Goal: Find contact information: Find contact information

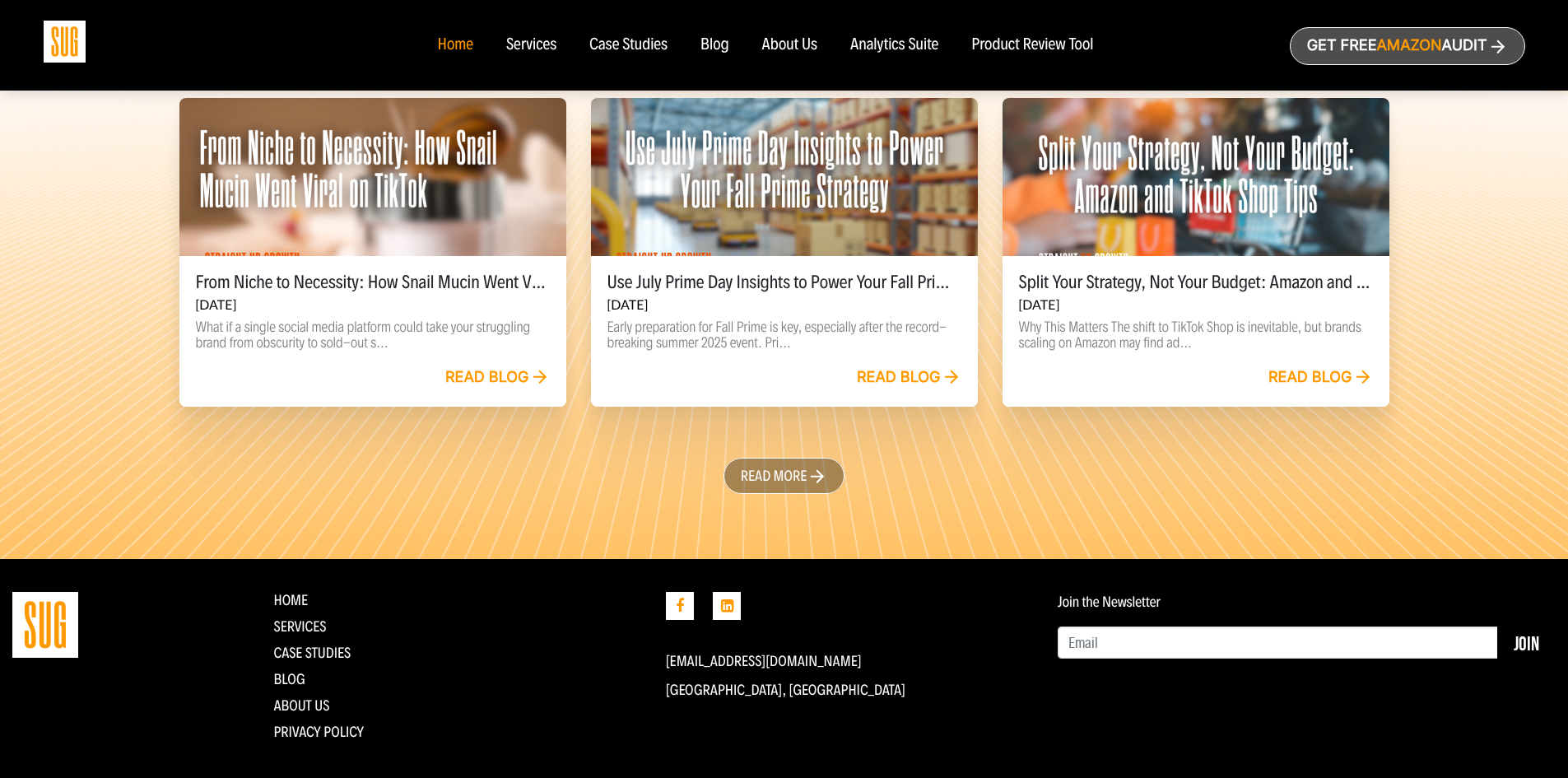
scroll to position [3767, 0]
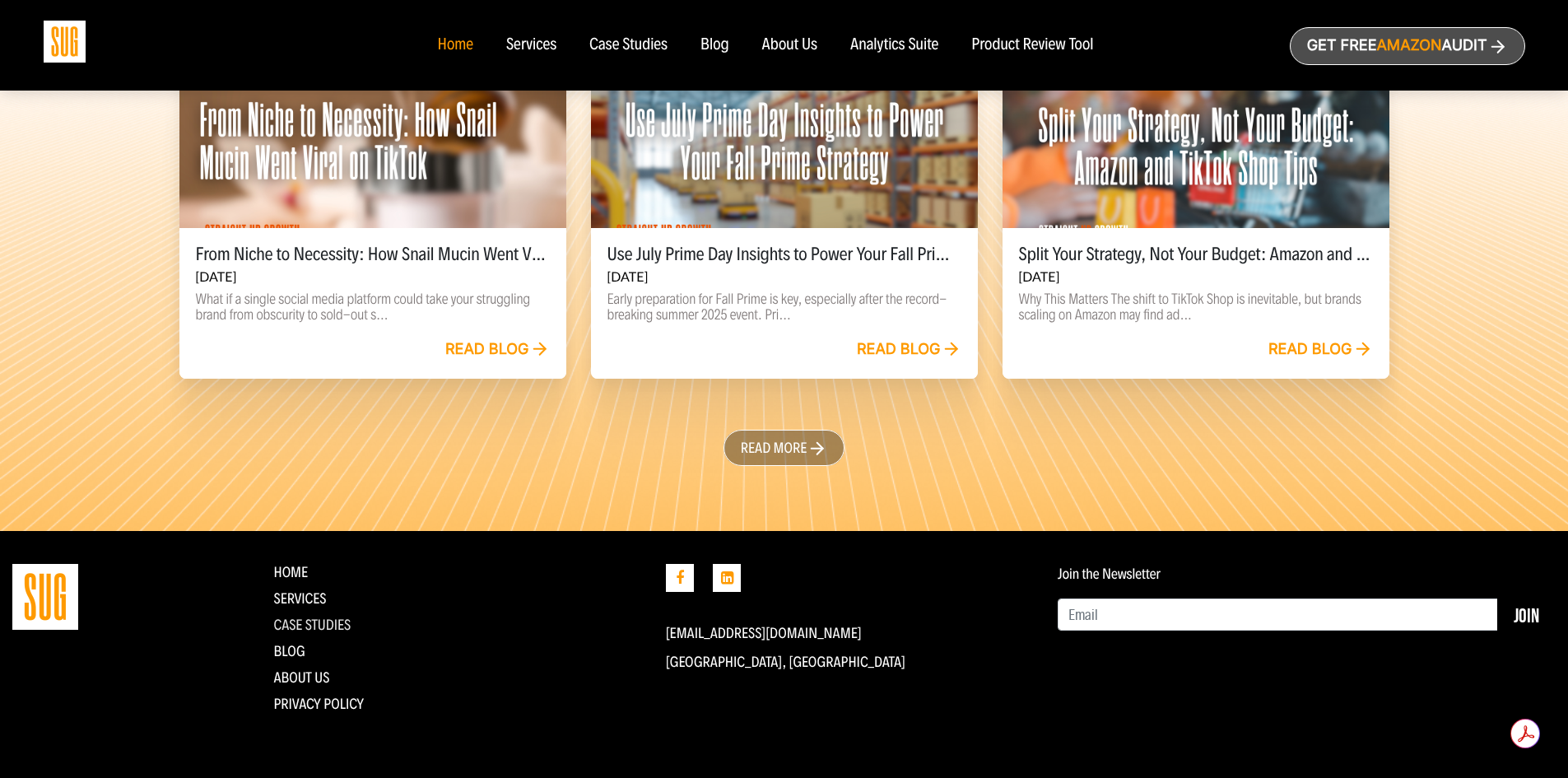
click at [319, 619] on link "CASE STUDIES" at bounding box center [312, 625] width 78 height 18
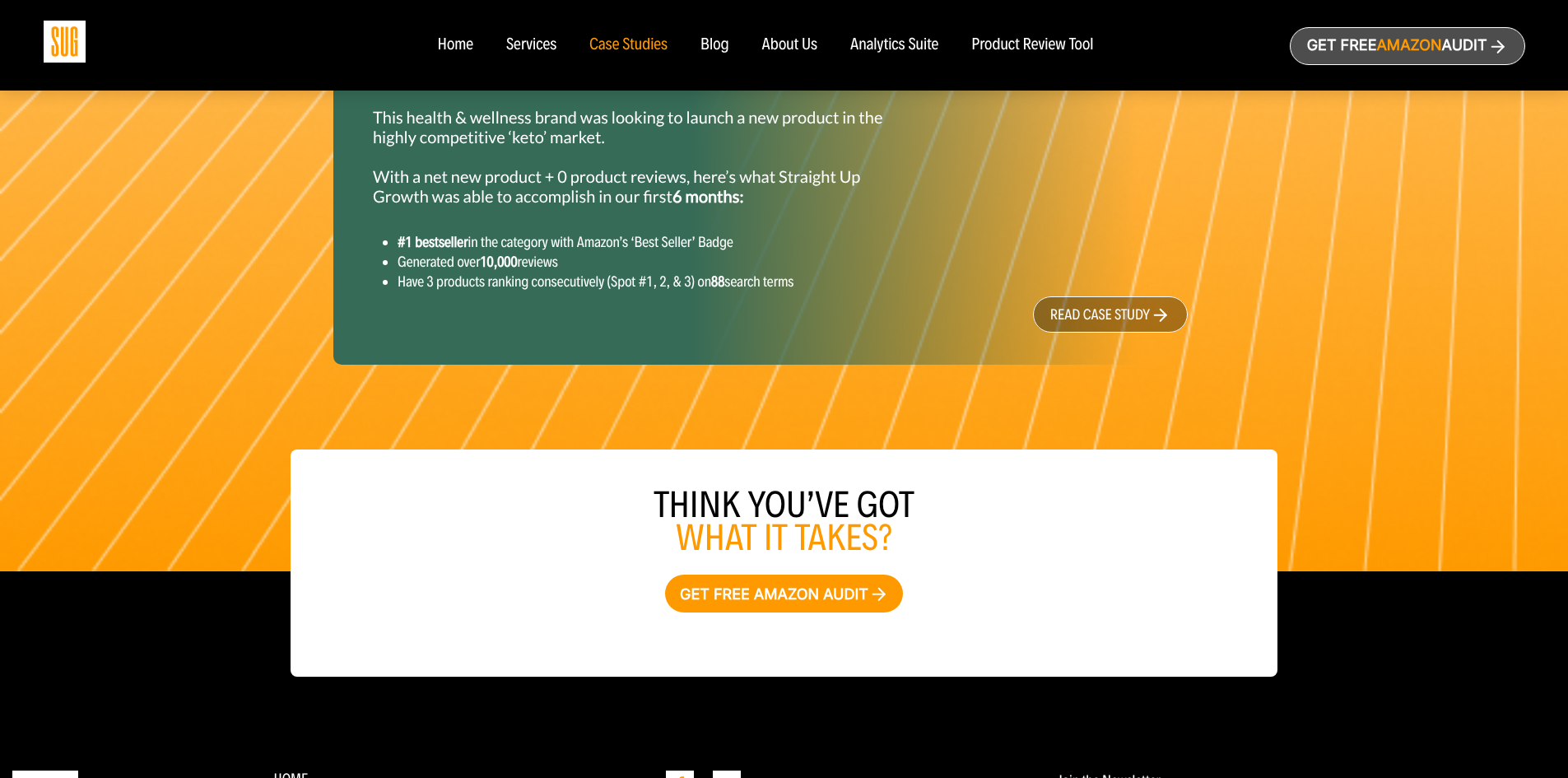
scroll to position [2204, 0]
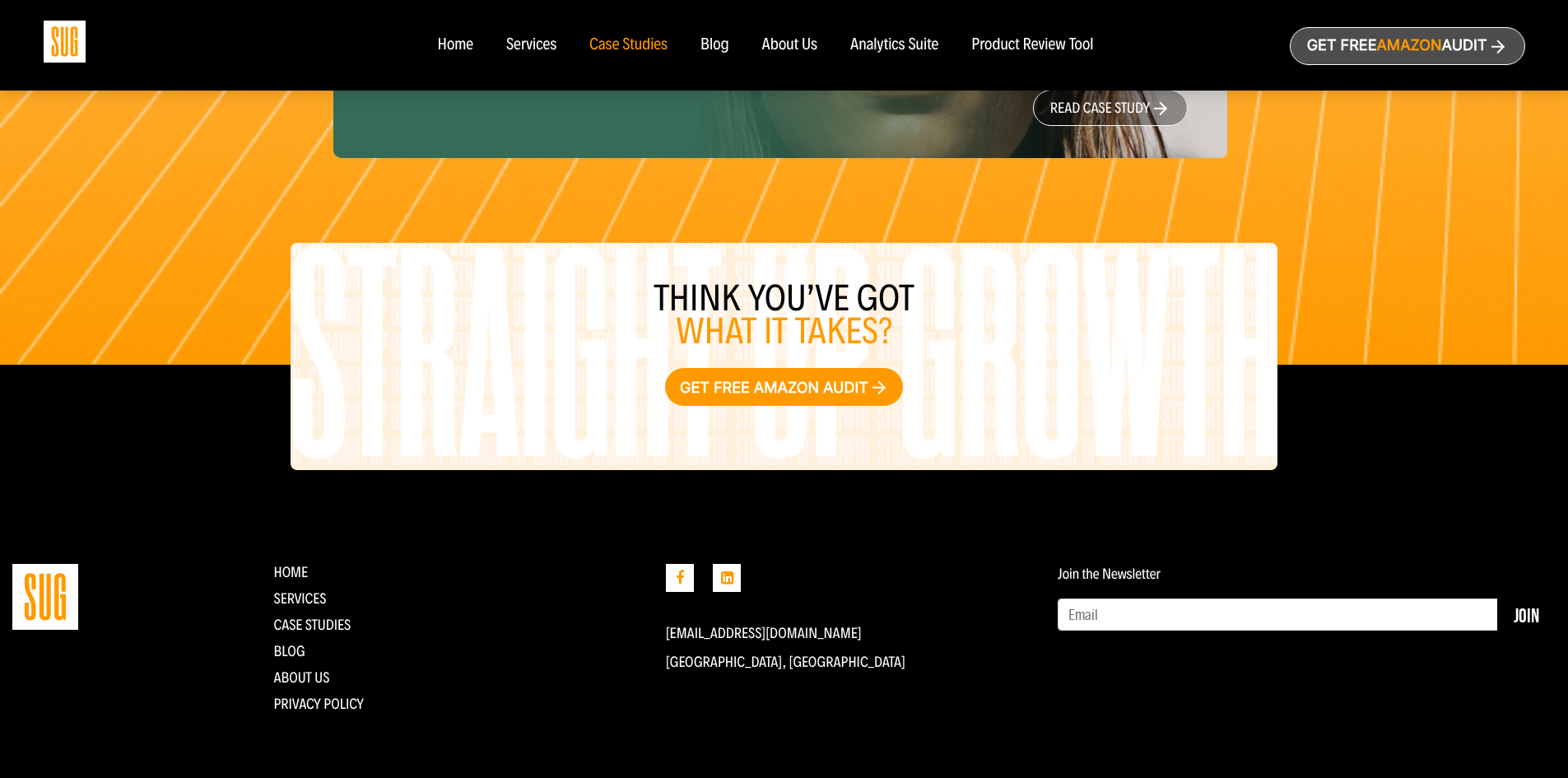
click at [707, 37] on div "Blog" at bounding box center [715, 46] width 29 height 18
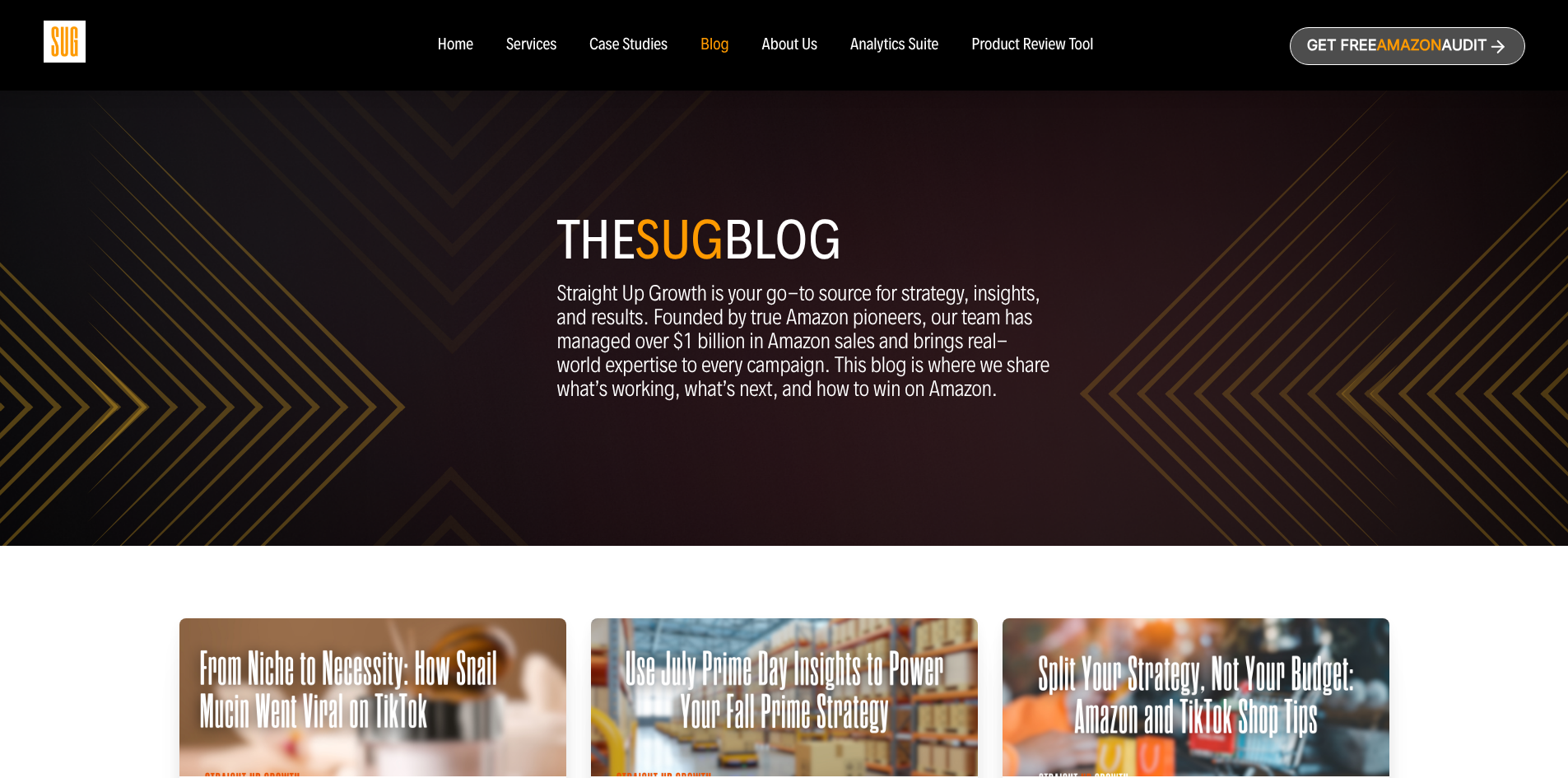
click at [539, 45] on div "Services" at bounding box center [531, 46] width 50 height 18
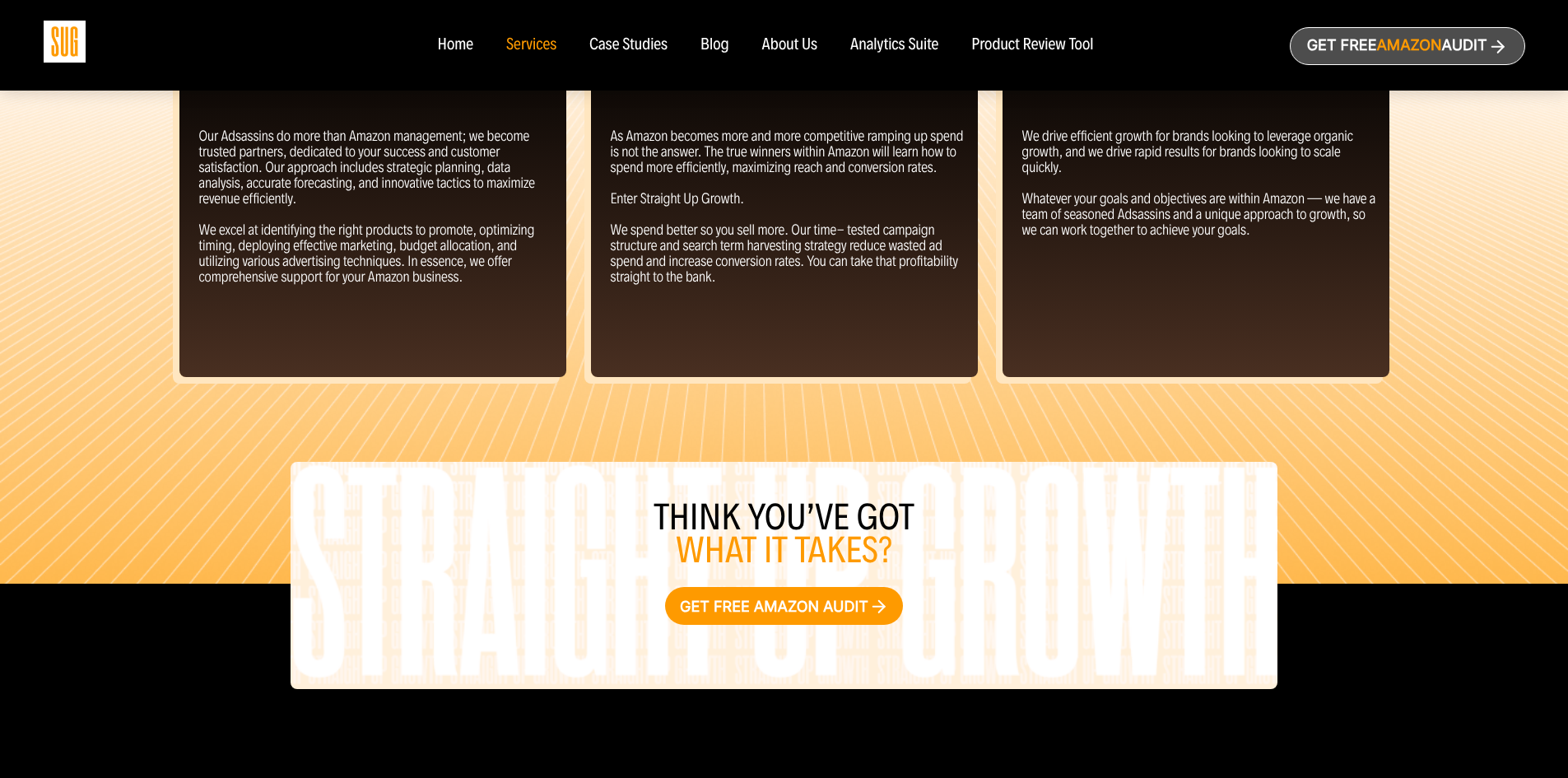
scroll to position [1730, 0]
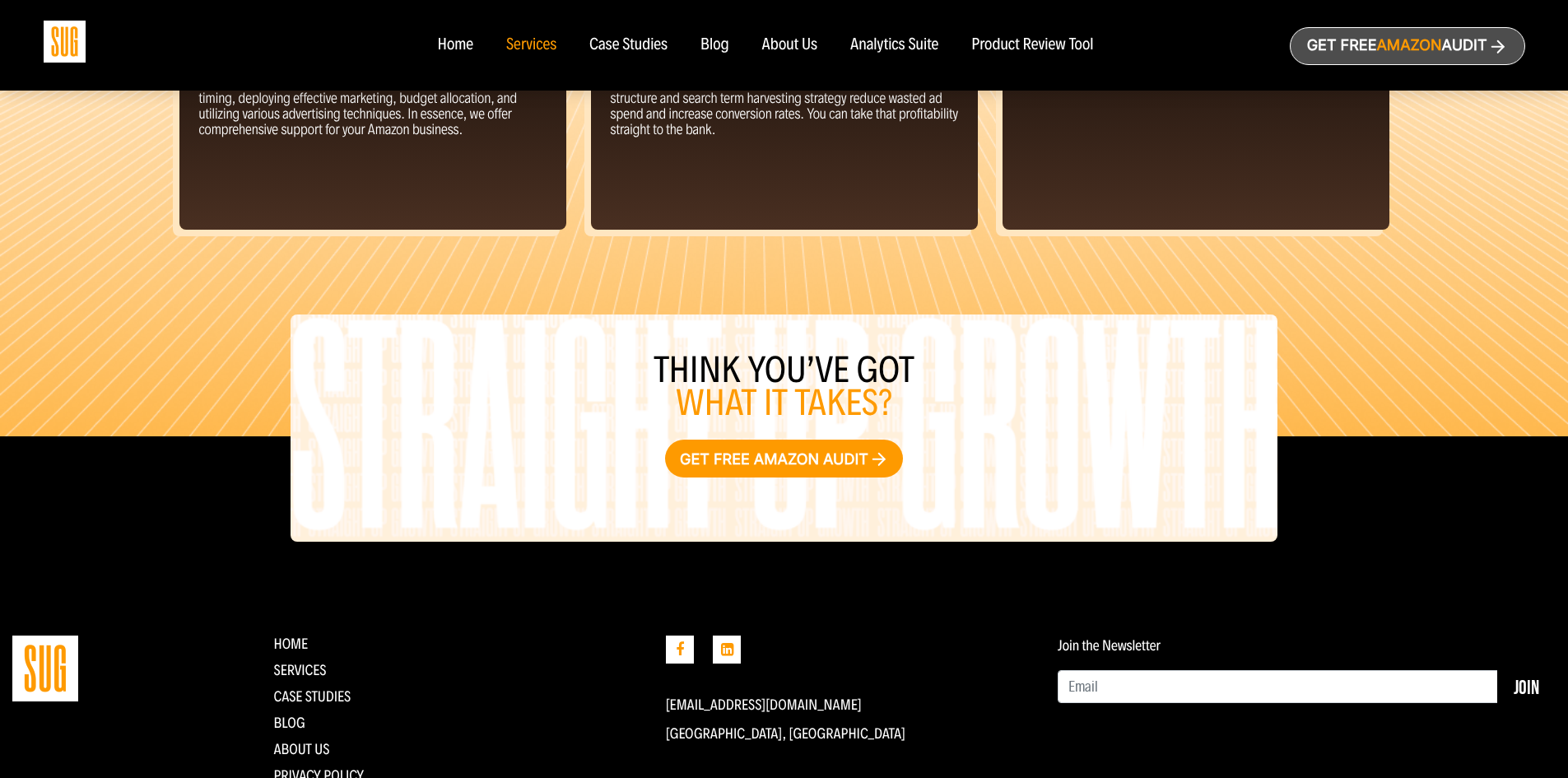
click at [461, 57] on nav "Home Services Case Studies Blog About Us" at bounding box center [783, 45] width 726 height 91
click at [460, 51] on div "Home" at bounding box center [454, 46] width 36 height 18
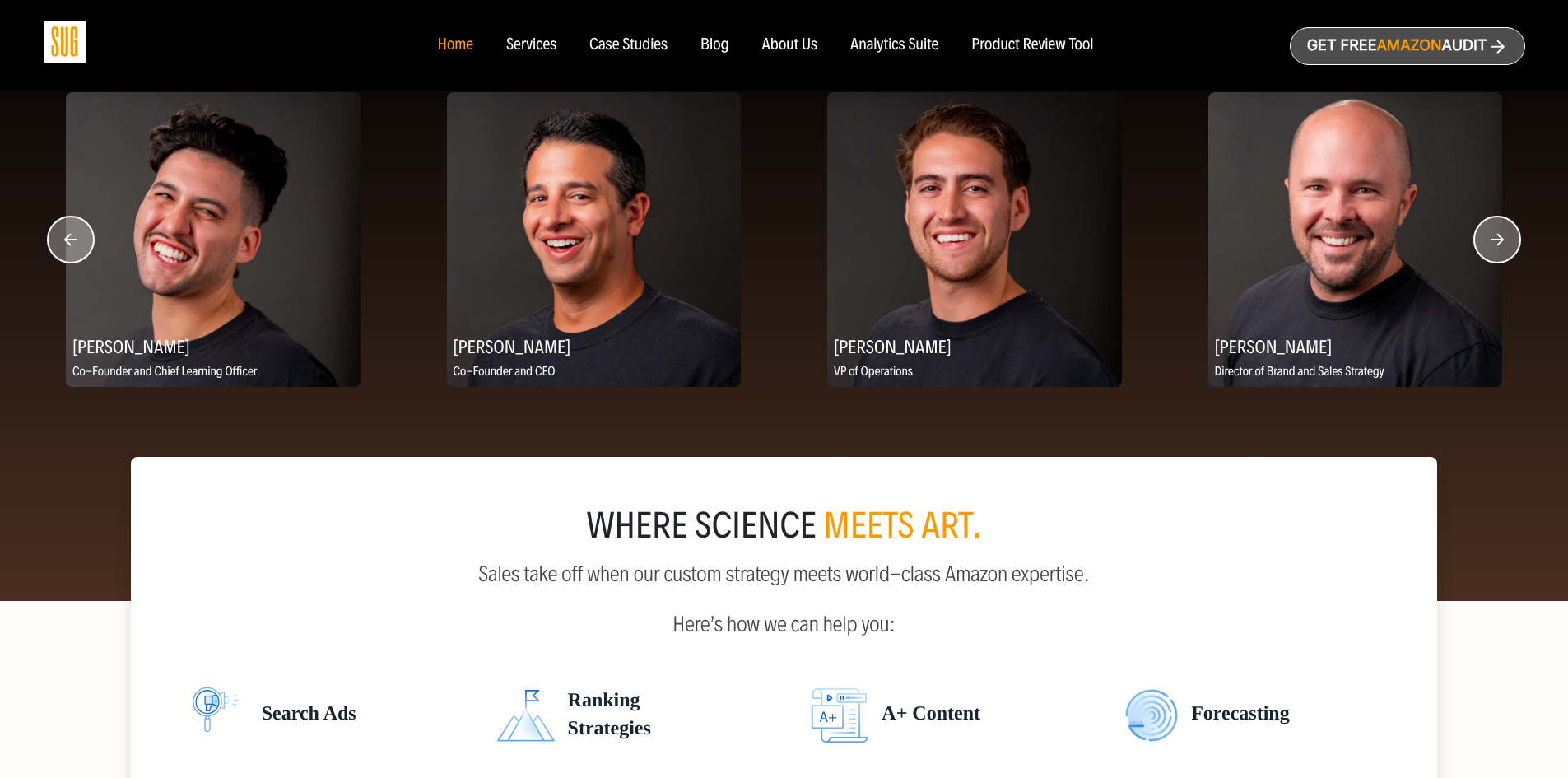
scroll to position [2141, 0]
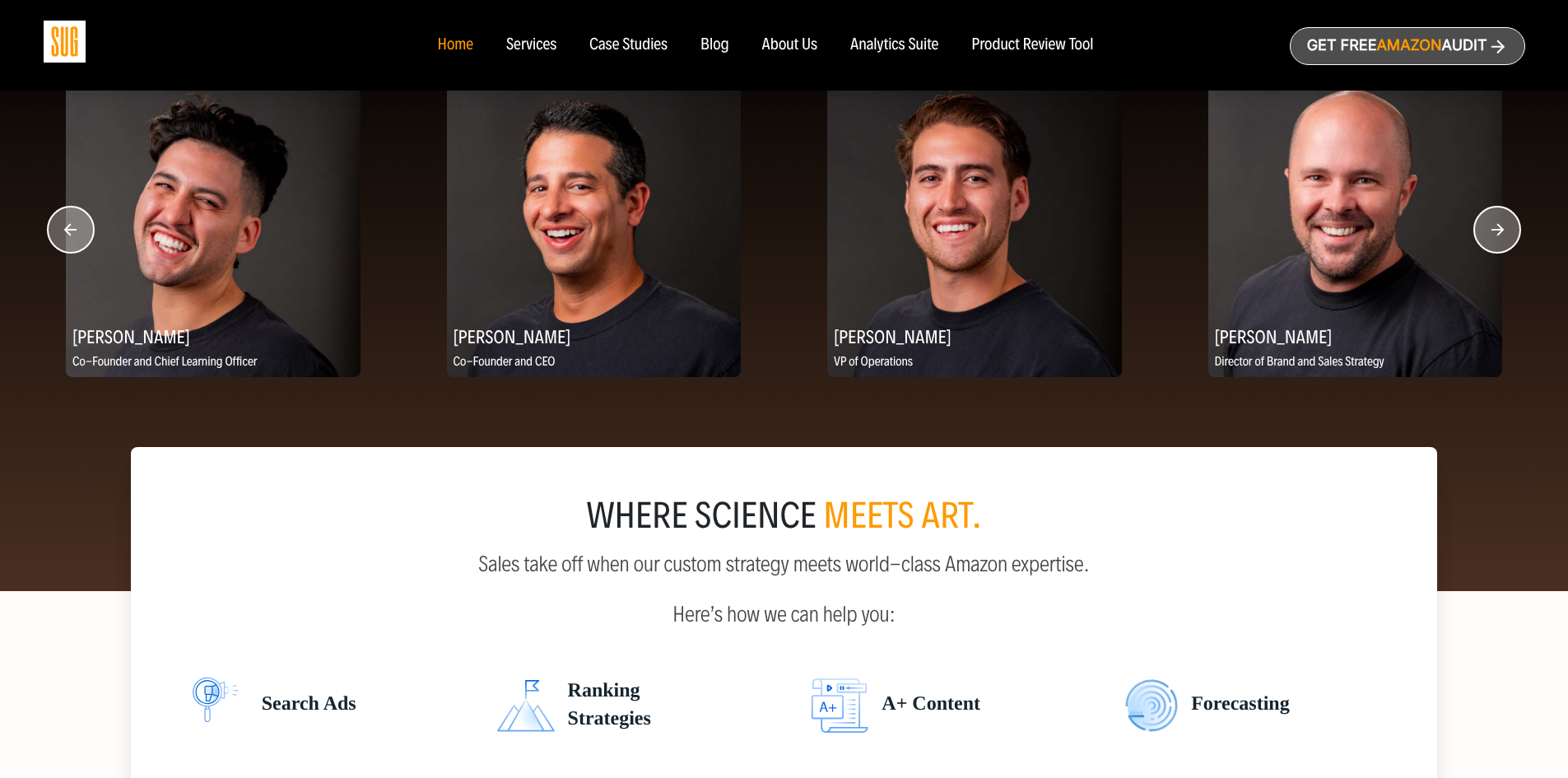
click at [1499, 243] on circle "button" at bounding box center [1497, 229] width 46 height 46
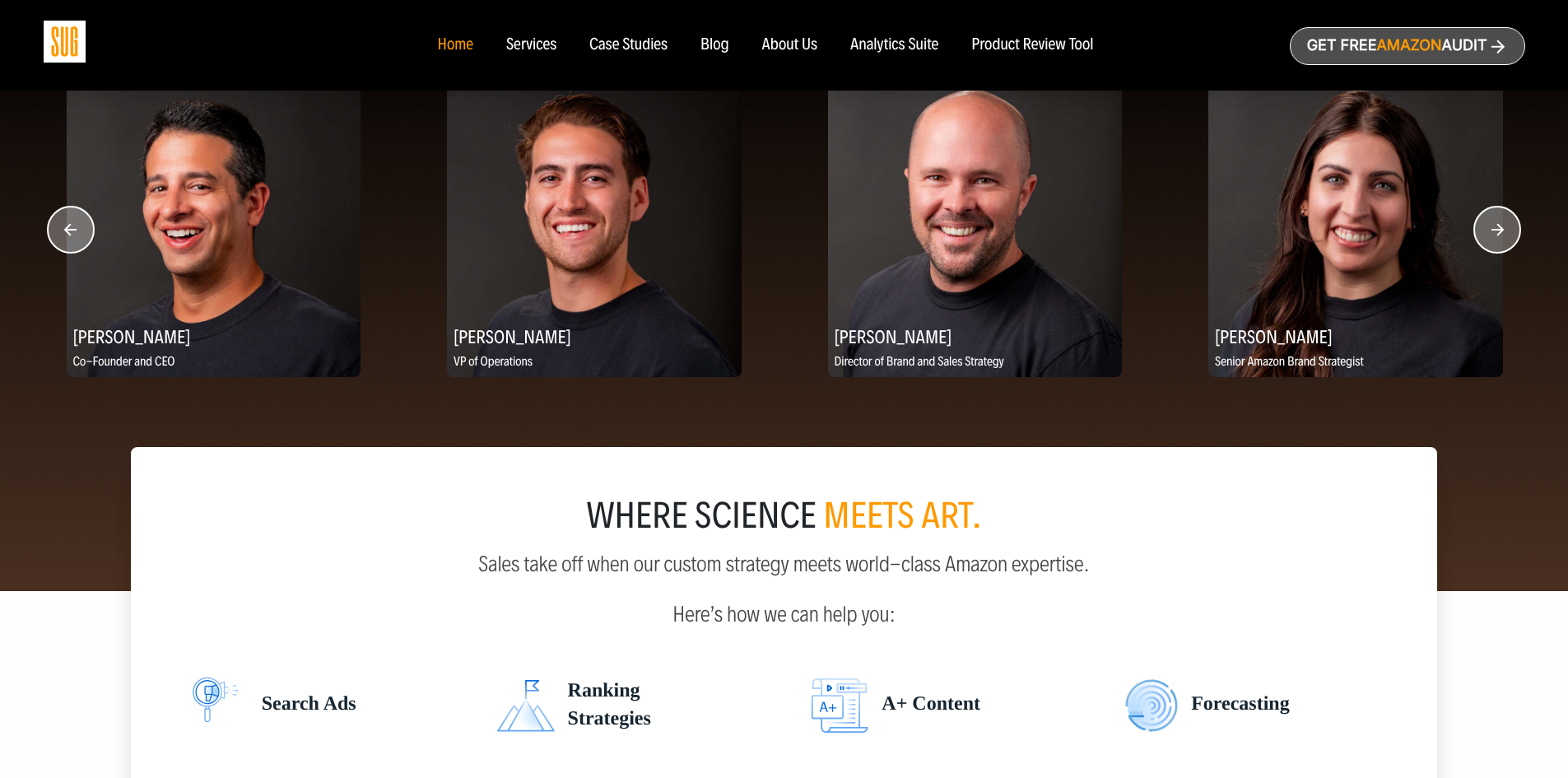
click at [1499, 237] on circle "button" at bounding box center [1497, 229] width 46 height 46
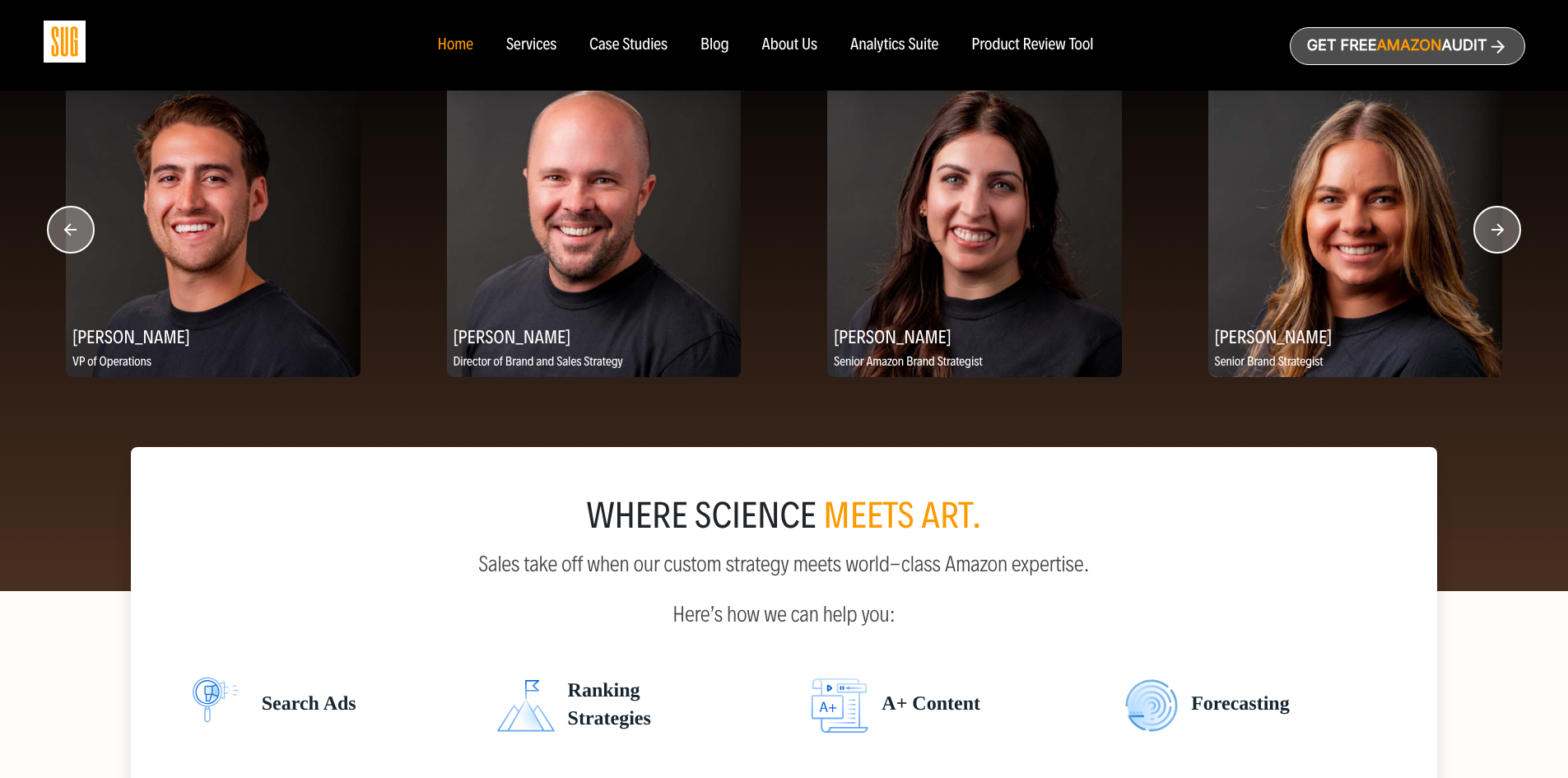
click at [1499, 237] on circle "button" at bounding box center [1497, 229] width 46 height 46
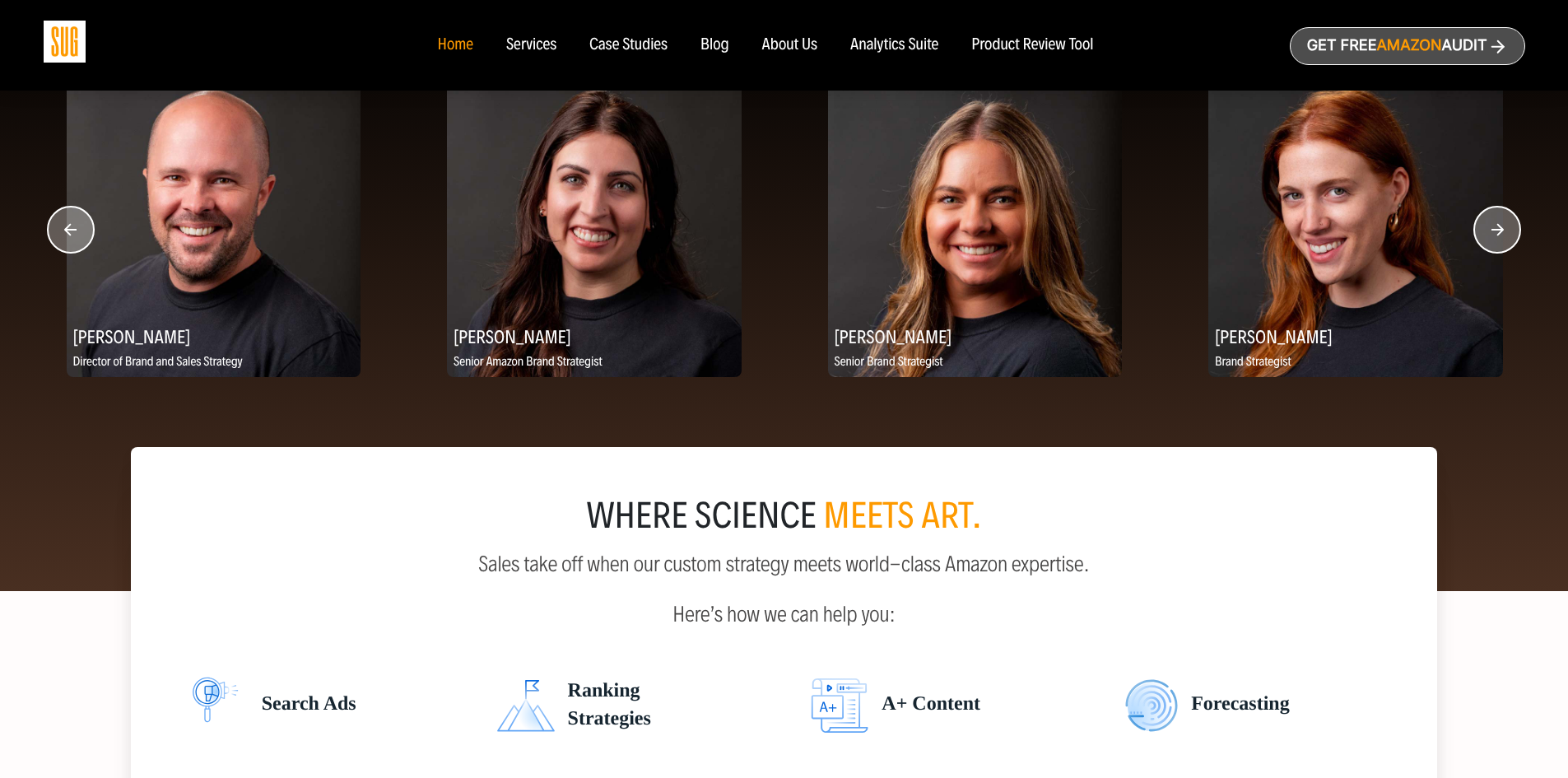
click at [1499, 237] on circle "button" at bounding box center [1497, 229] width 46 height 46
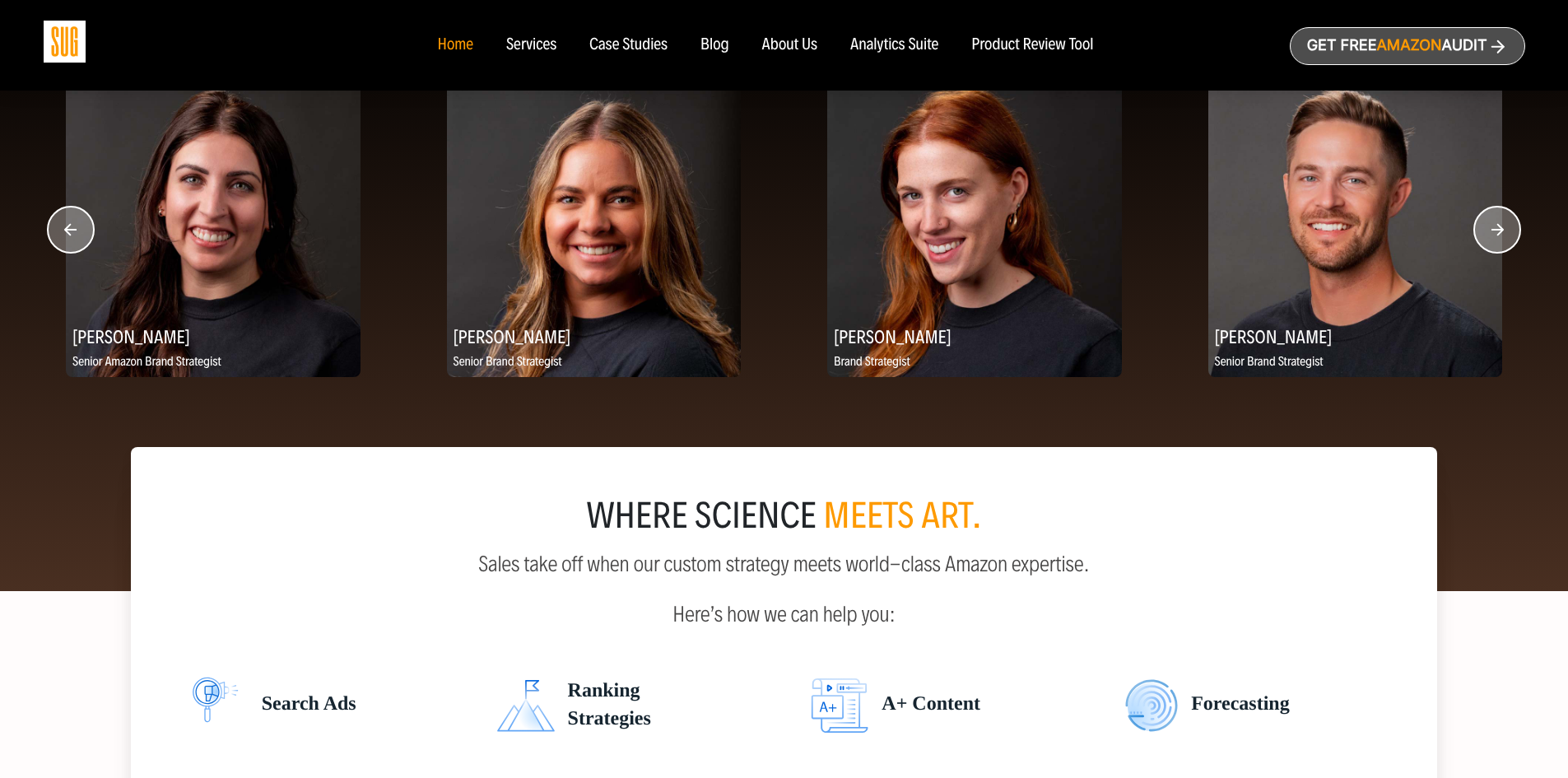
click at [1499, 237] on circle "button" at bounding box center [1497, 229] width 46 height 46
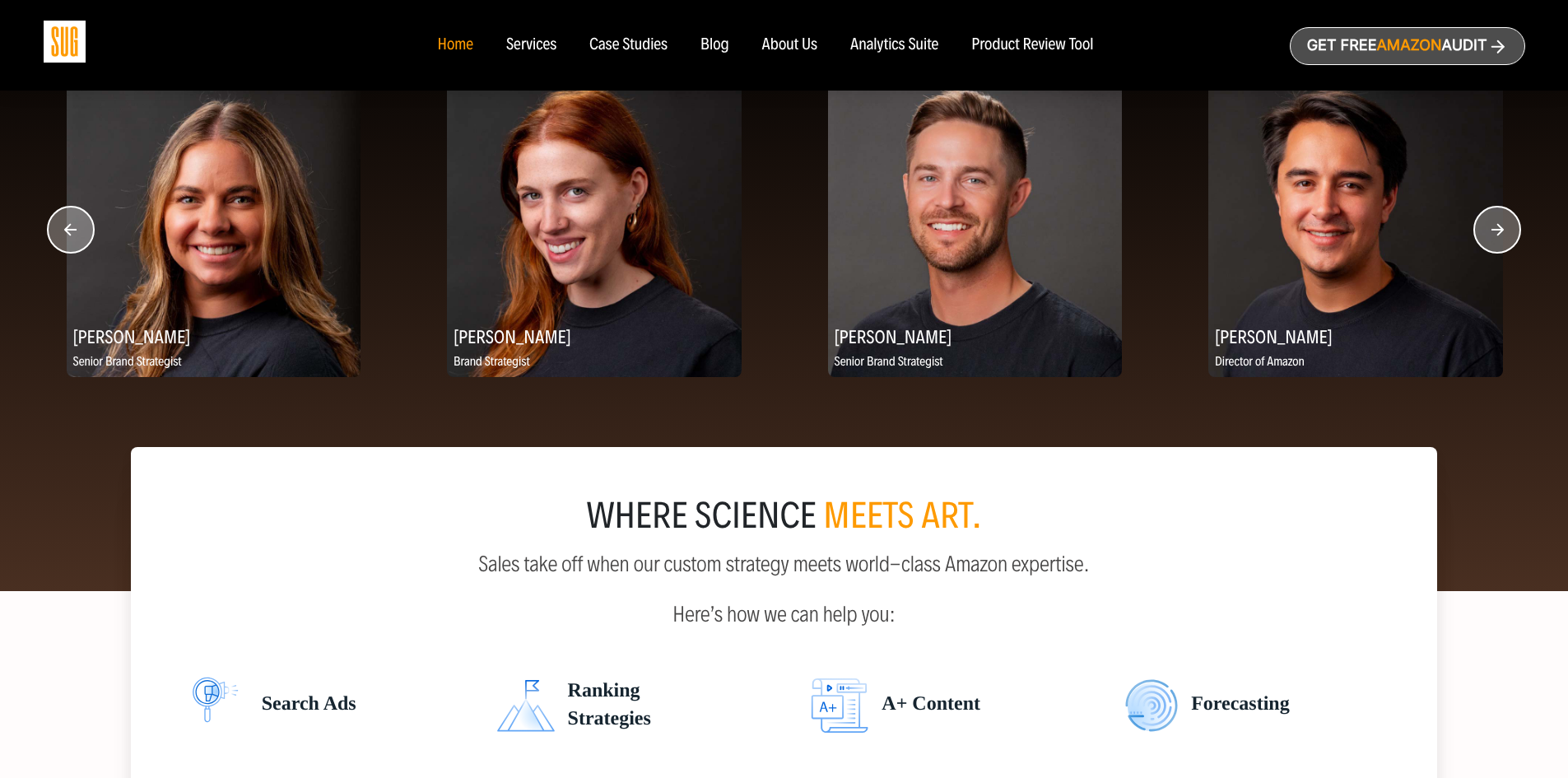
click at [1499, 237] on circle "button" at bounding box center [1497, 229] width 46 height 46
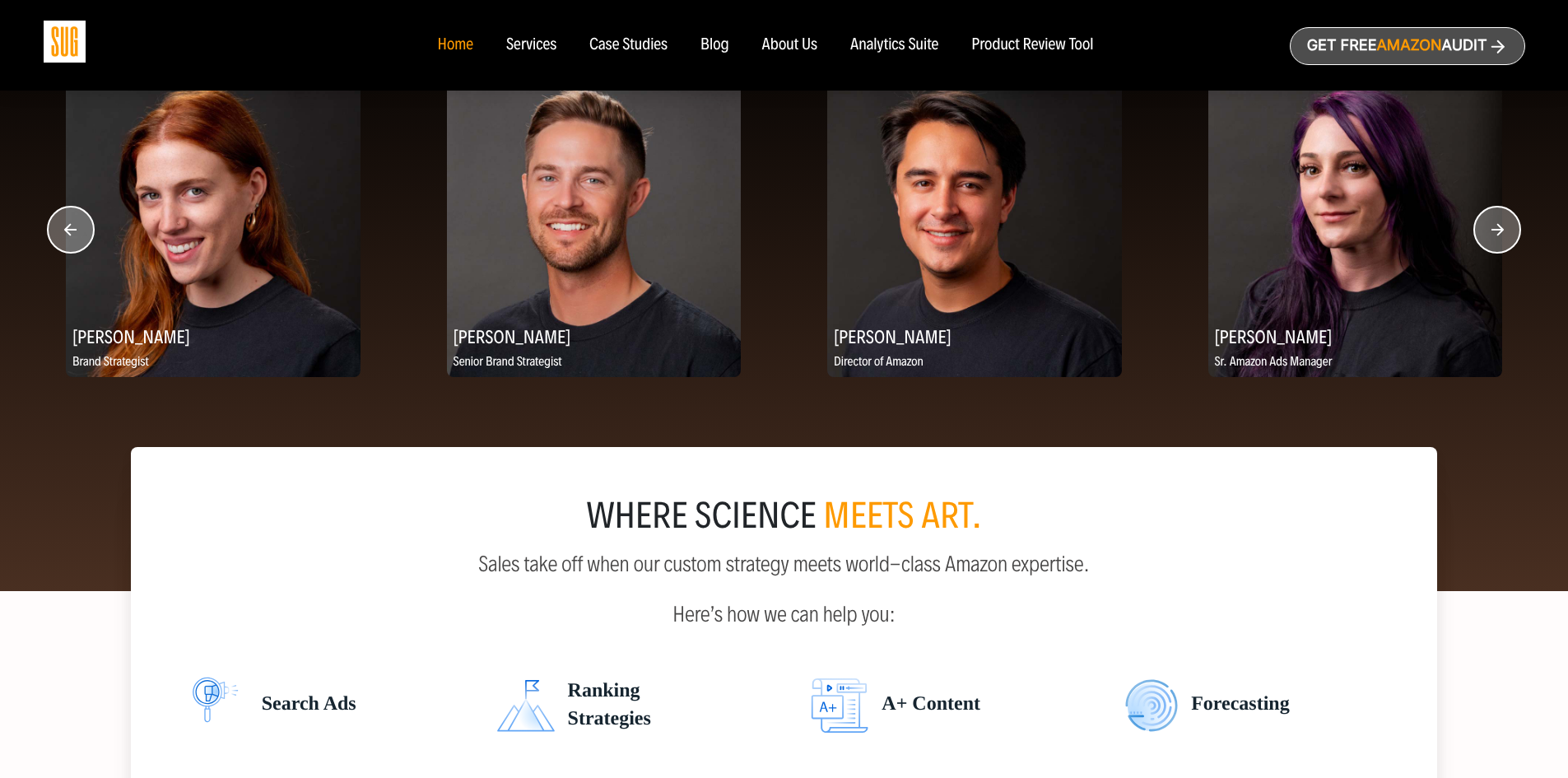
click at [1499, 237] on circle "button" at bounding box center [1497, 229] width 46 height 46
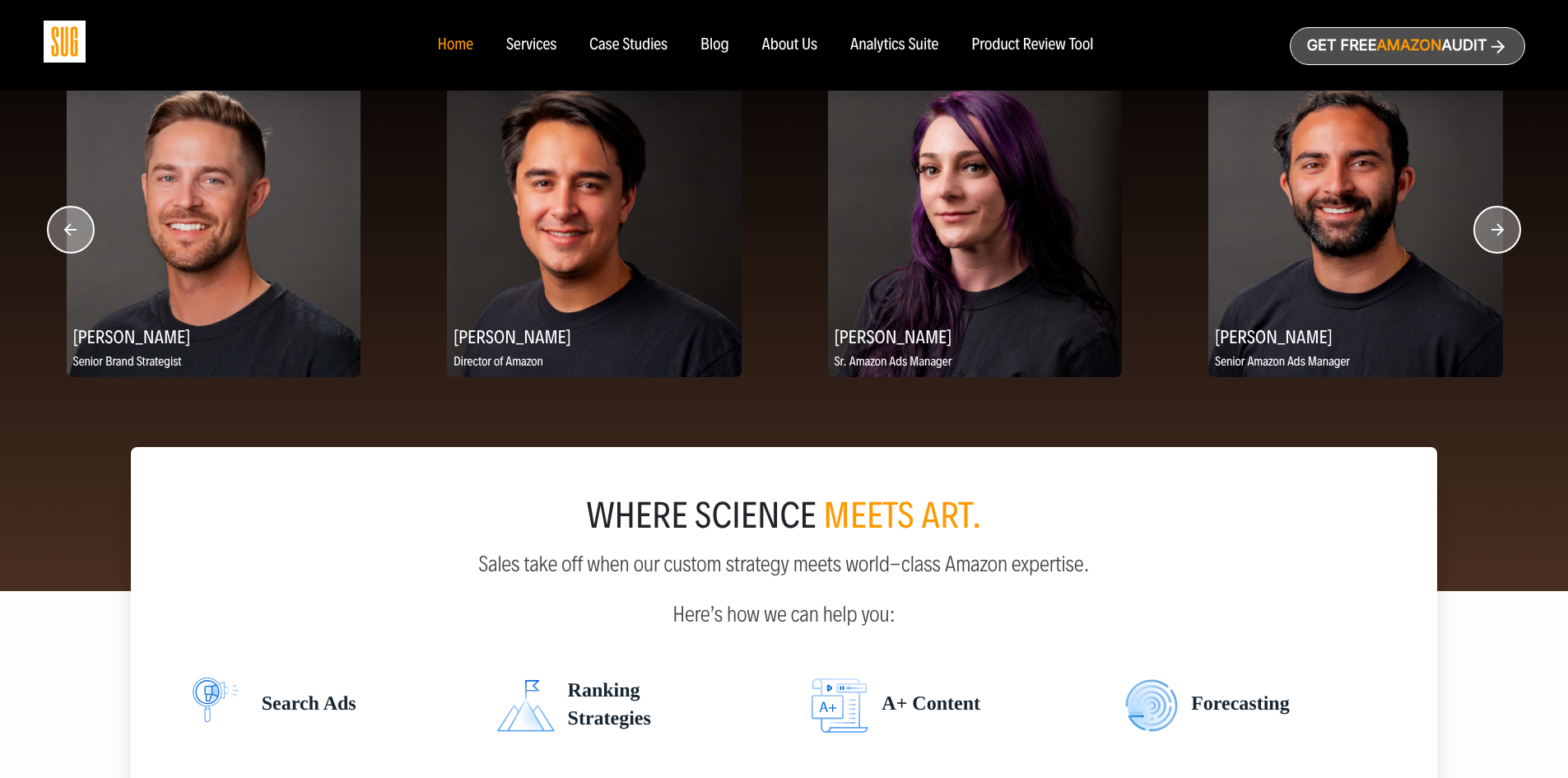
click at [1499, 237] on circle "button" at bounding box center [1497, 229] width 46 height 46
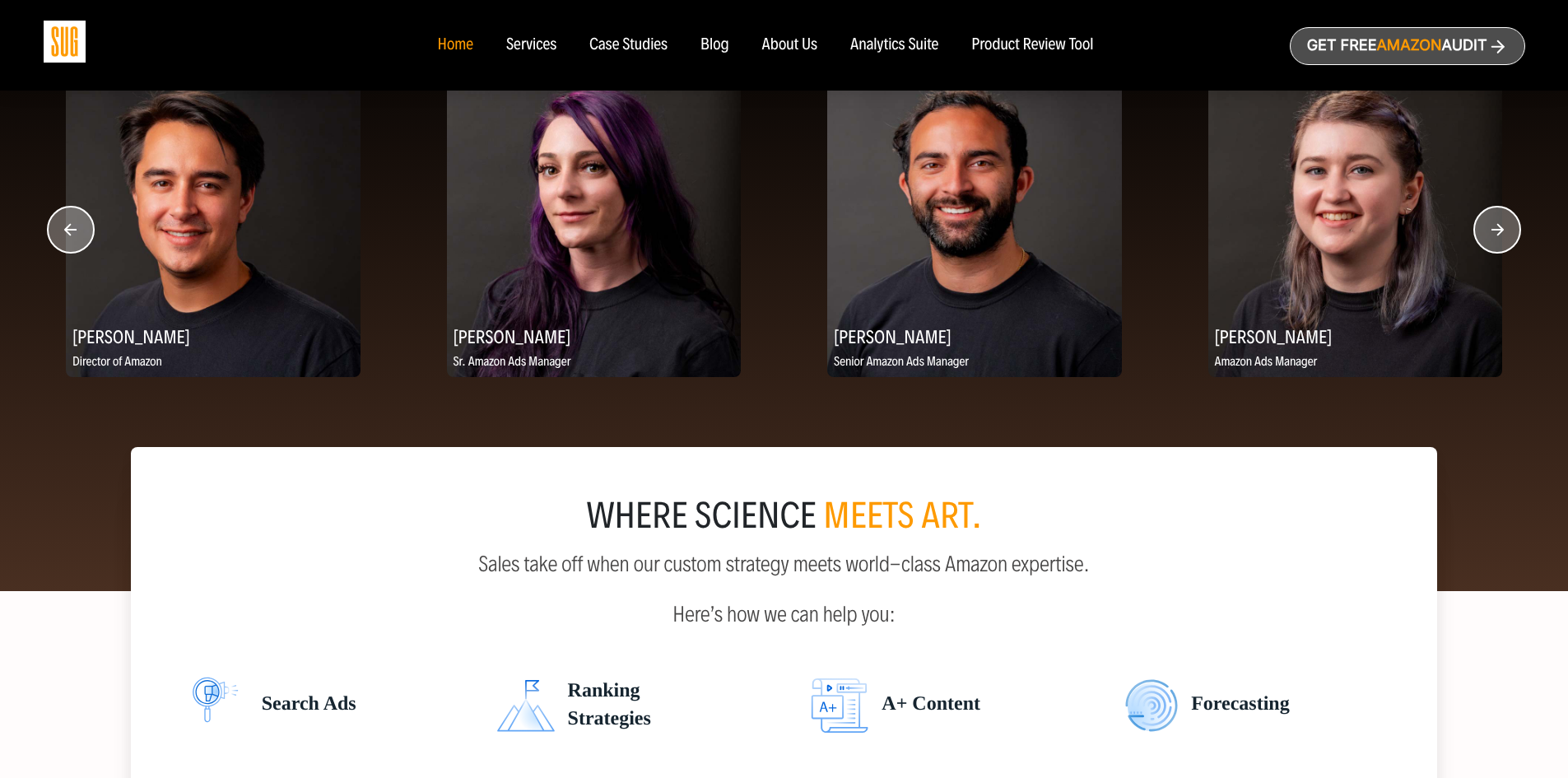
click at [1499, 237] on circle "button" at bounding box center [1497, 229] width 46 height 46
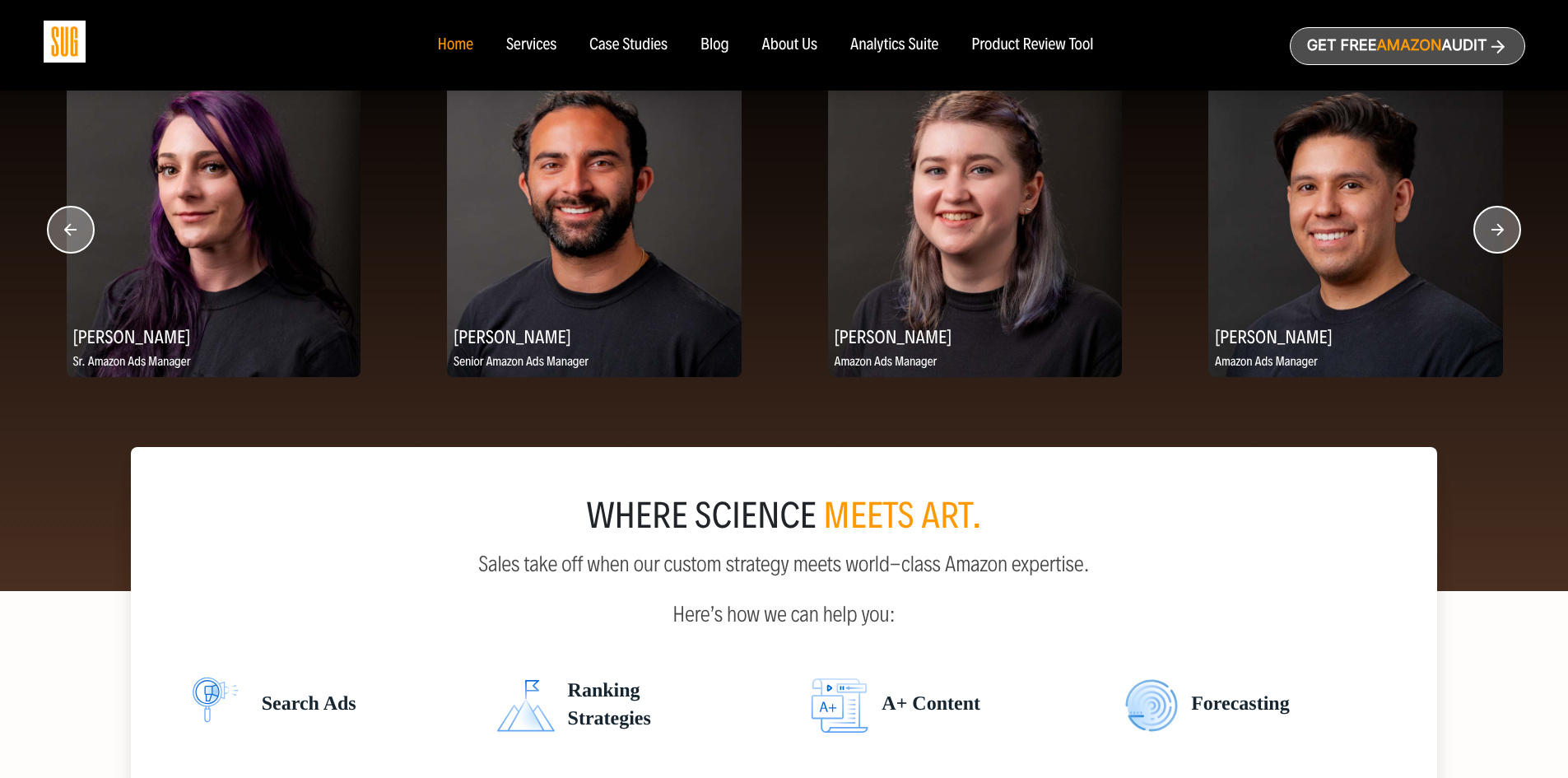
click at [1499, 237] on circle "button" at bounding box center [1497, 229] width 46 height 46
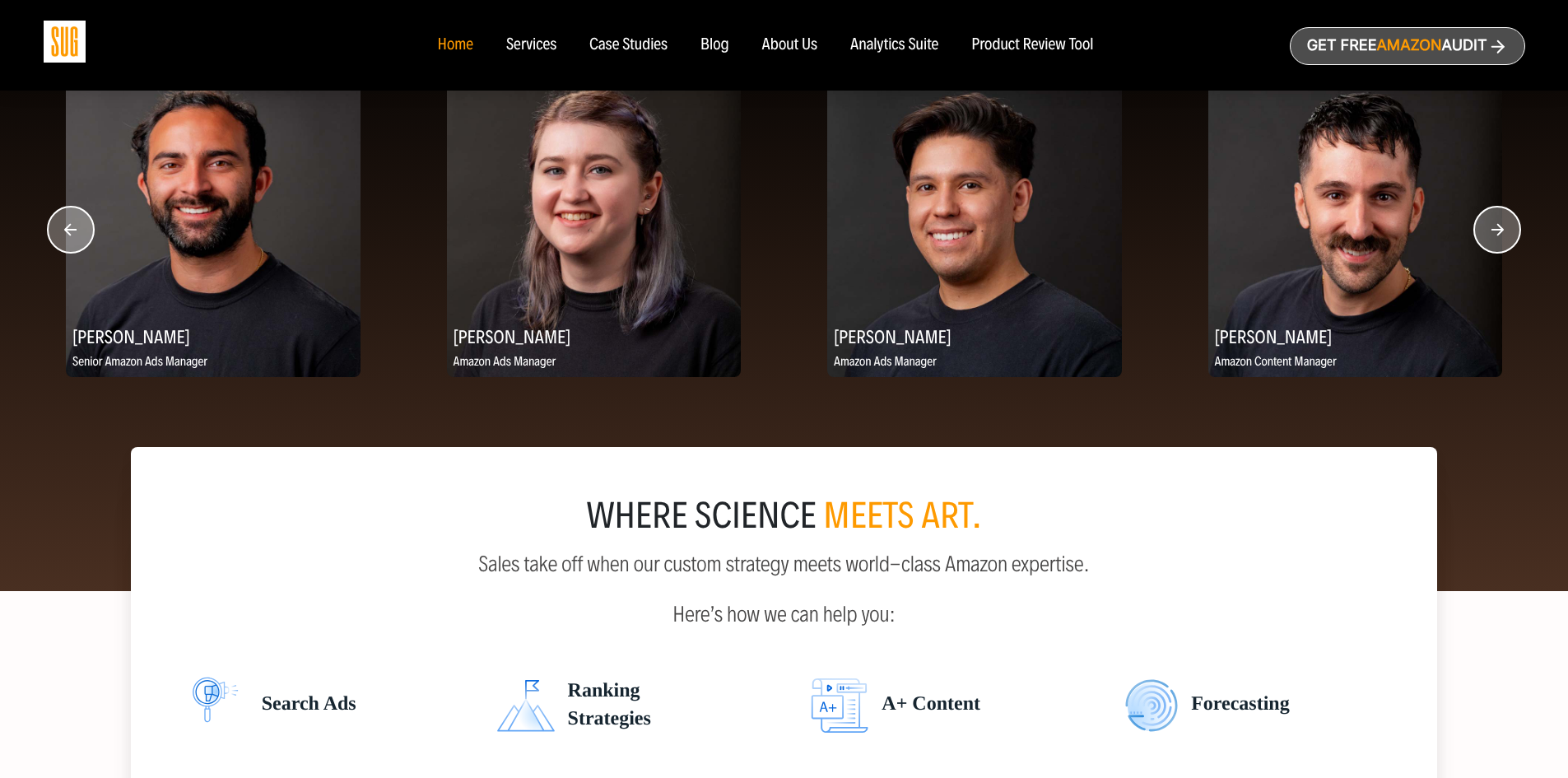
click at [1499, 237] on circle "button" at bounding box center [1497, 229] width 46 height 46
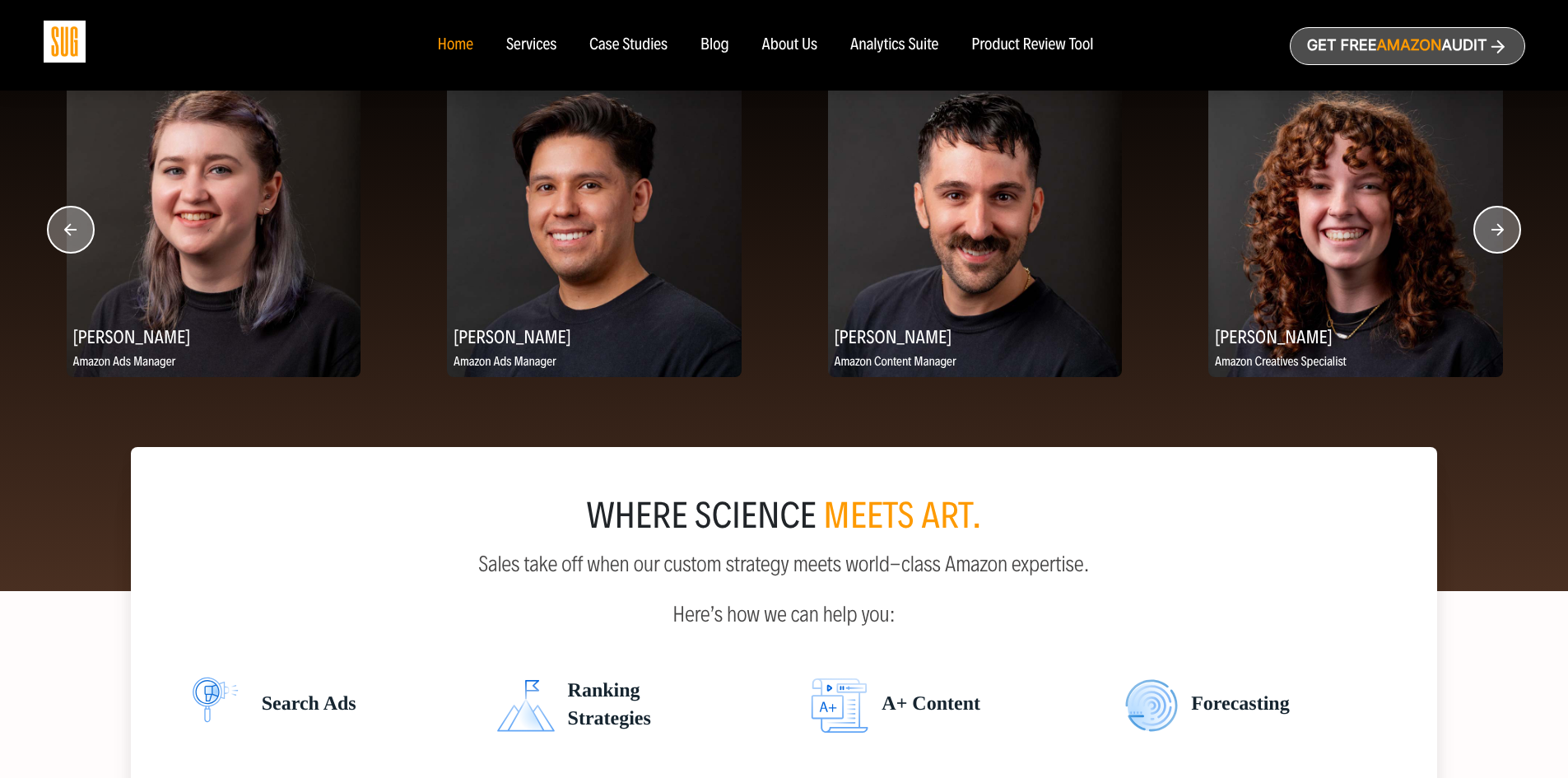
click at [1500, 236] on circle "button" at bounding box center [1497, 229] width 46 height 46
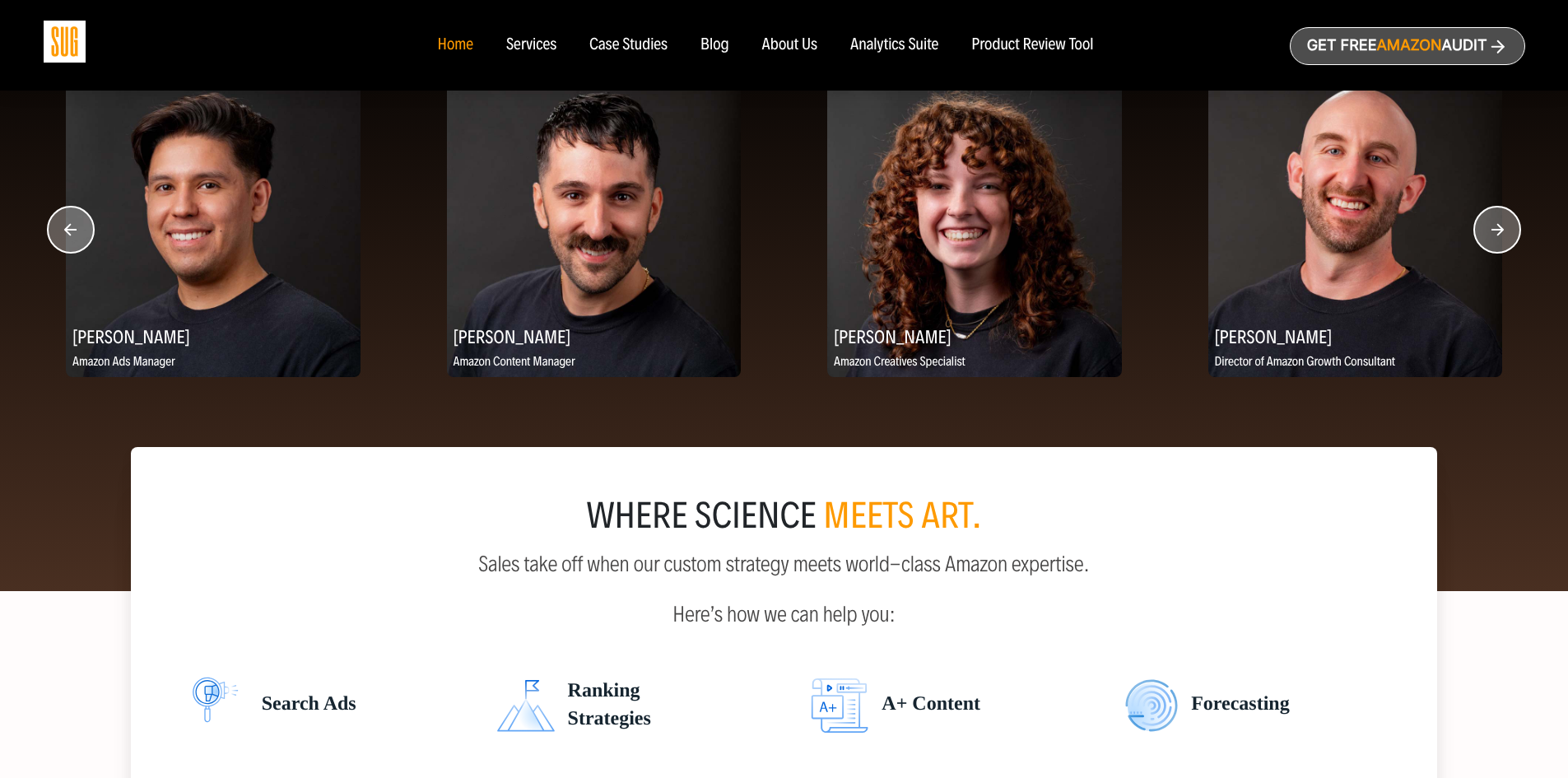
click at [1500, 236] on circle "button" at bounding box center [1497, 229] width 46 height 46
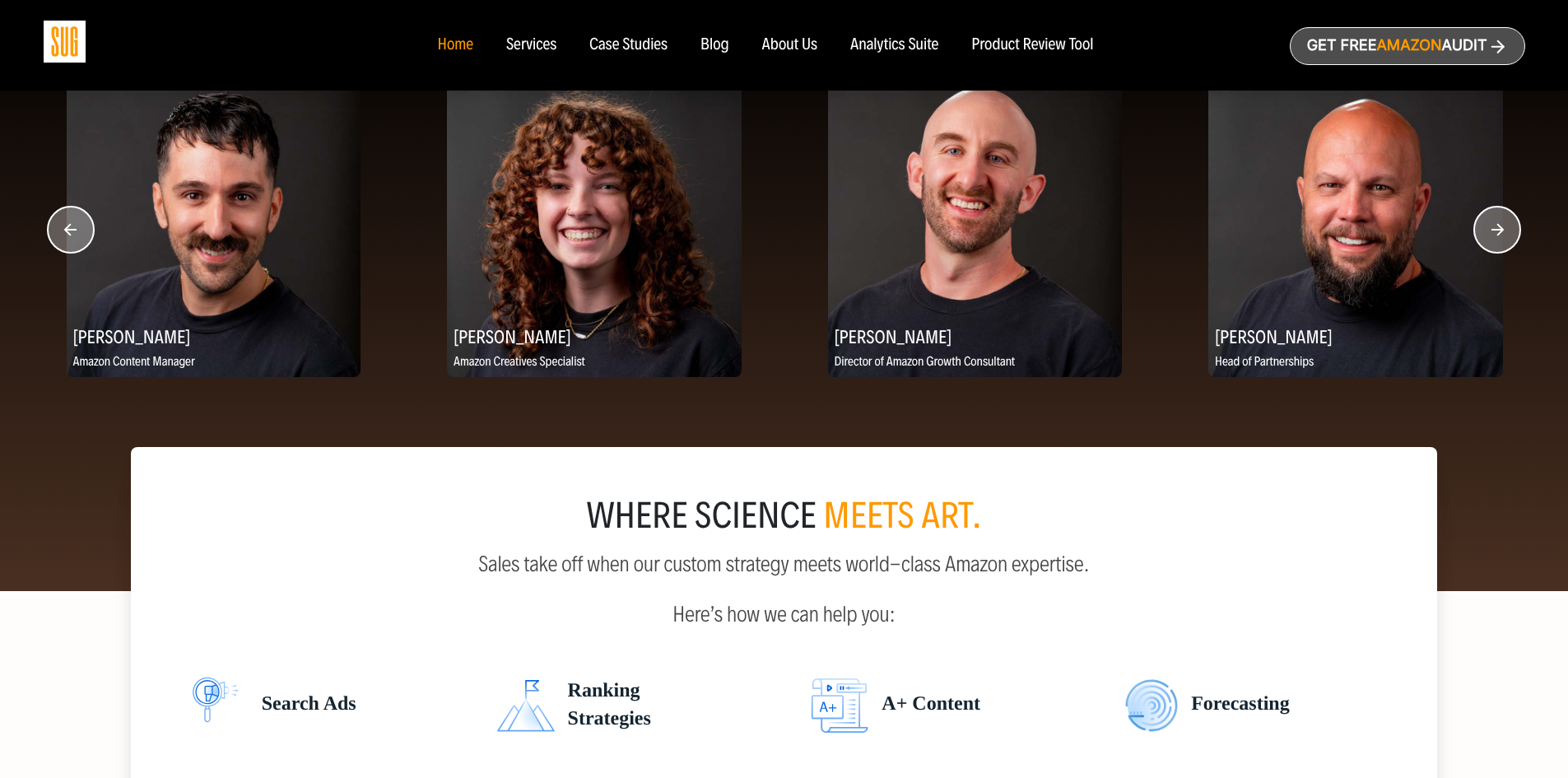
click at [1505, 240] on circle "button" at bounding box center [1497, 229] width 46 height 46
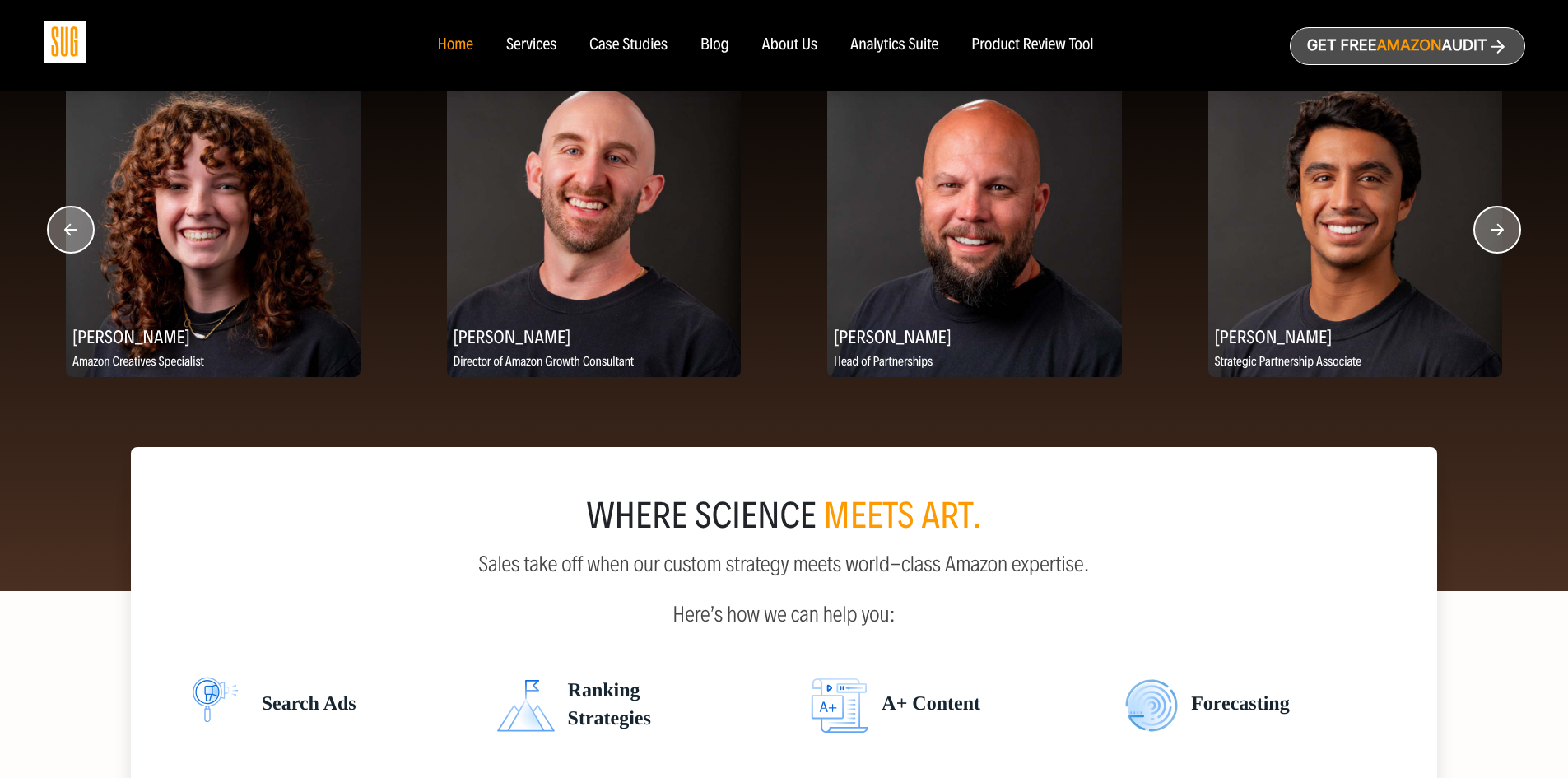
click at [1505, 240] on circle "button" at bounding box center [1497, 229] width 46 height 46
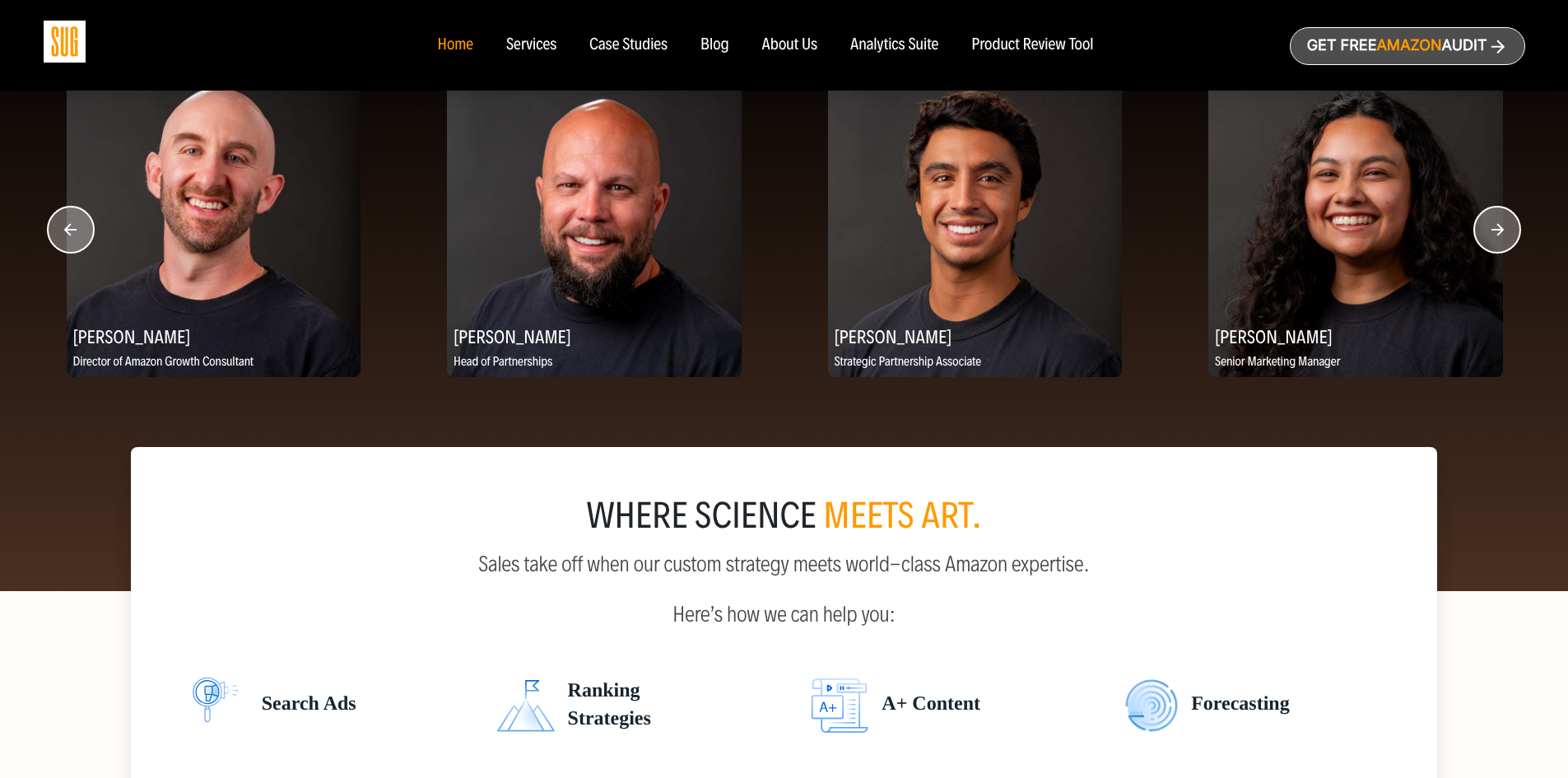
click at [1503, 240] on circle "button" at bounding box center [1497, 229] width 46 height 46
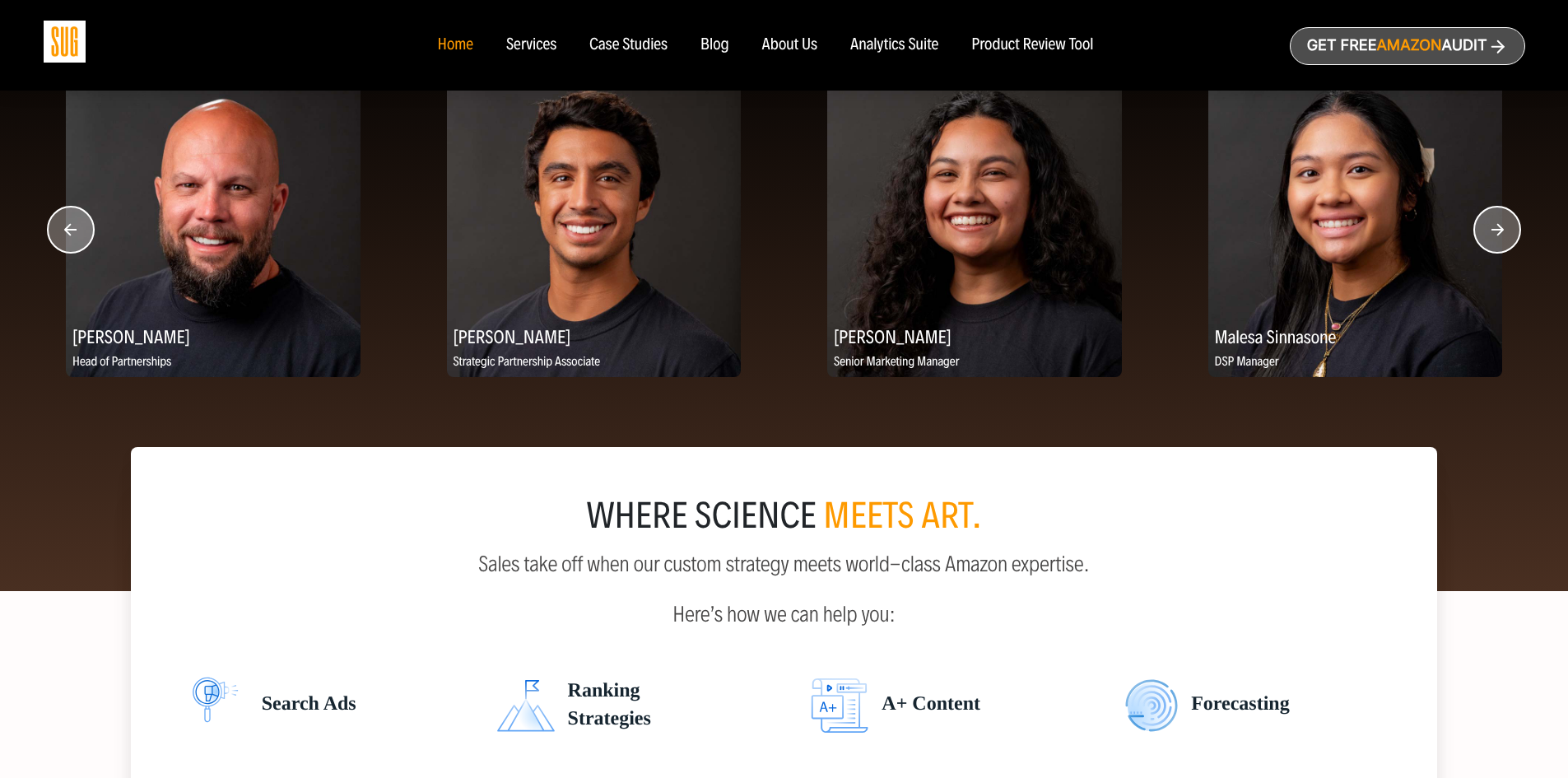
click at [1503, 240] on circle "button" at bounding box center [1497, 229] width 46 height 46
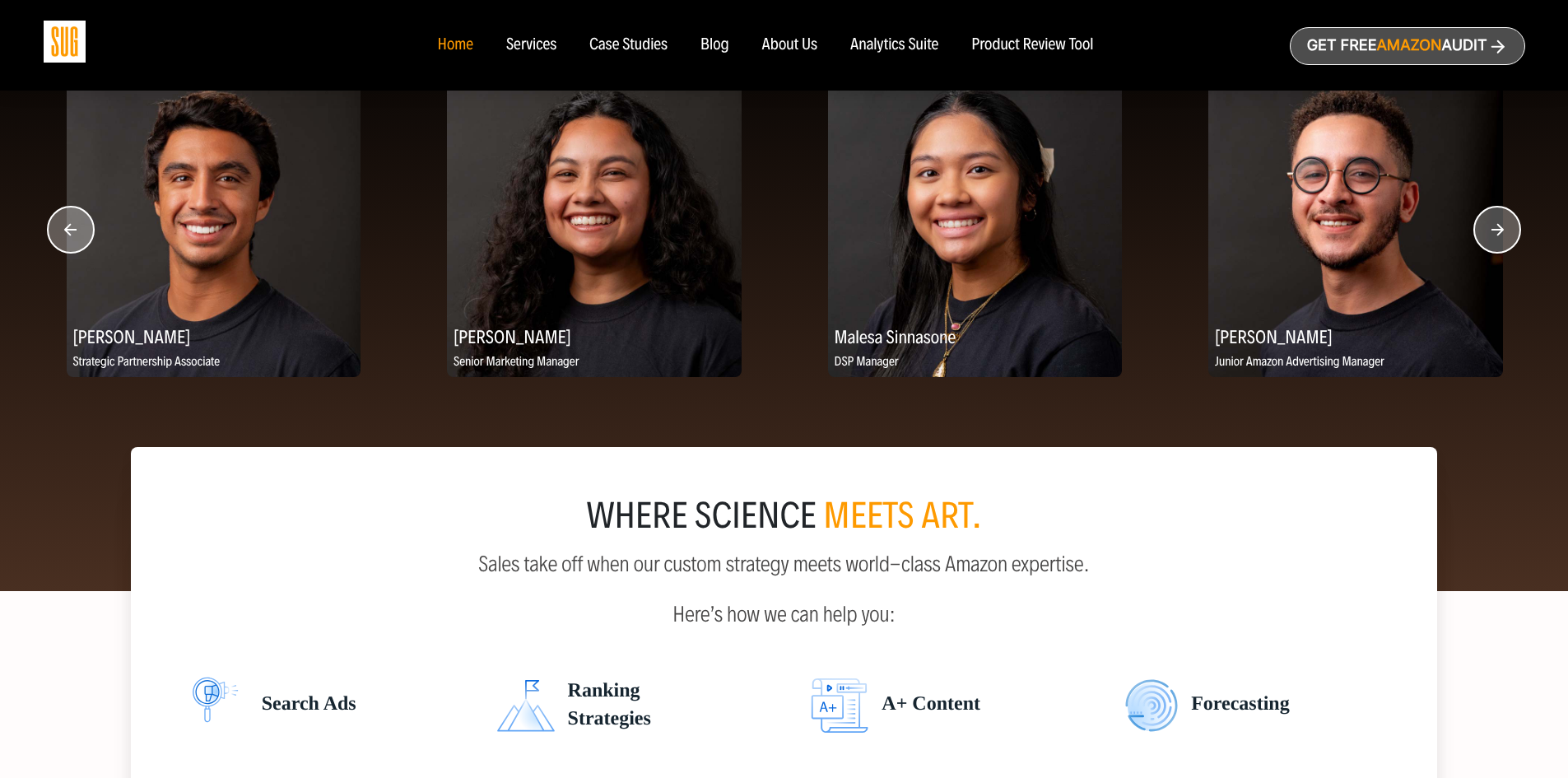
click at [1503, 240] on circle "button" at bounding box center [1497, 229] width 46 height 46
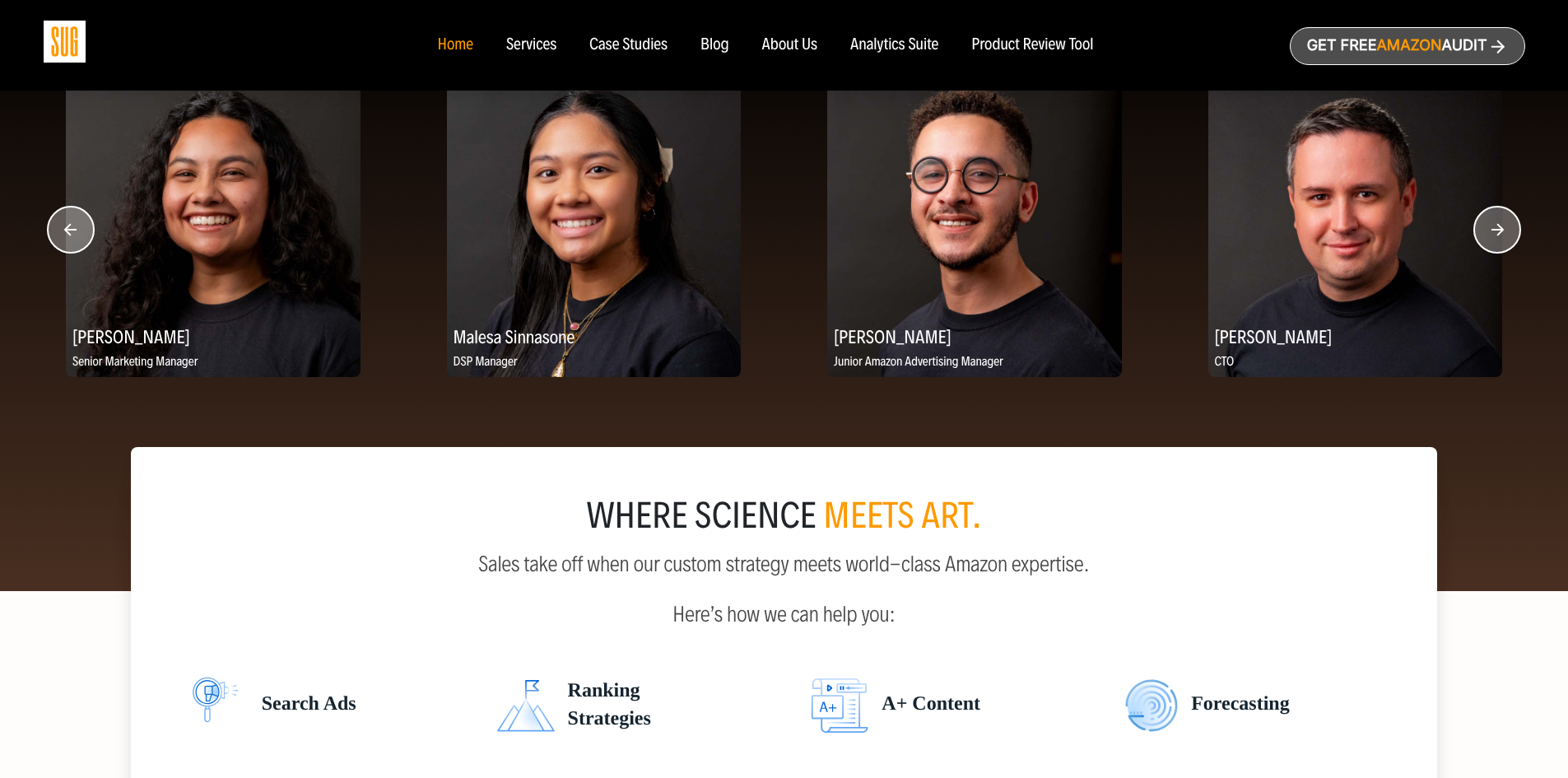
click at [1495, 232] on circle "button" at bounding box center [1497, 229] width 46 height 46
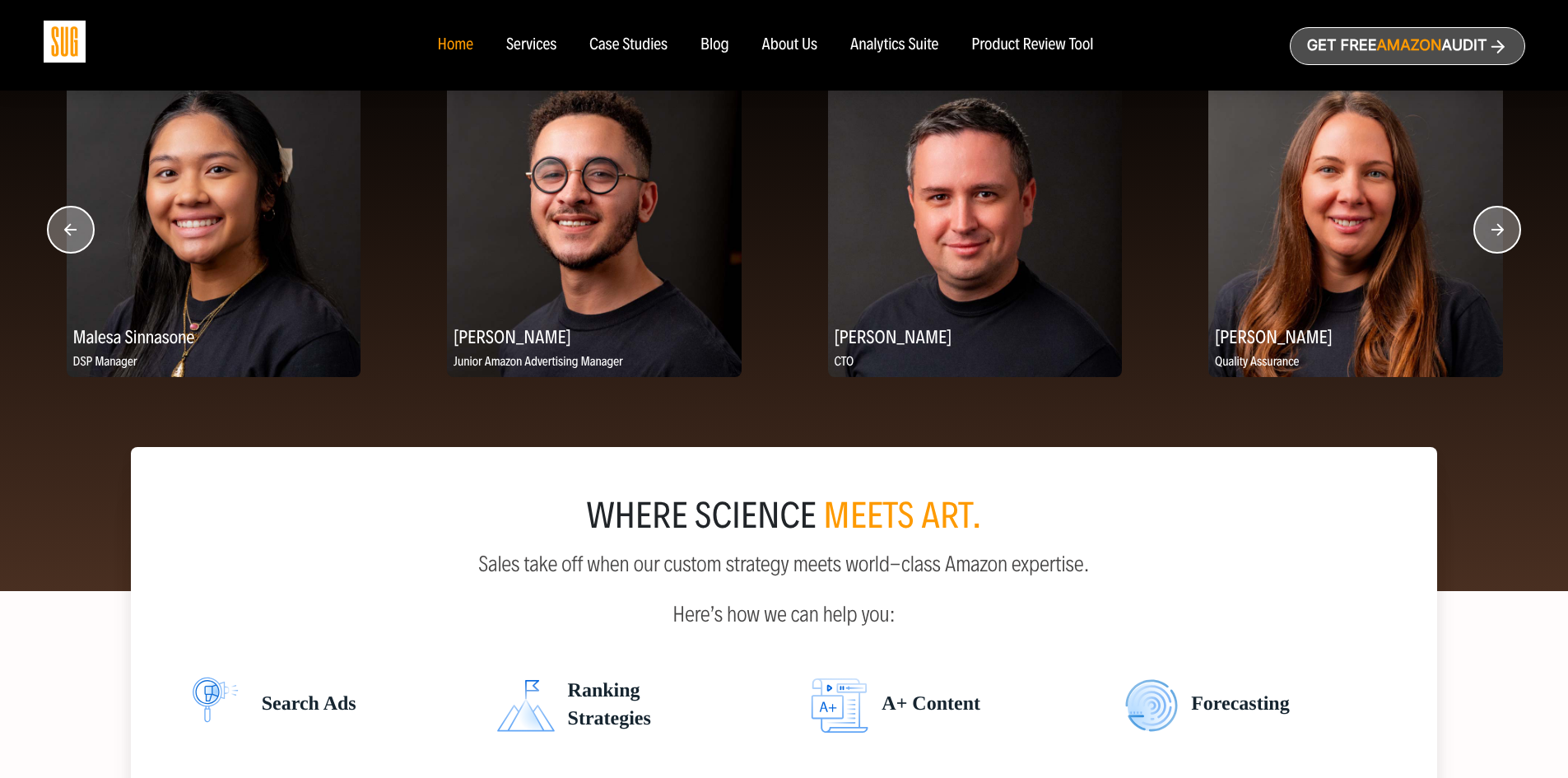
click at [1495, 232] on circle "button" at bounding box center [1497, 229] width 46 height 46
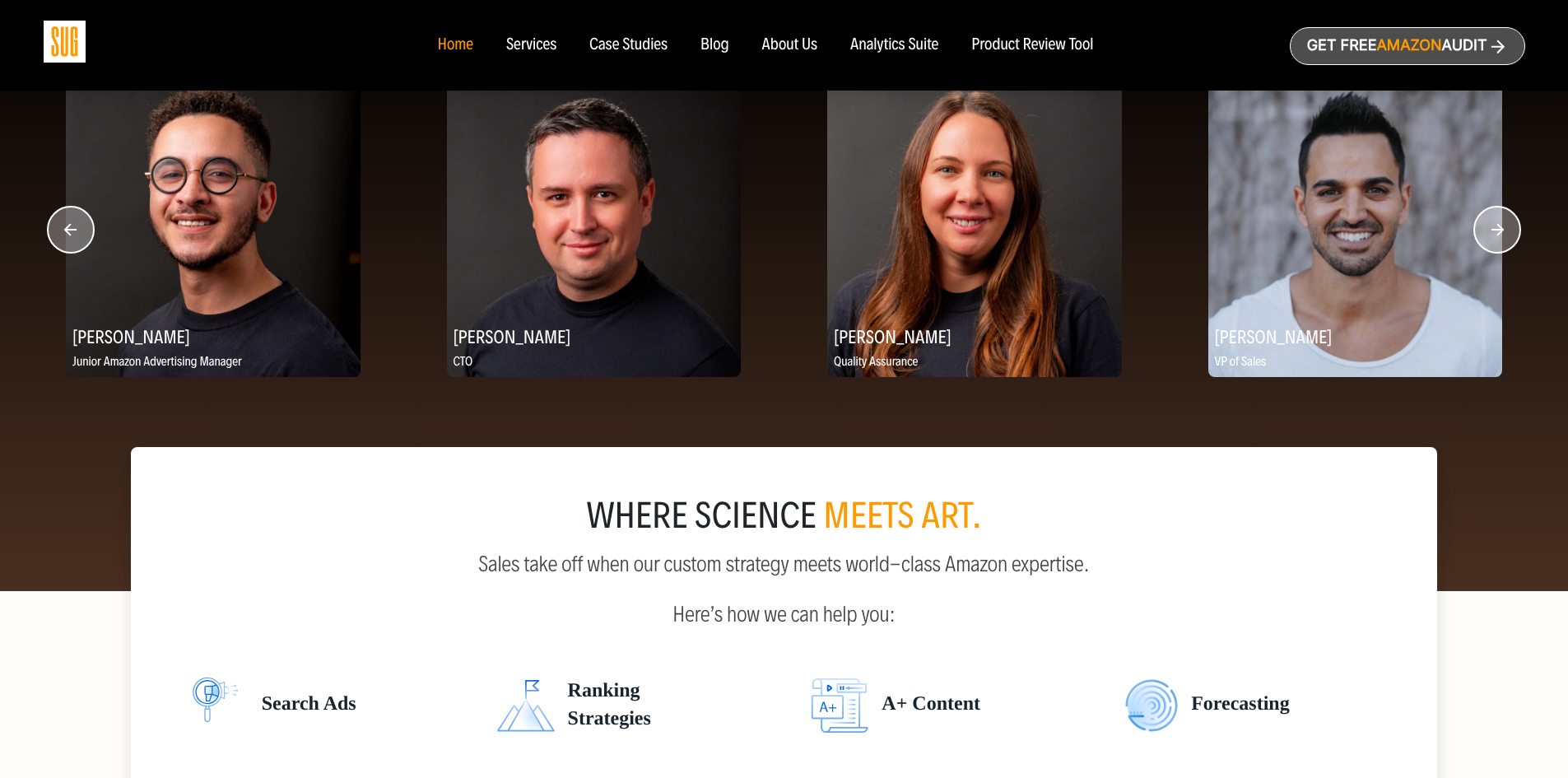
click at [1495, 232] on circle "button" at bounding box center [1497, 229] width 46 height 46
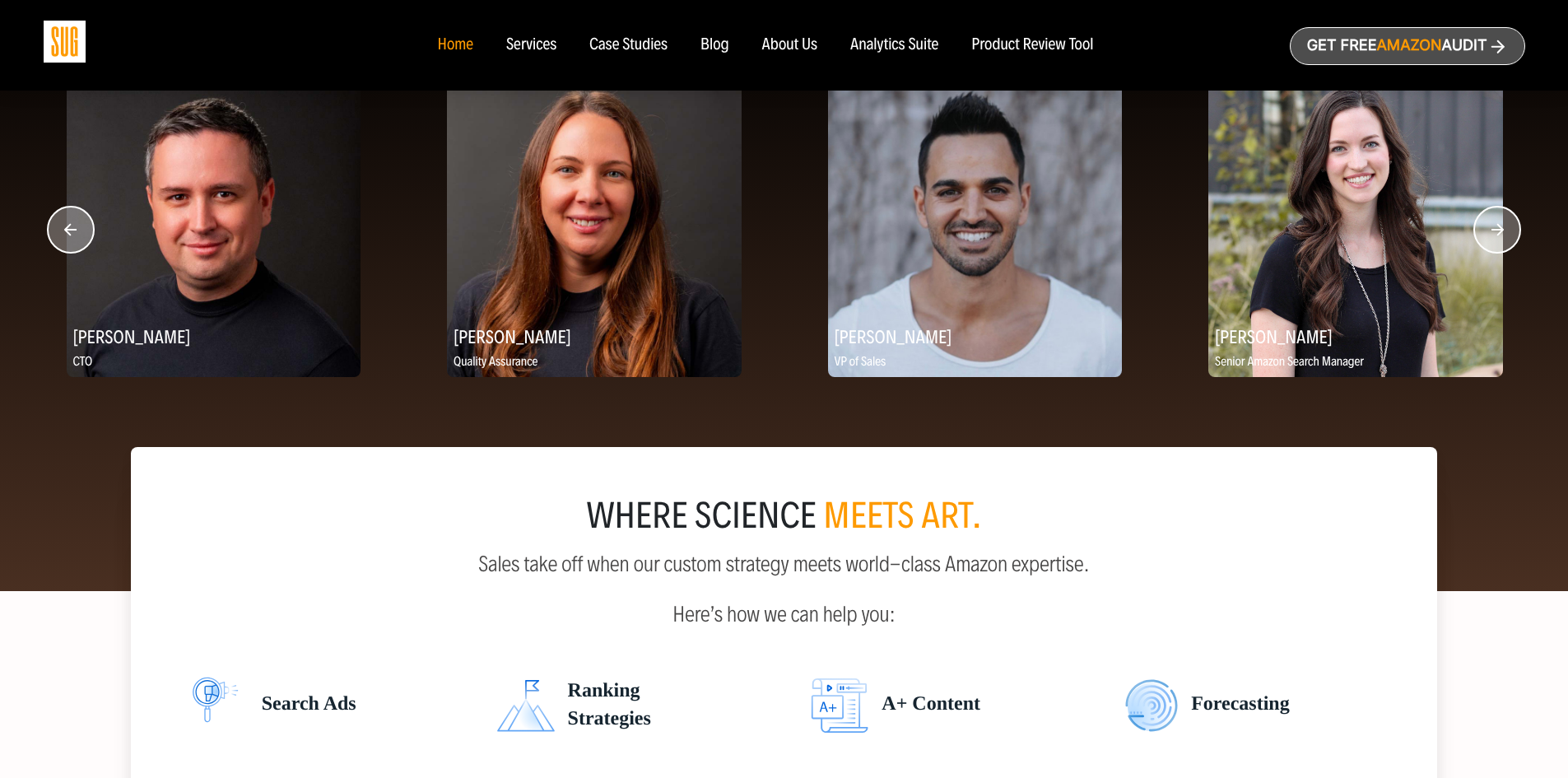
click at [1495, 232] on circle "button" at bounding box center [1497, 229] width 46 height 46
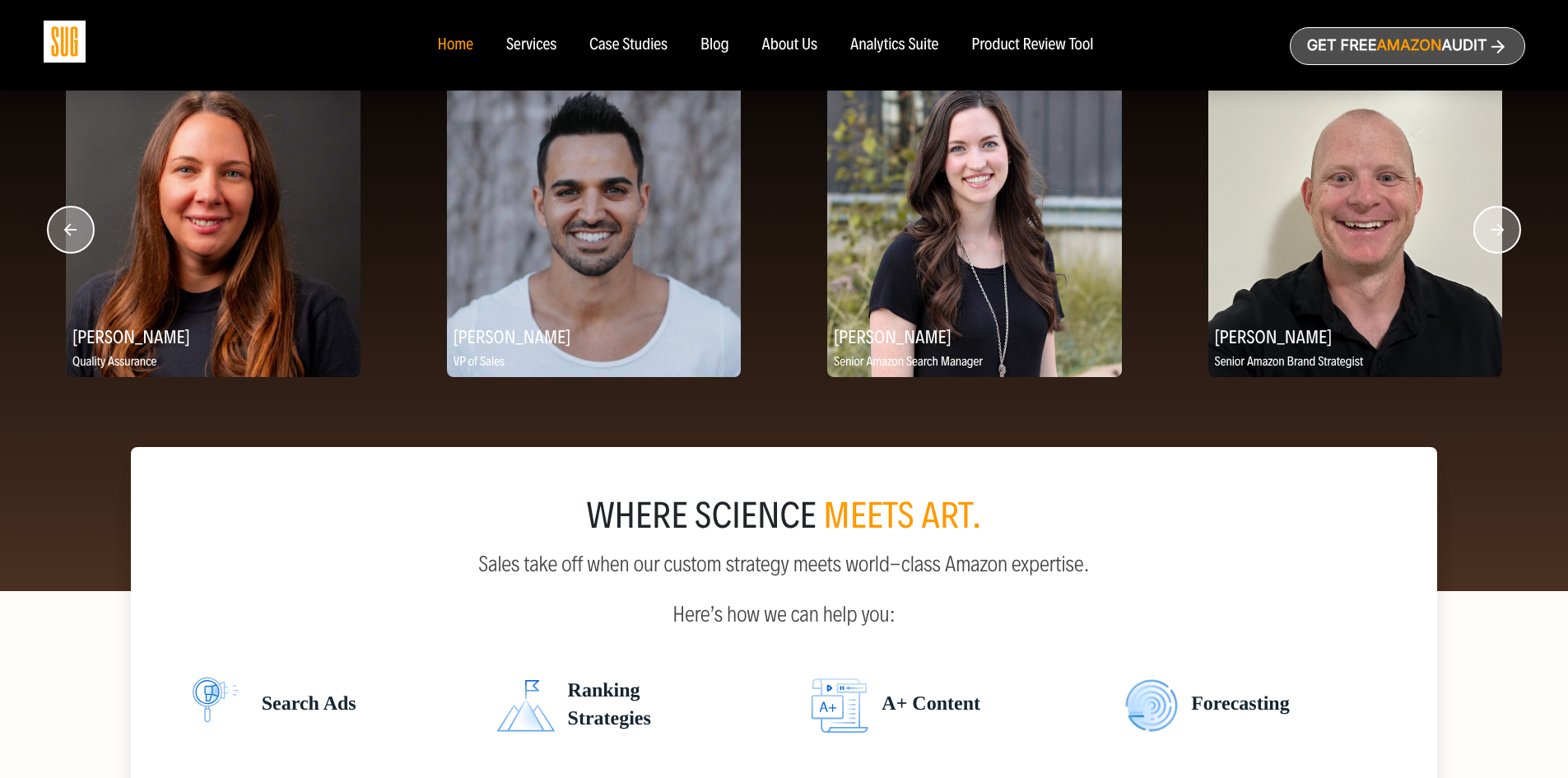
click at [1495, 232] on circle "button" at bounding box center [1497, 229] width 46 height 46
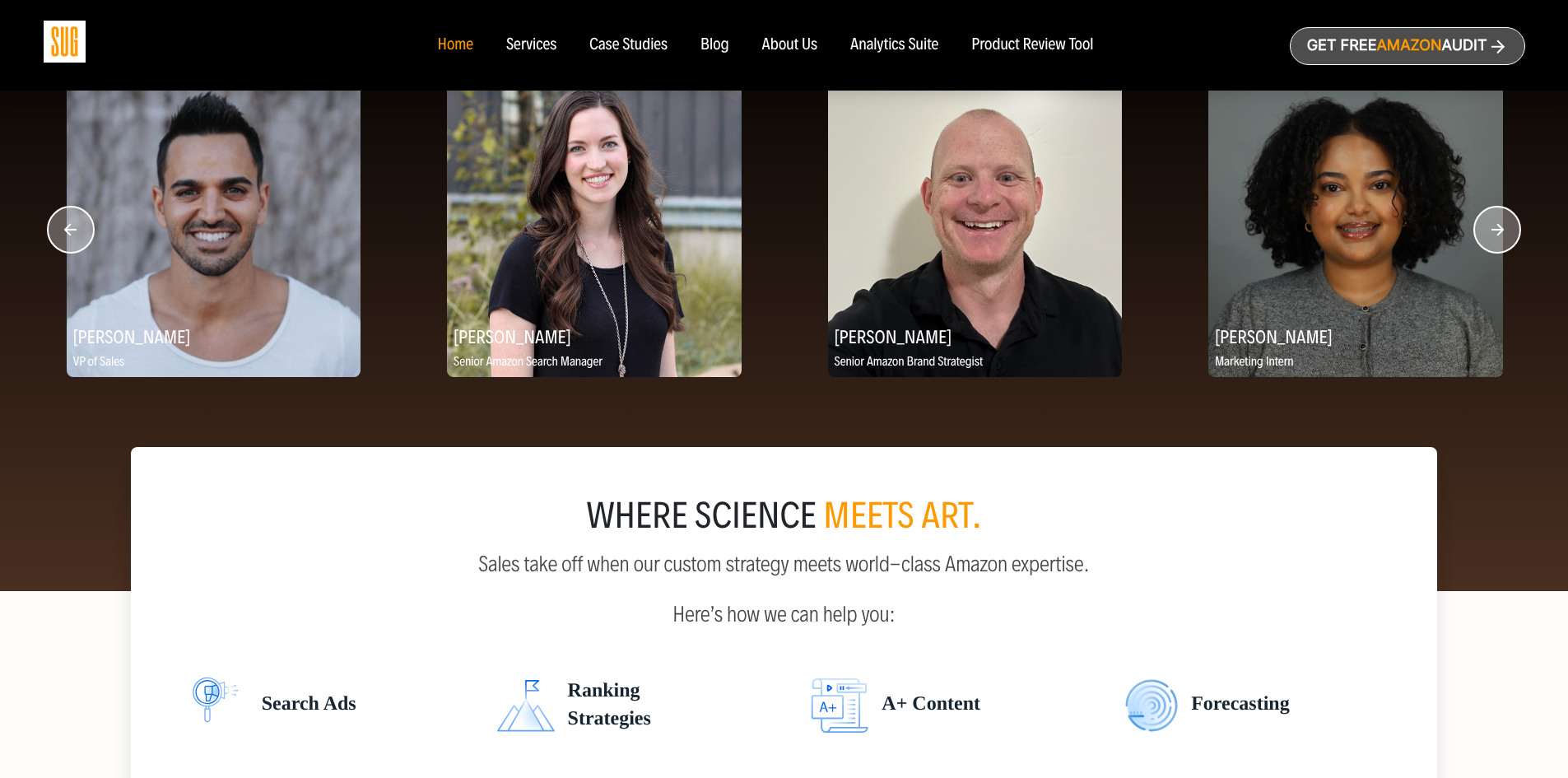
click at [1495, 232] on circle "button" at bounding box center [1497, 229] width 46 height 46
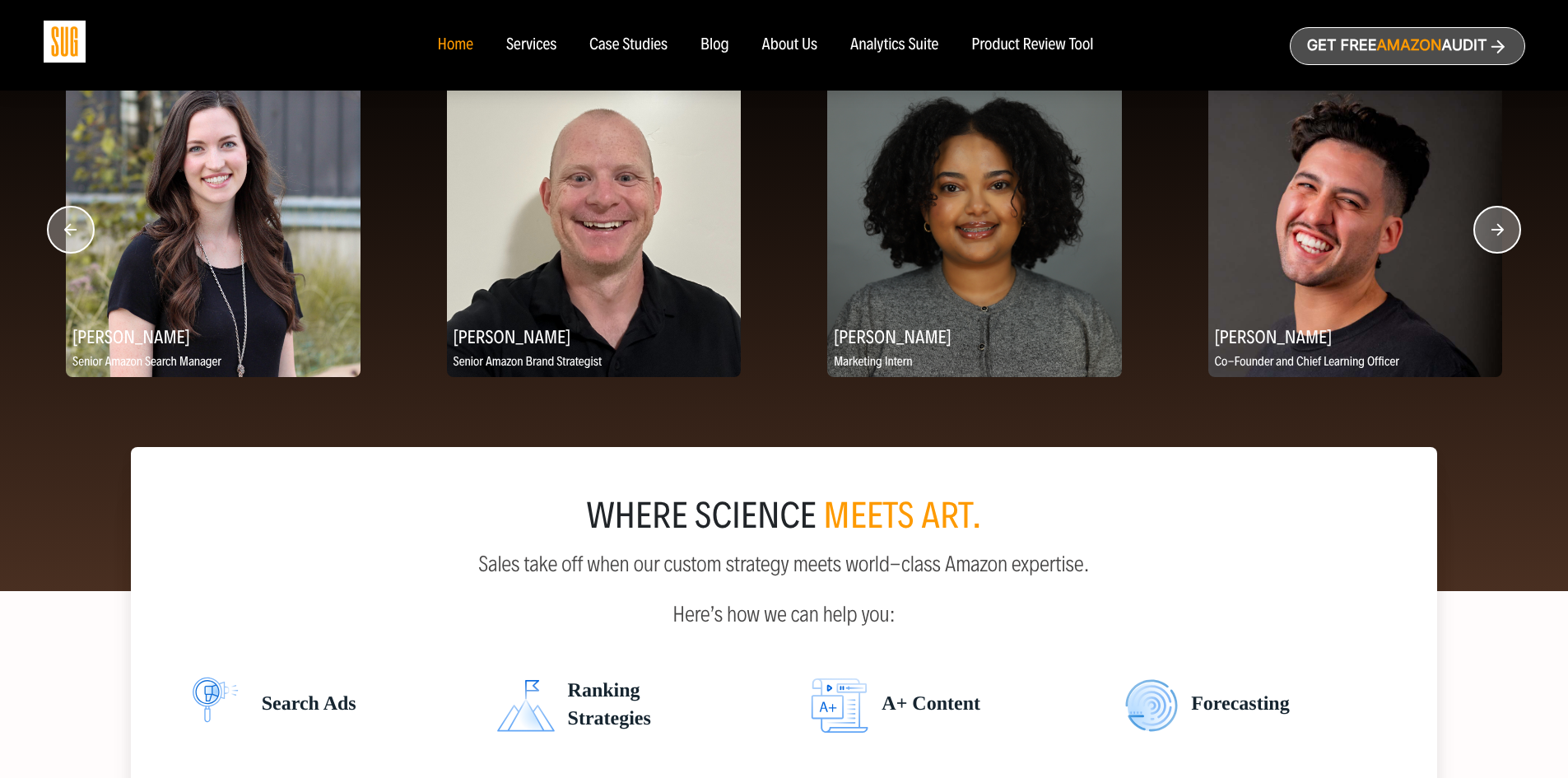
click at [1495, 232] on circle "button" at bounding box center [1497, 229] width 46 height 46
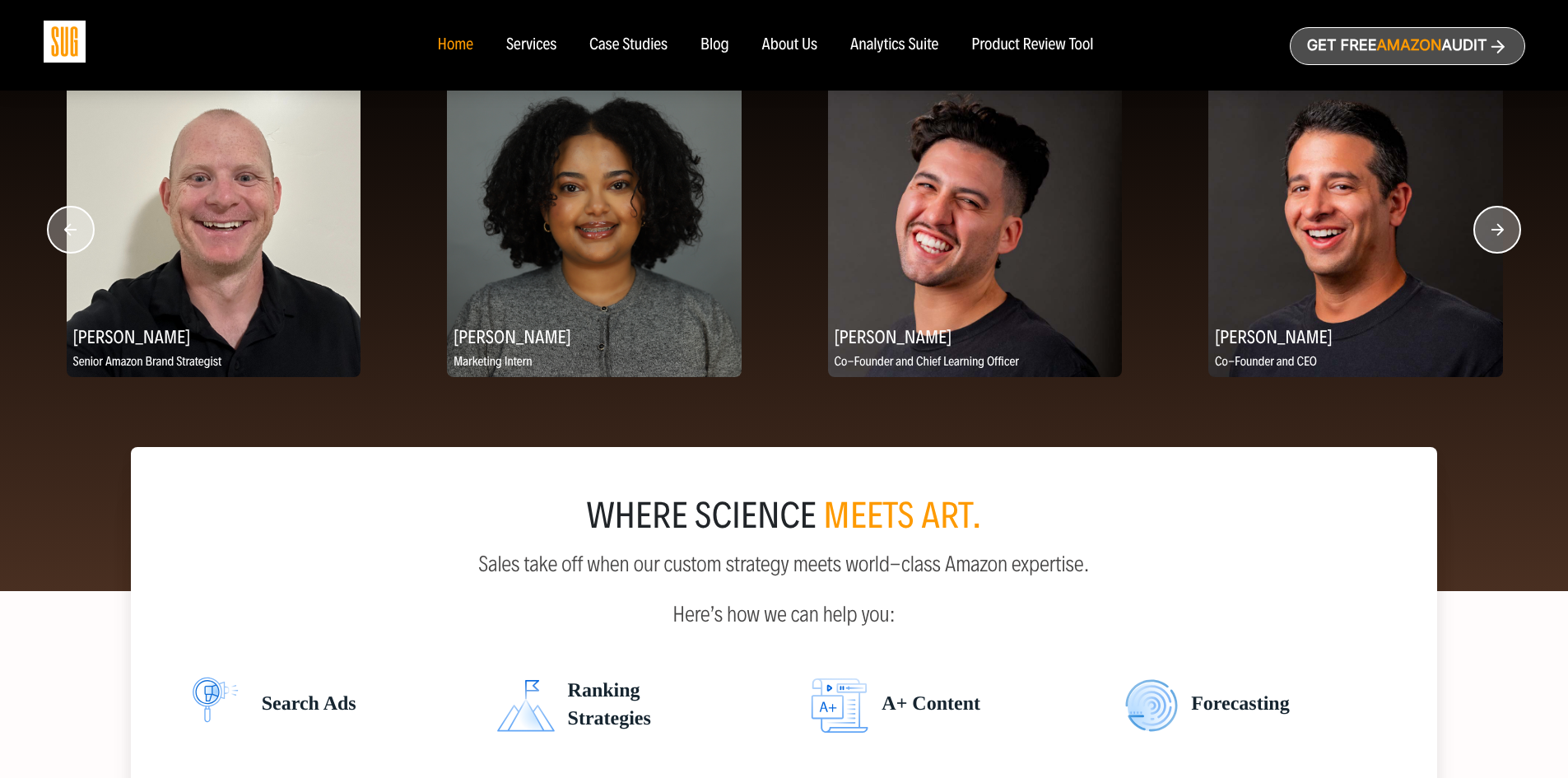
click at [1495, 232] on circle "button" at bounding box center [1497, 229] width 46 height 46
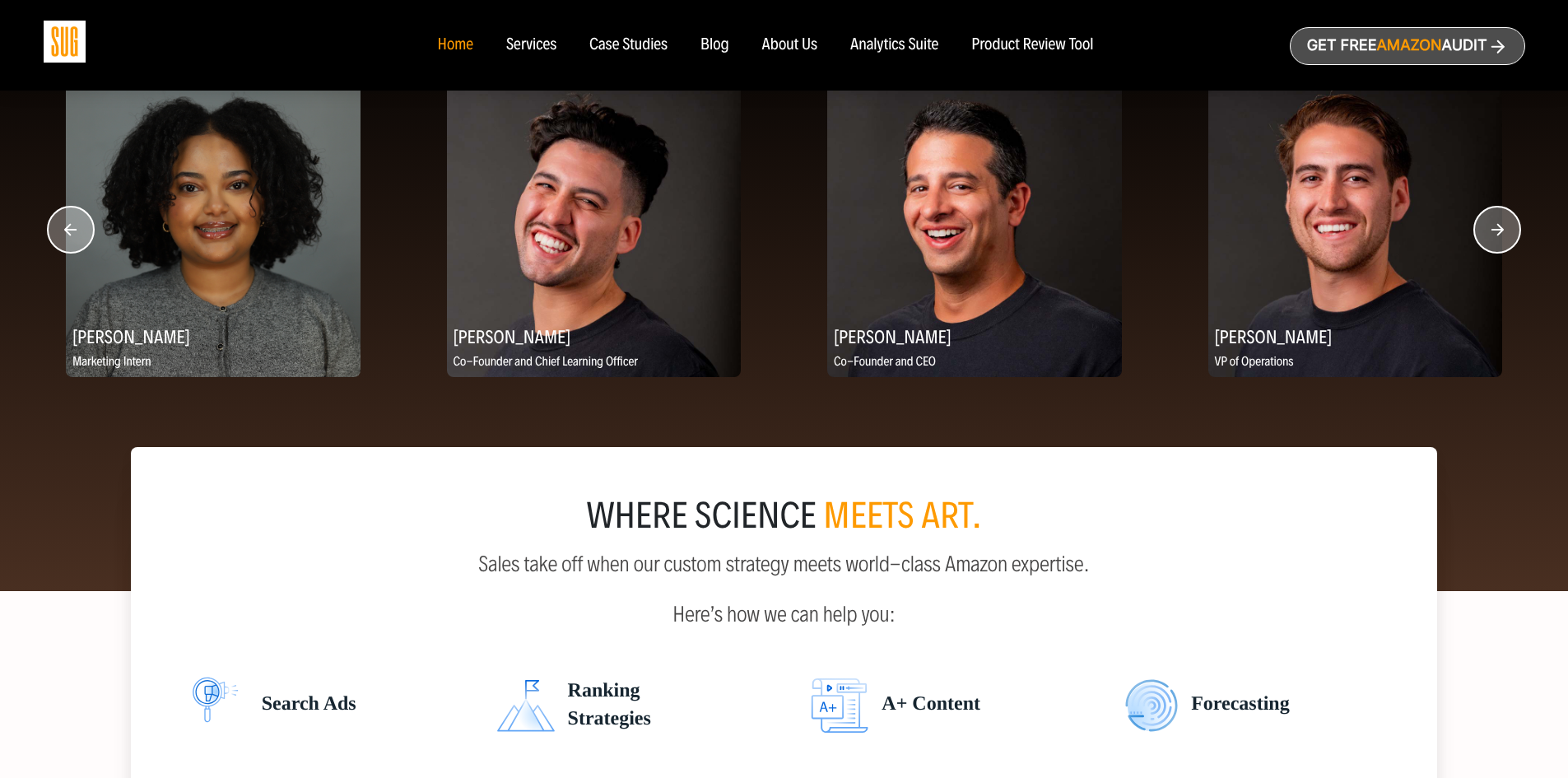
click at [1495, 232] on circle "button" at bounding box center [1497, 229] width 46 height 46
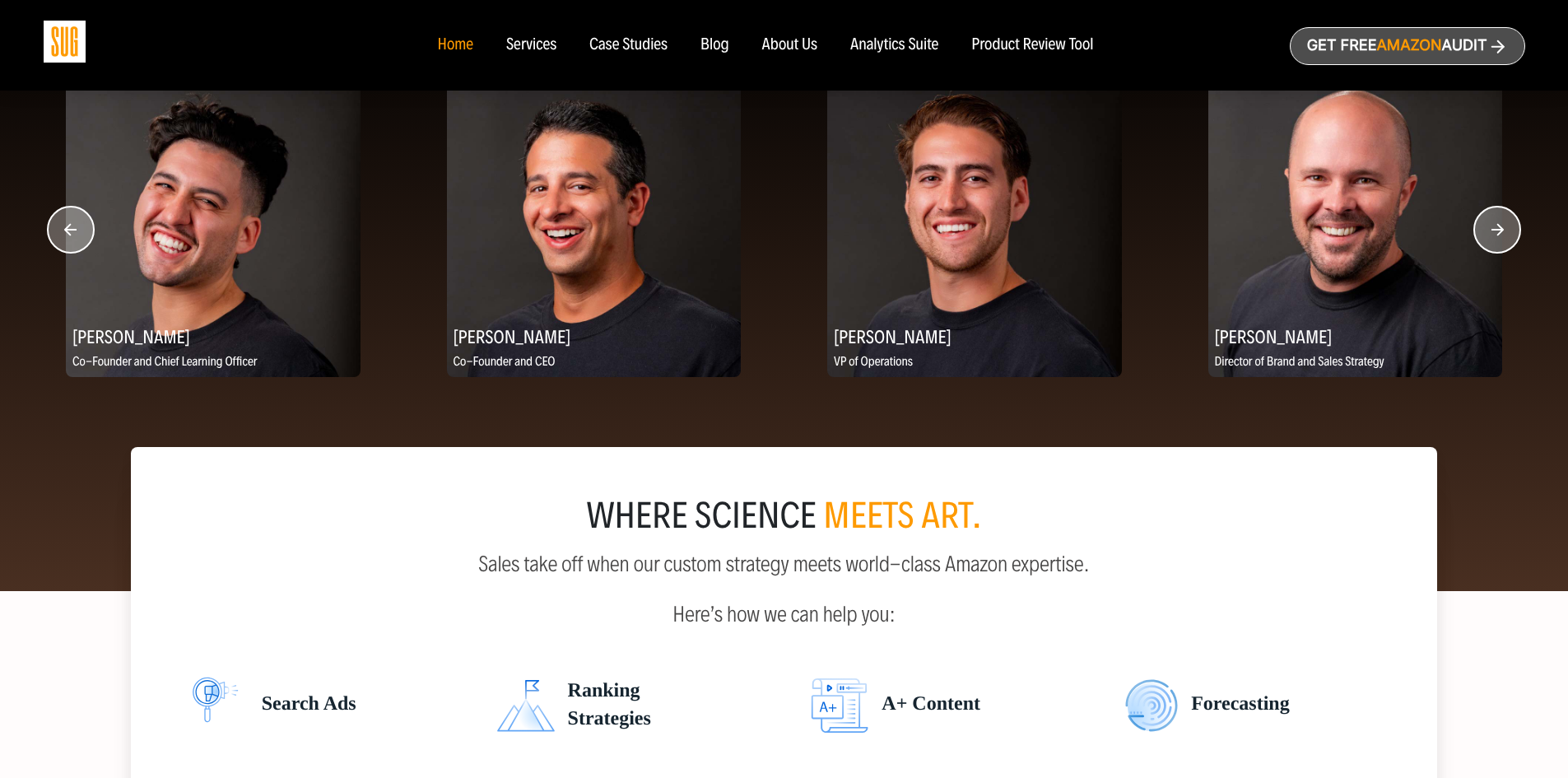
click at [273, 257] on img at bounding box center [213, 229] width 294 height 294
click at [568, 275] on img at bounding box center [594, 229] width 294 height 294
click at [555, 223] on img at bounding box center [594, 229] width 294 height 294
click at [768, 48] on div "About Us" at bounding box center [789, 46] width 56 height 18
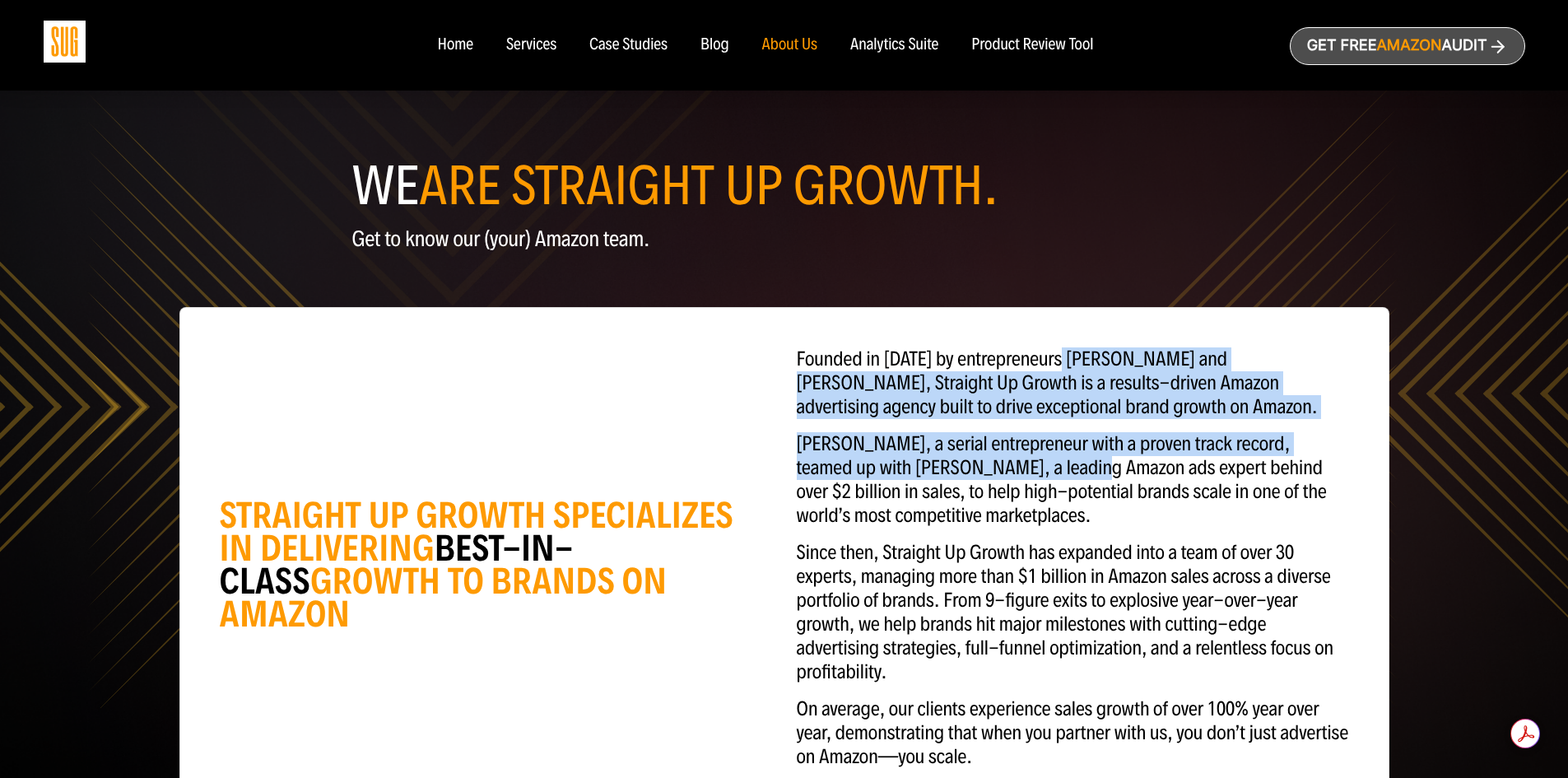
drag, startPoint x: 1047, startPoint y: 474, endPoint x: 1066, endPoint y: 357, distance: 118.5
click at [1066, 357] on div "Founded in [DATE] by entrepreneurs [PERSON_NAME] and [PERSON_NAME], Straight Up…" at bounding box center [1072, 565] width 577 height 435
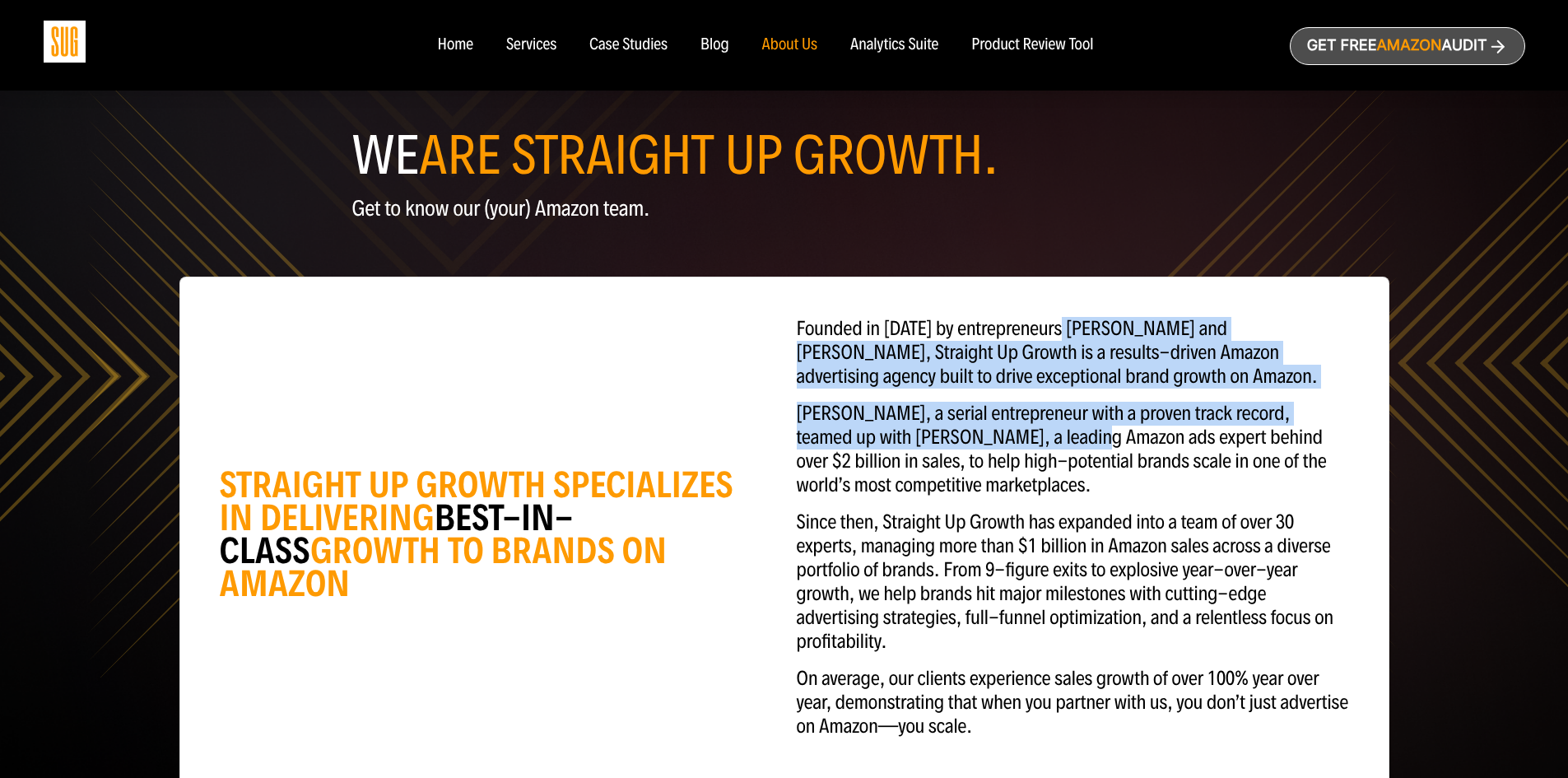
scroll to position [82, 0]
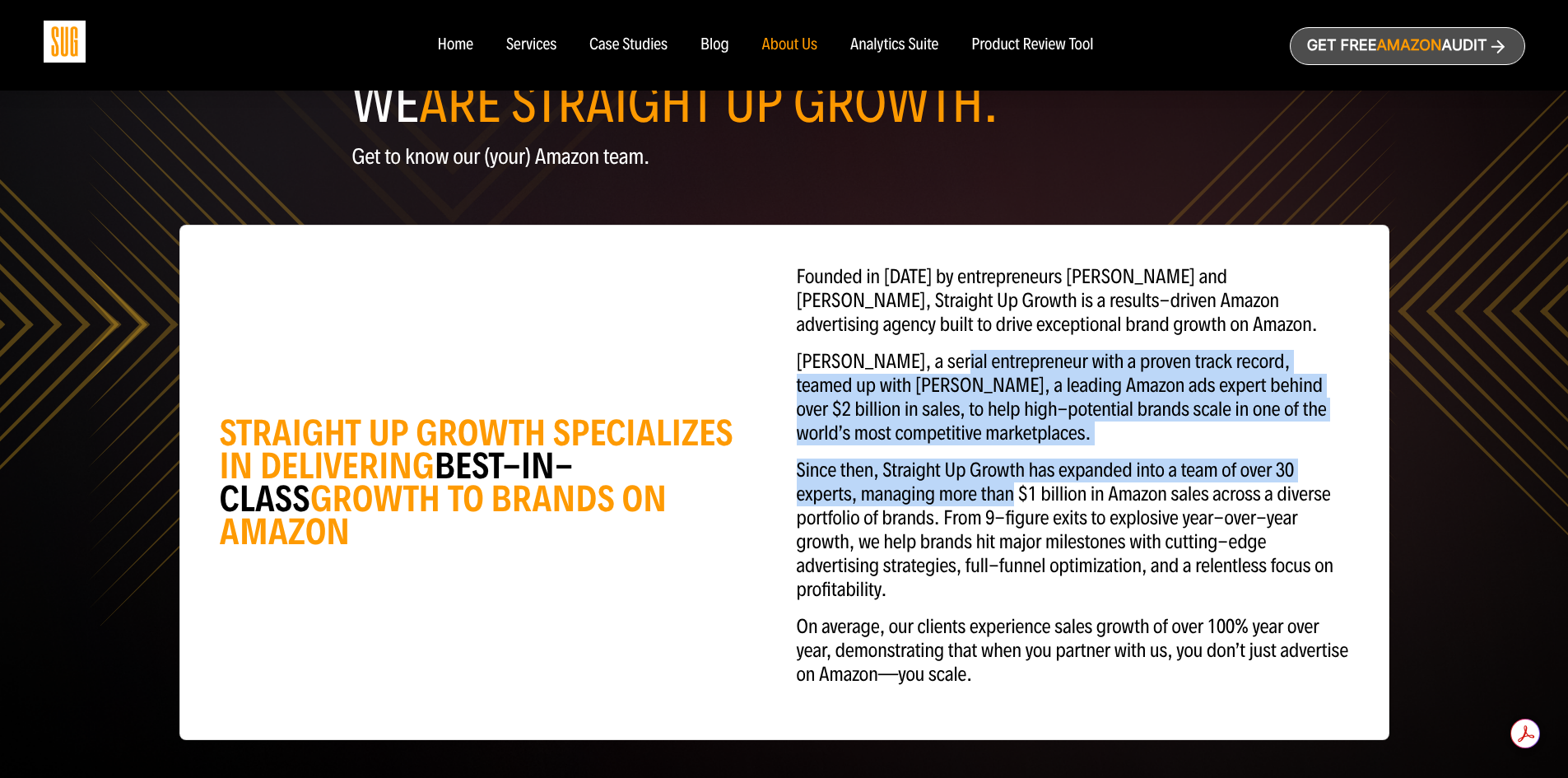
drag, startPoint x: 1006, startPoint y: 491, endPoint x: 931, endPoint y: 353, distance: 157.1
click at [931, 353] on div "Founded in [DATE] by entrepreneurs [PERSON_NAME] and [PERSON_NAME], Straight Up…" at bounding box center [1072, 483] width 577 height 435
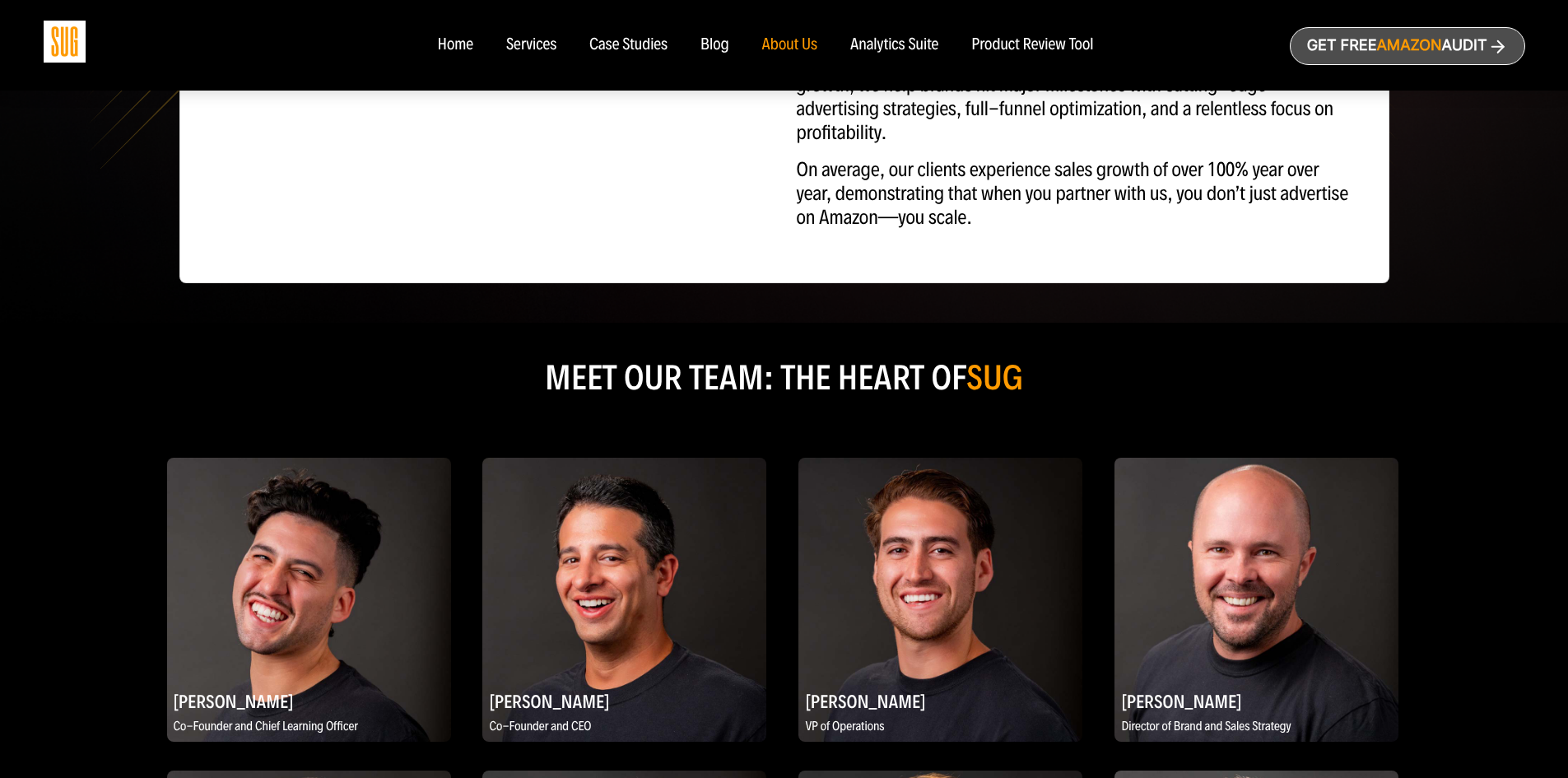
scroll to position [741, 0]
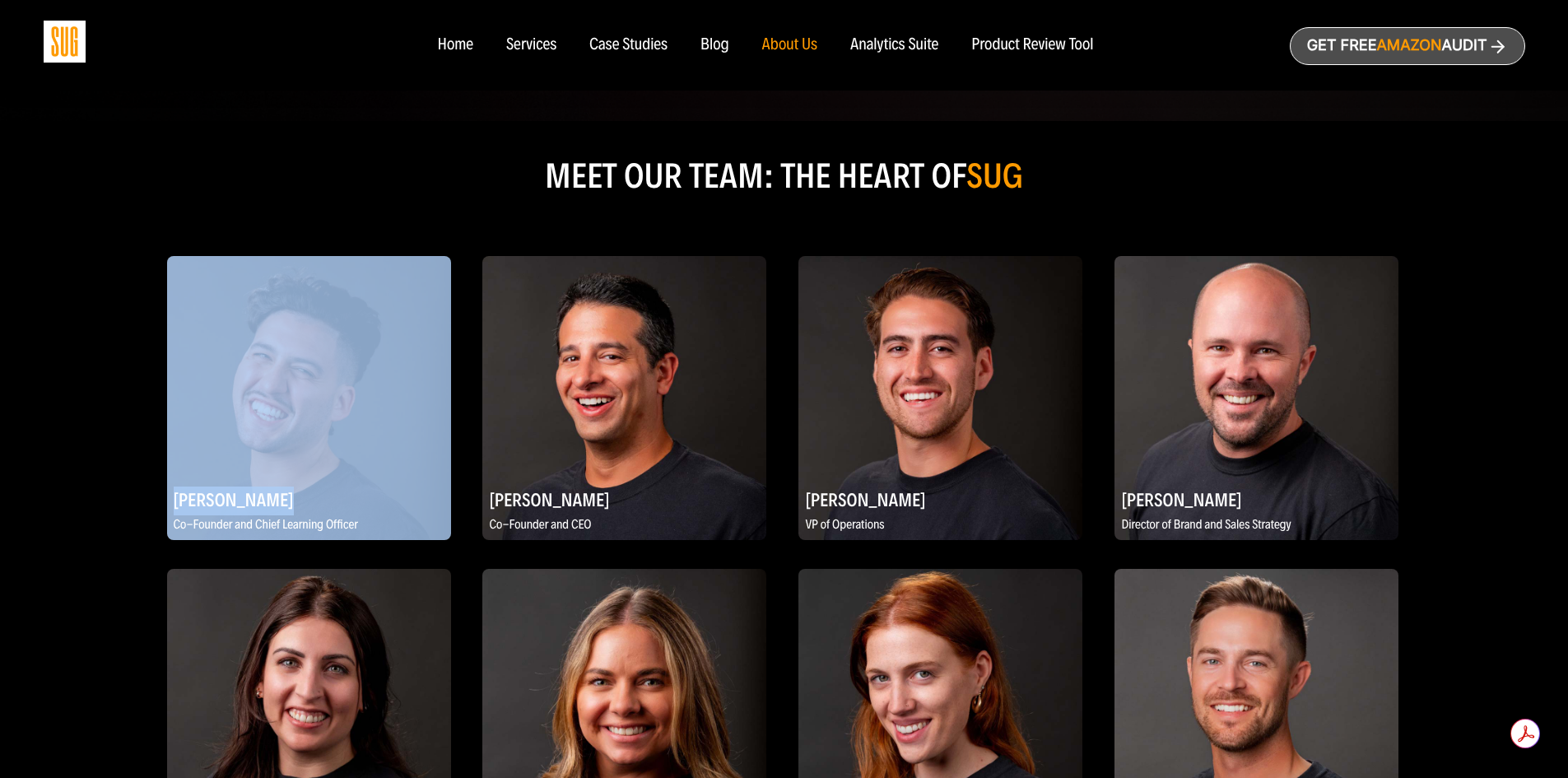
drag, startPoint x: 131, startPoint y: 497, endPoint x: 367, endPoint y: 509, distance: 236.3
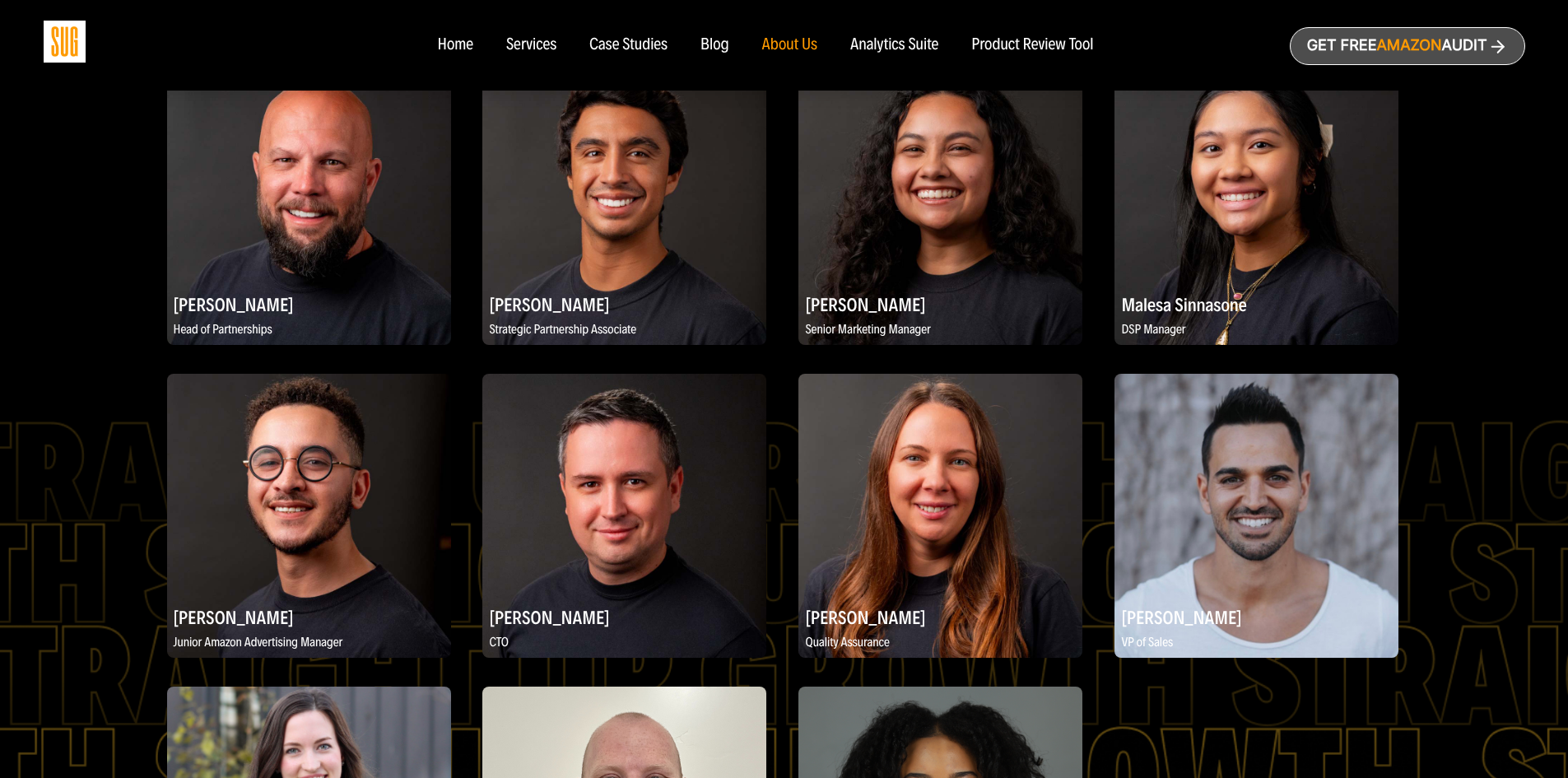
scroll to position [2223, 0]
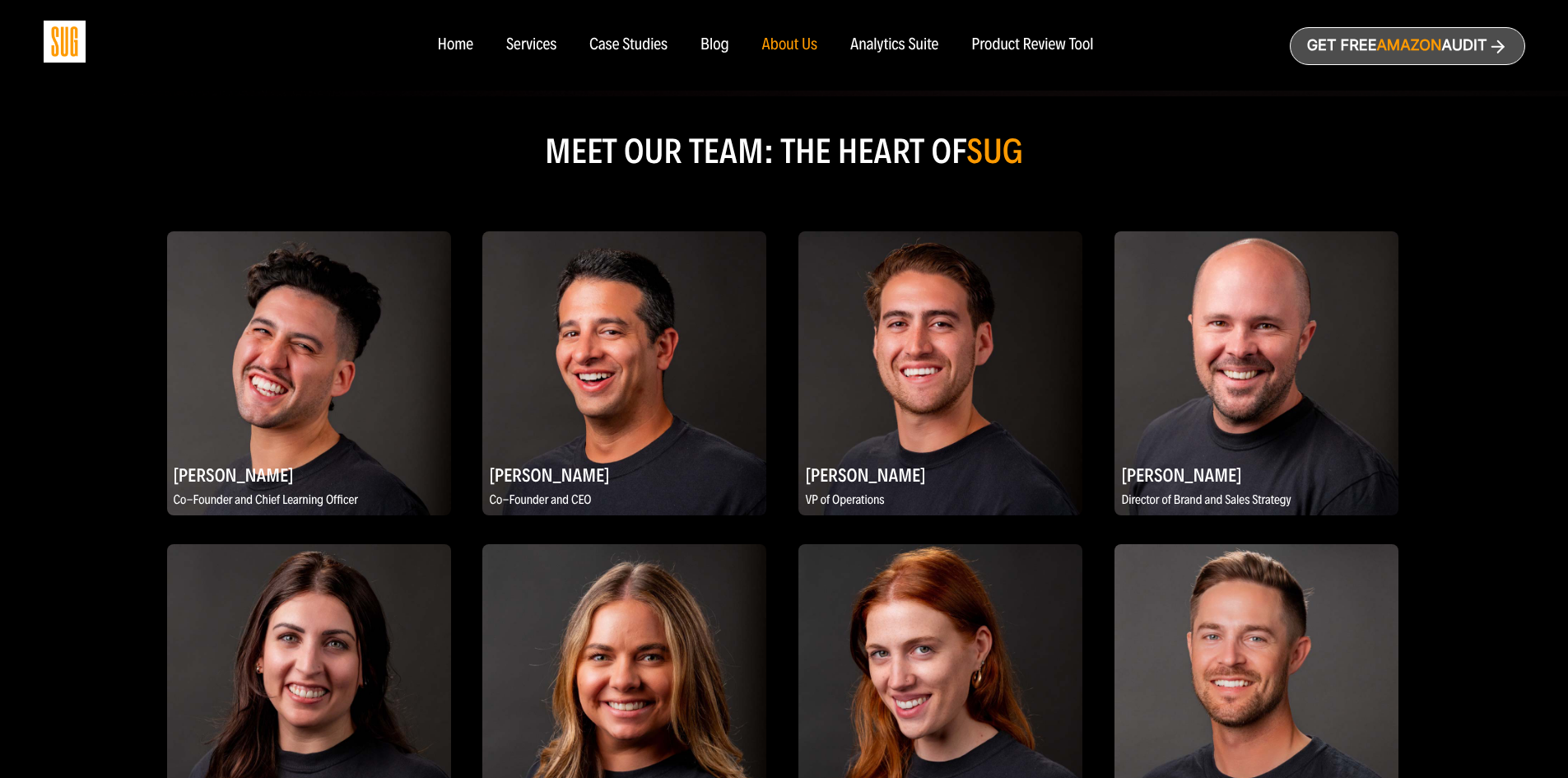
scroll to position [577, 0]
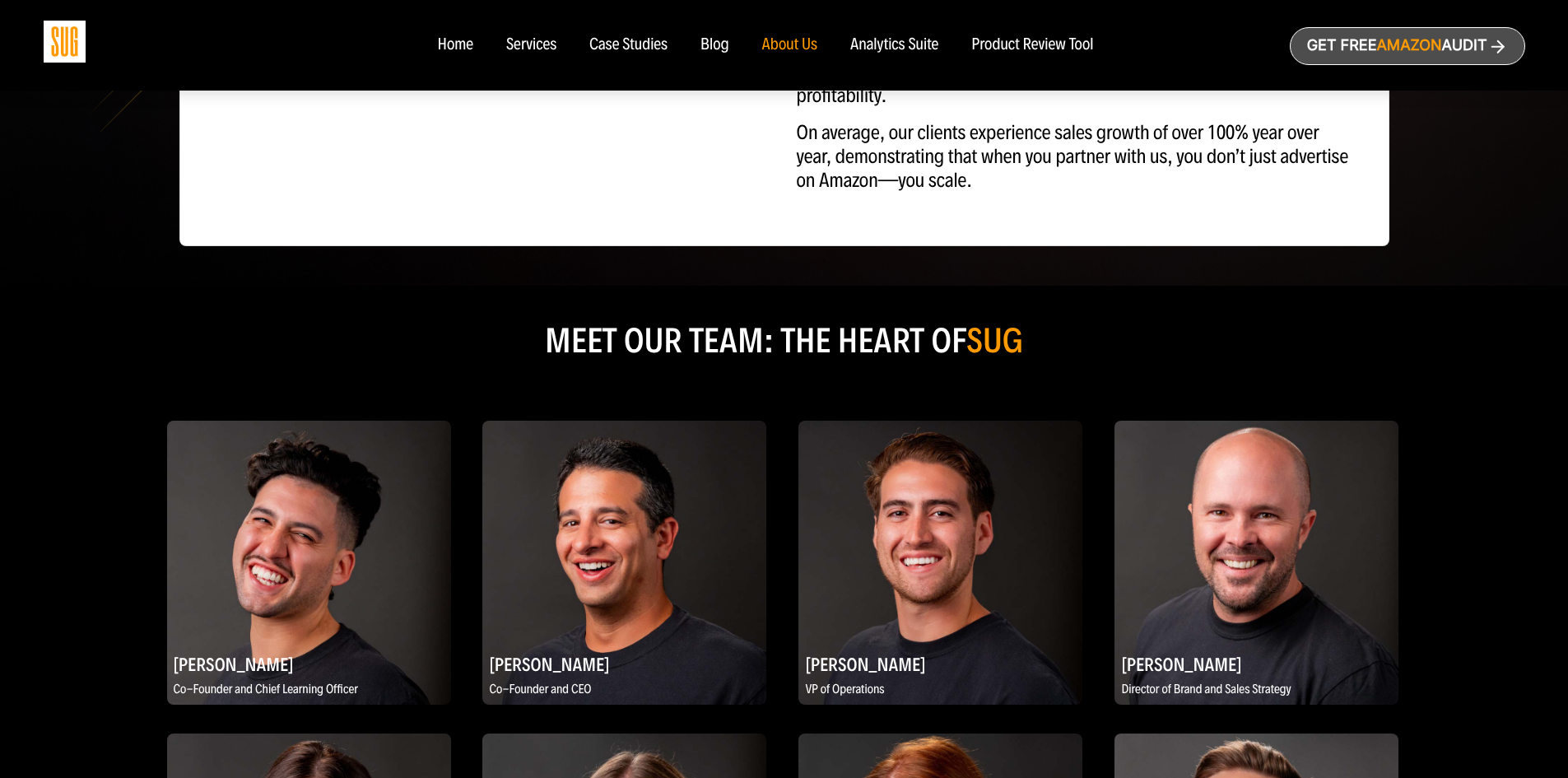
click at [900, 48] on div "Analytics Suite" at bounding box center [894, 46] width 88 height 18
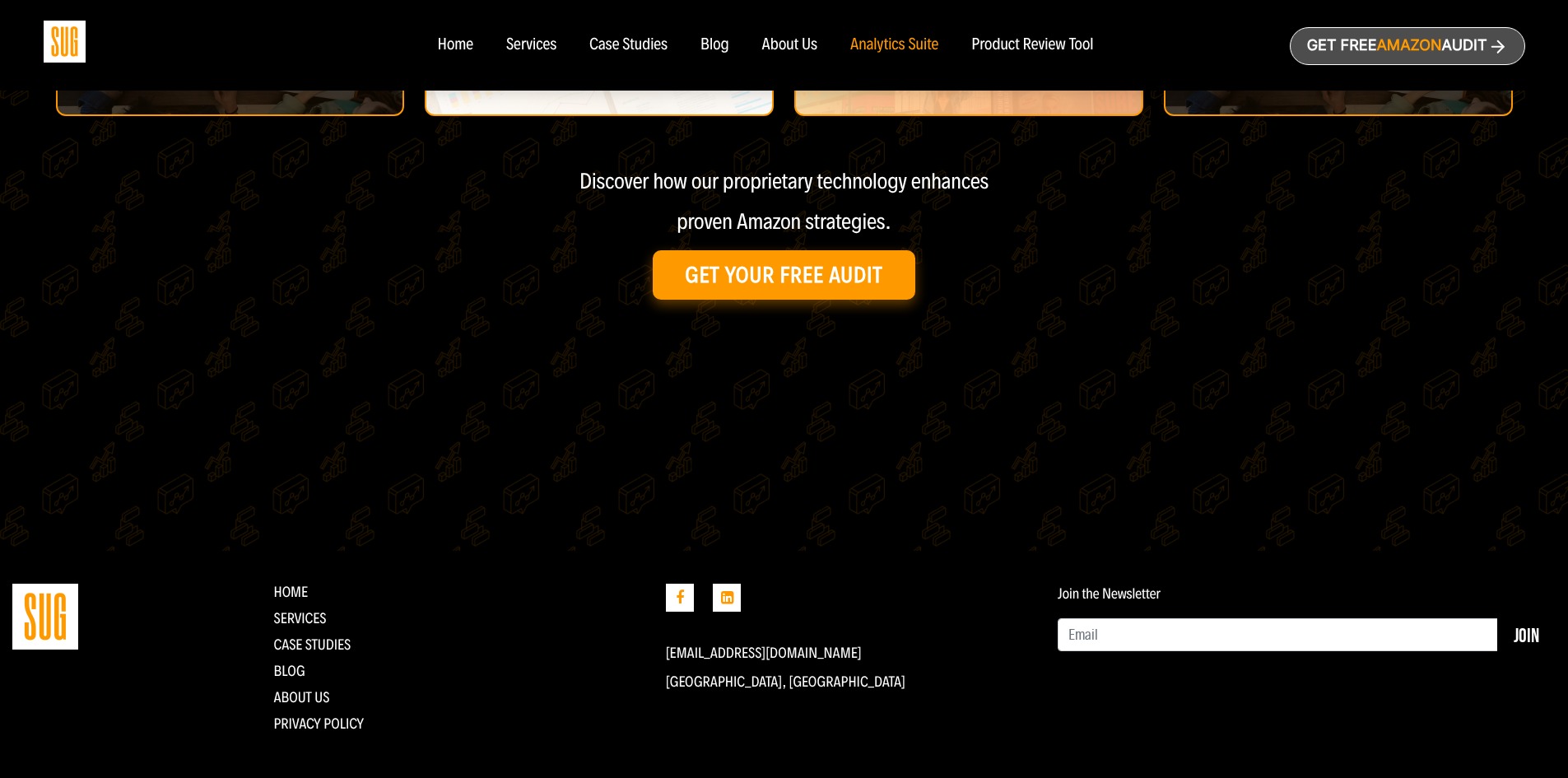
scroll to position [809, 0]
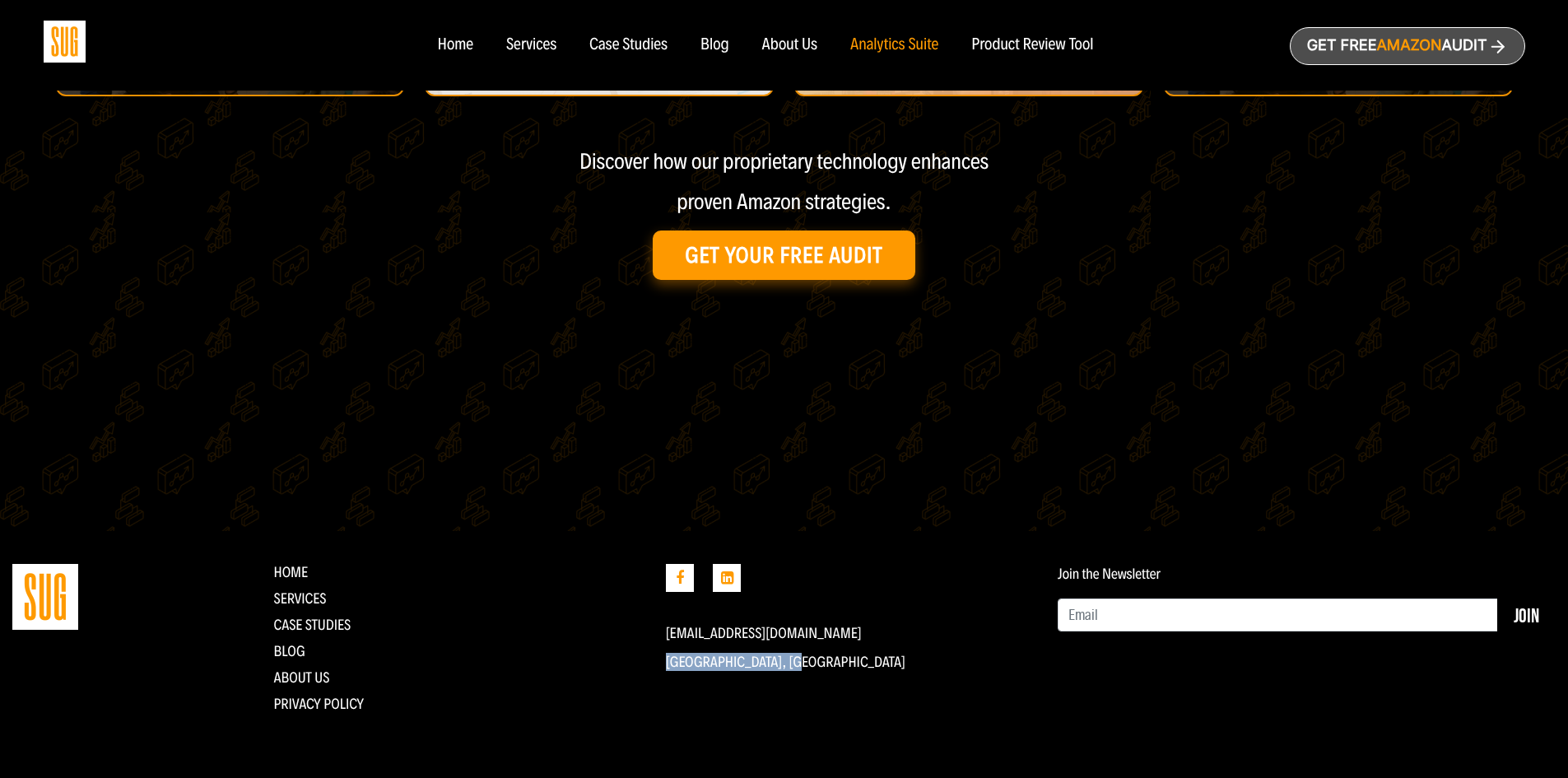
drag, startPoint x: 660, startPoint y: 660, endPoint x: 802, endPoint y: 663, distance: 142.0
click at [802, 663] on div "info@straightupgrowth.com North Park, San Diego" at bounding box center [849, 645] width 392 height 162
copy p "[GEOGRAPHIC_DATA], [GEOGRAPHIC_DATA]"
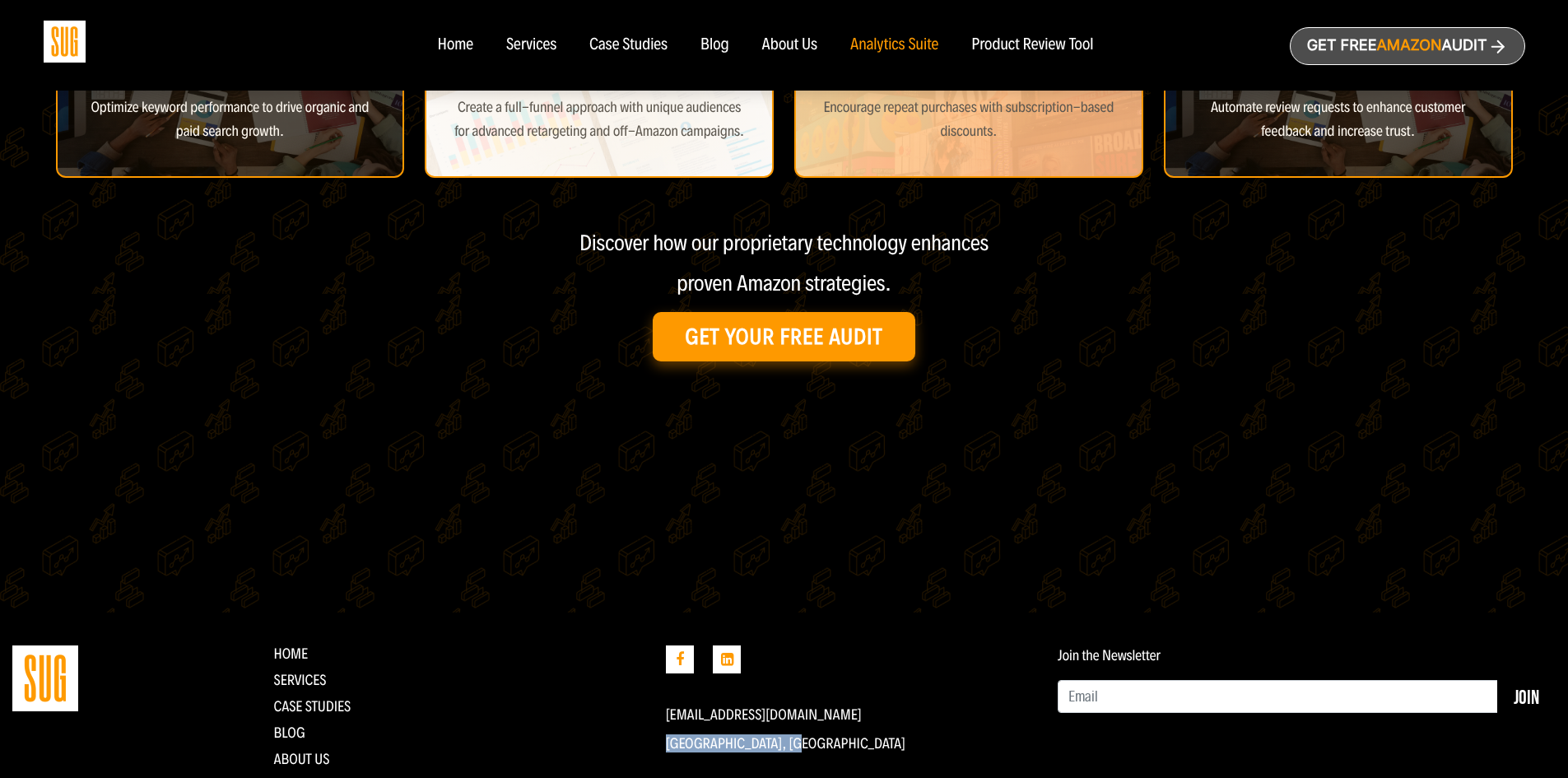
scroll to position [561, 0]
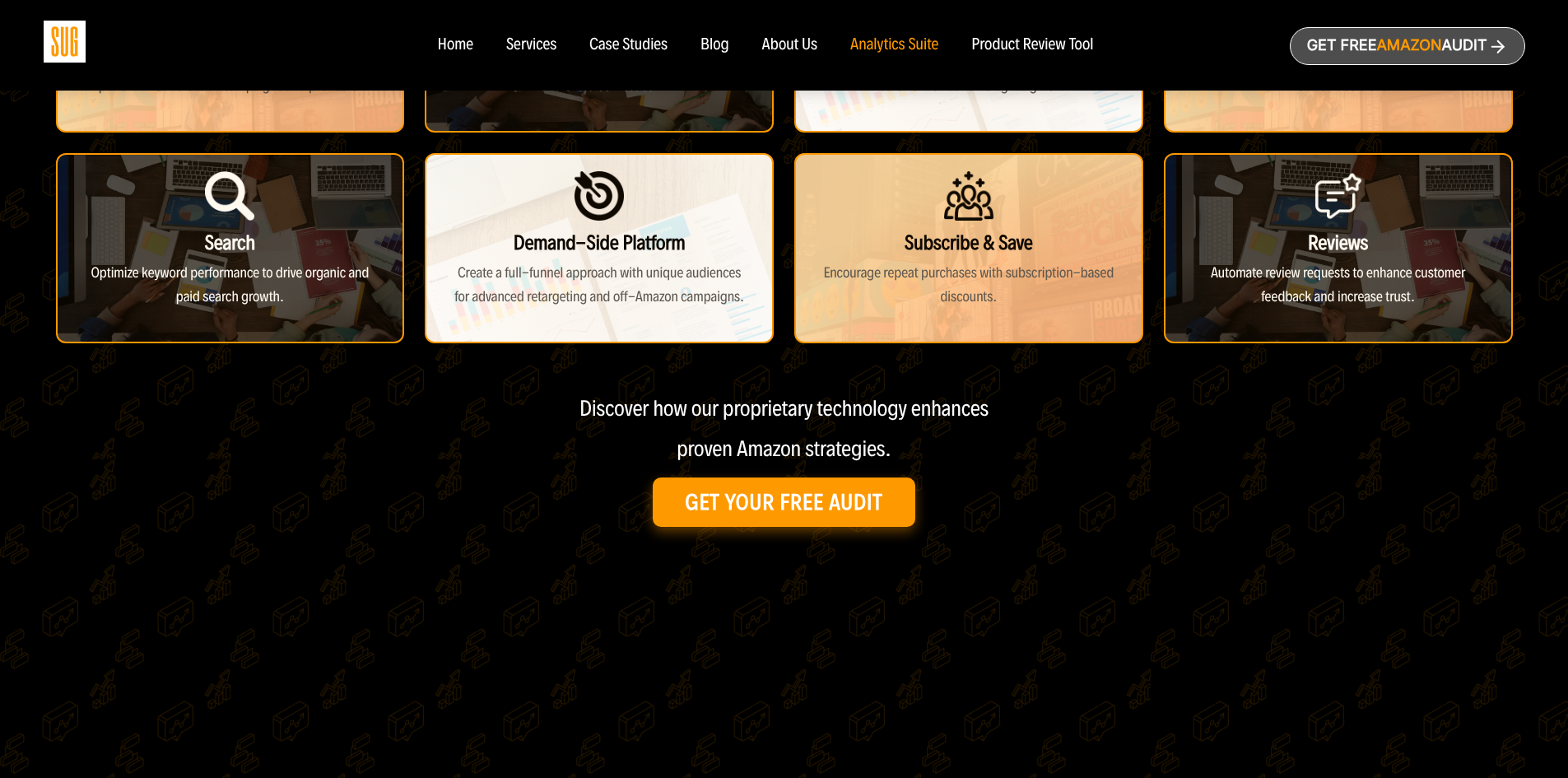
click at [1032, 50] on div "Product Review Tool" at bounding box center [1032, 46] width 122 height 18
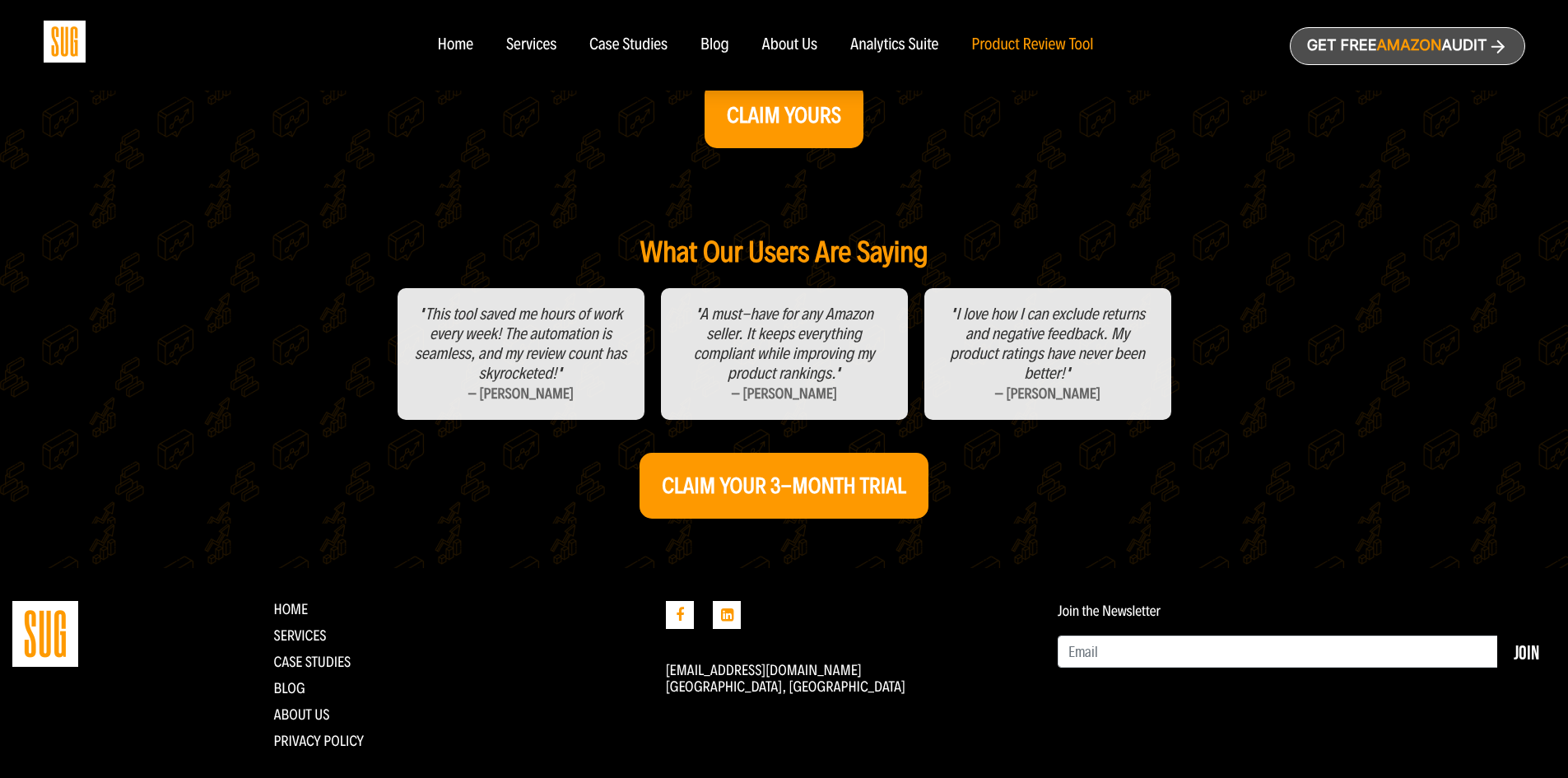
scroll to position [645, 0]
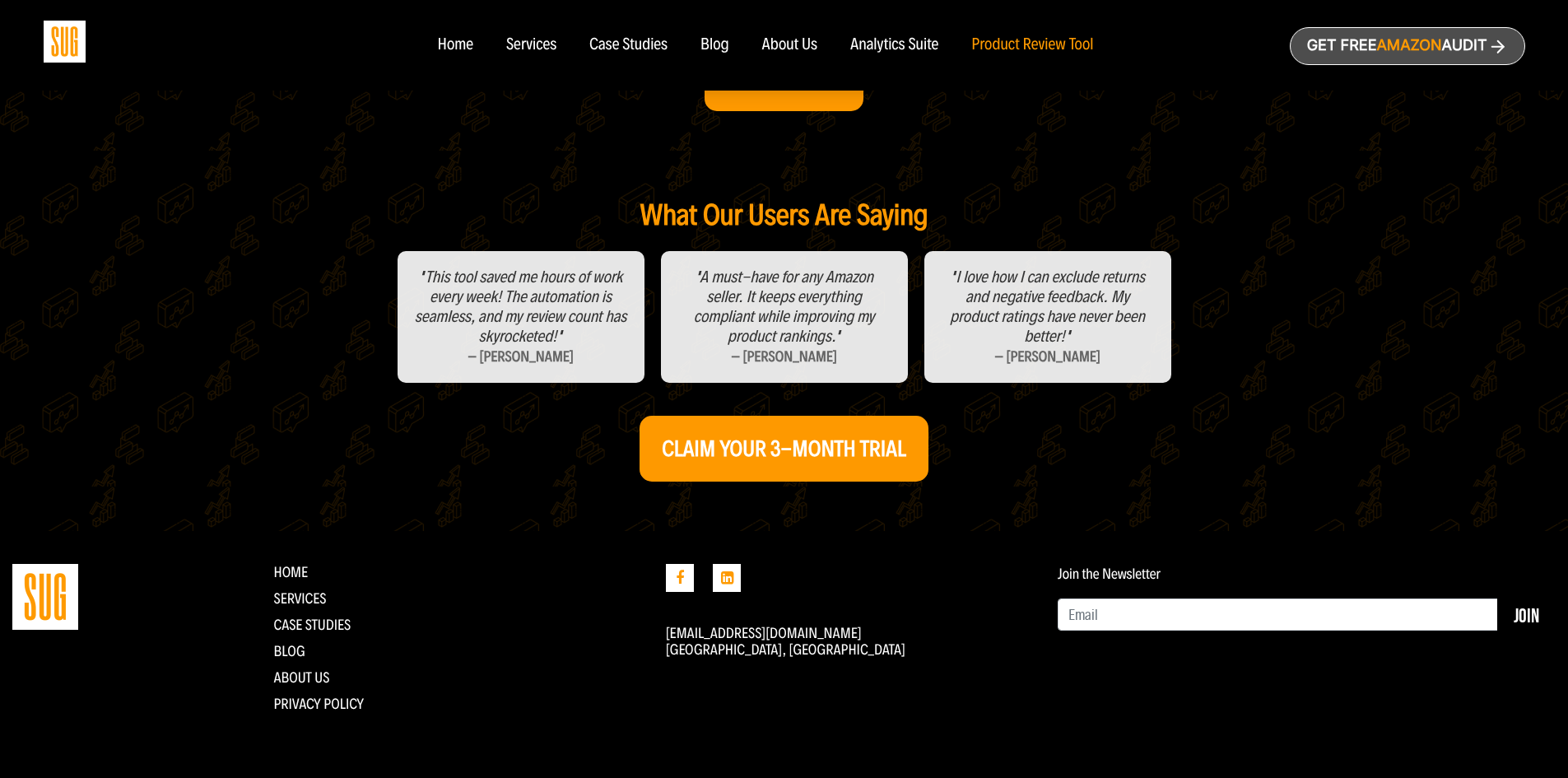
click at [798, 41] on div "About Us" at bounding box center [789, 46] width 56 height 18
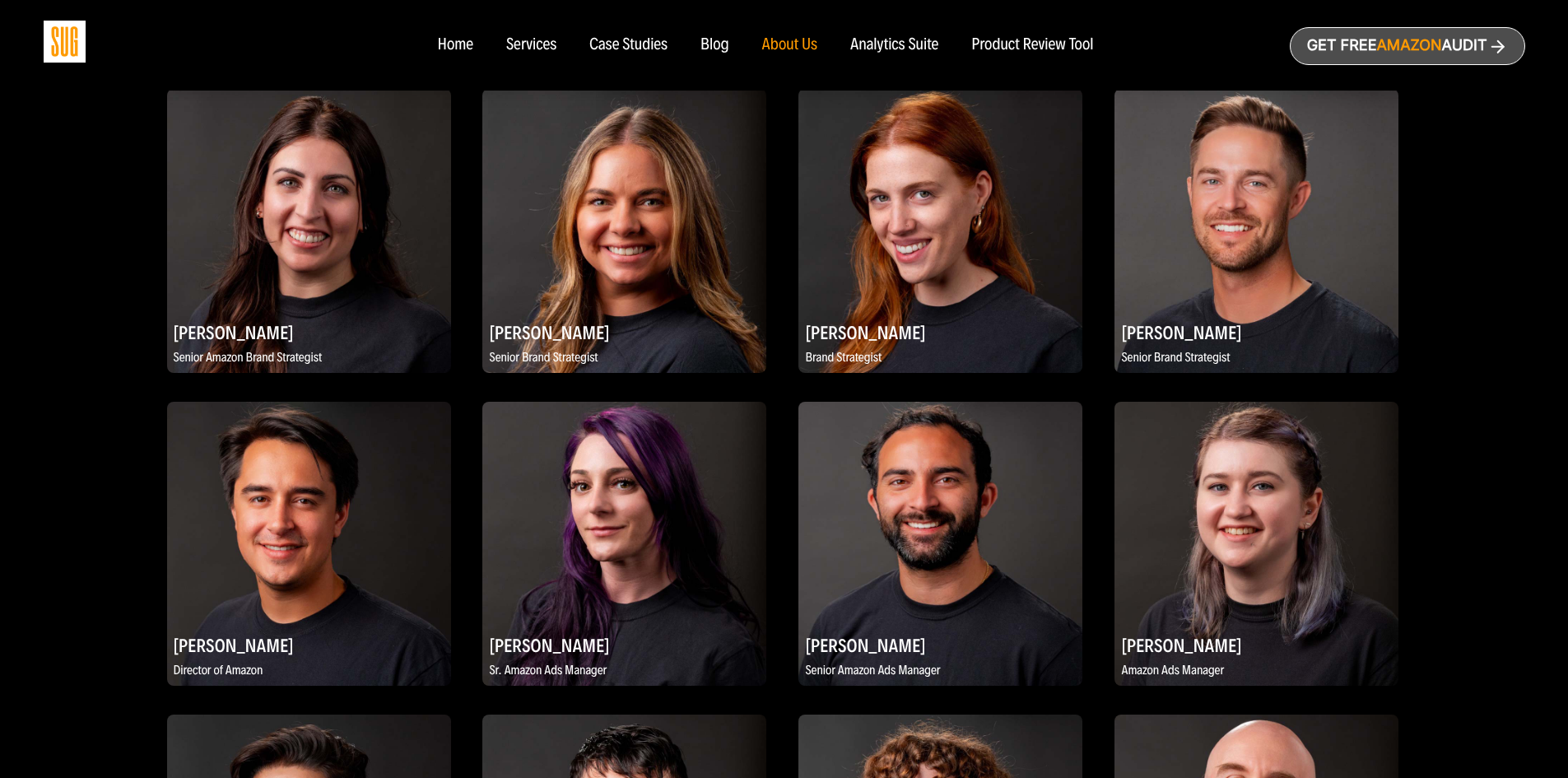
scroll to position [1482, 0]
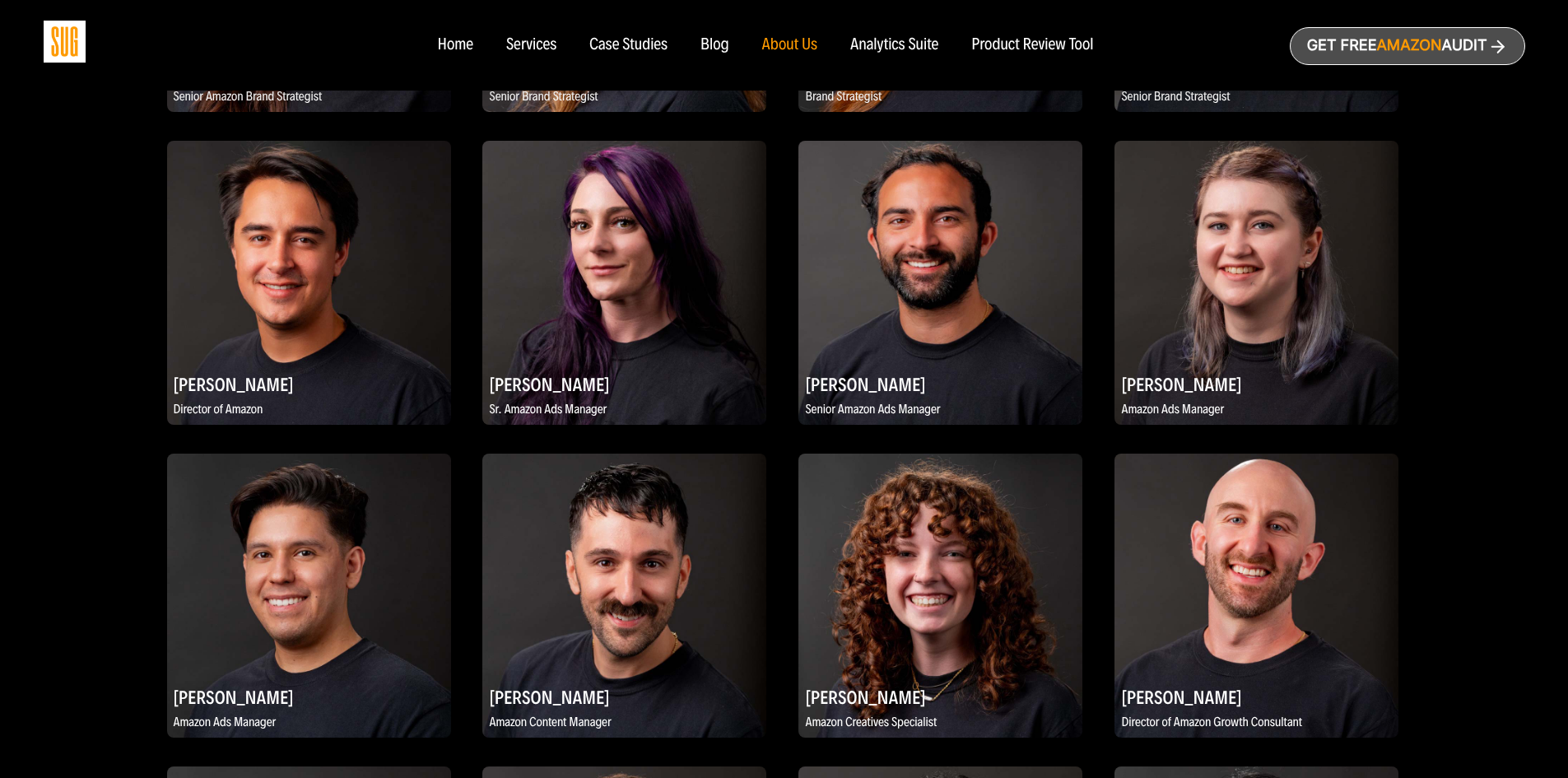
click at [780, 184] on div "Daniel Tejada Co-Founder and Chief Learning Officer Evan Kesner Co-Founder and …" at bounding box center [784, 605] width 1234 height 2232
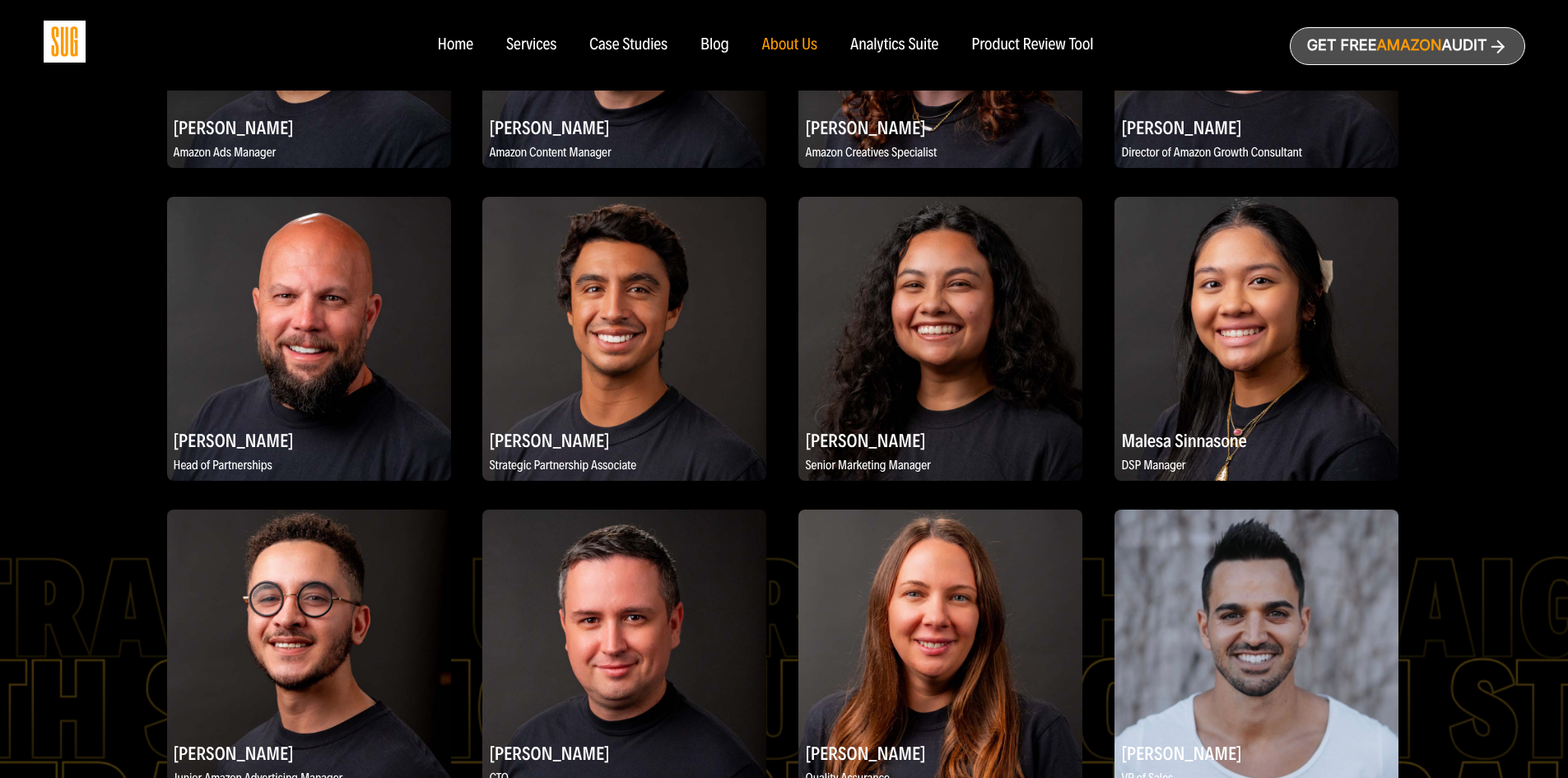
scroll to position [2059, 0]
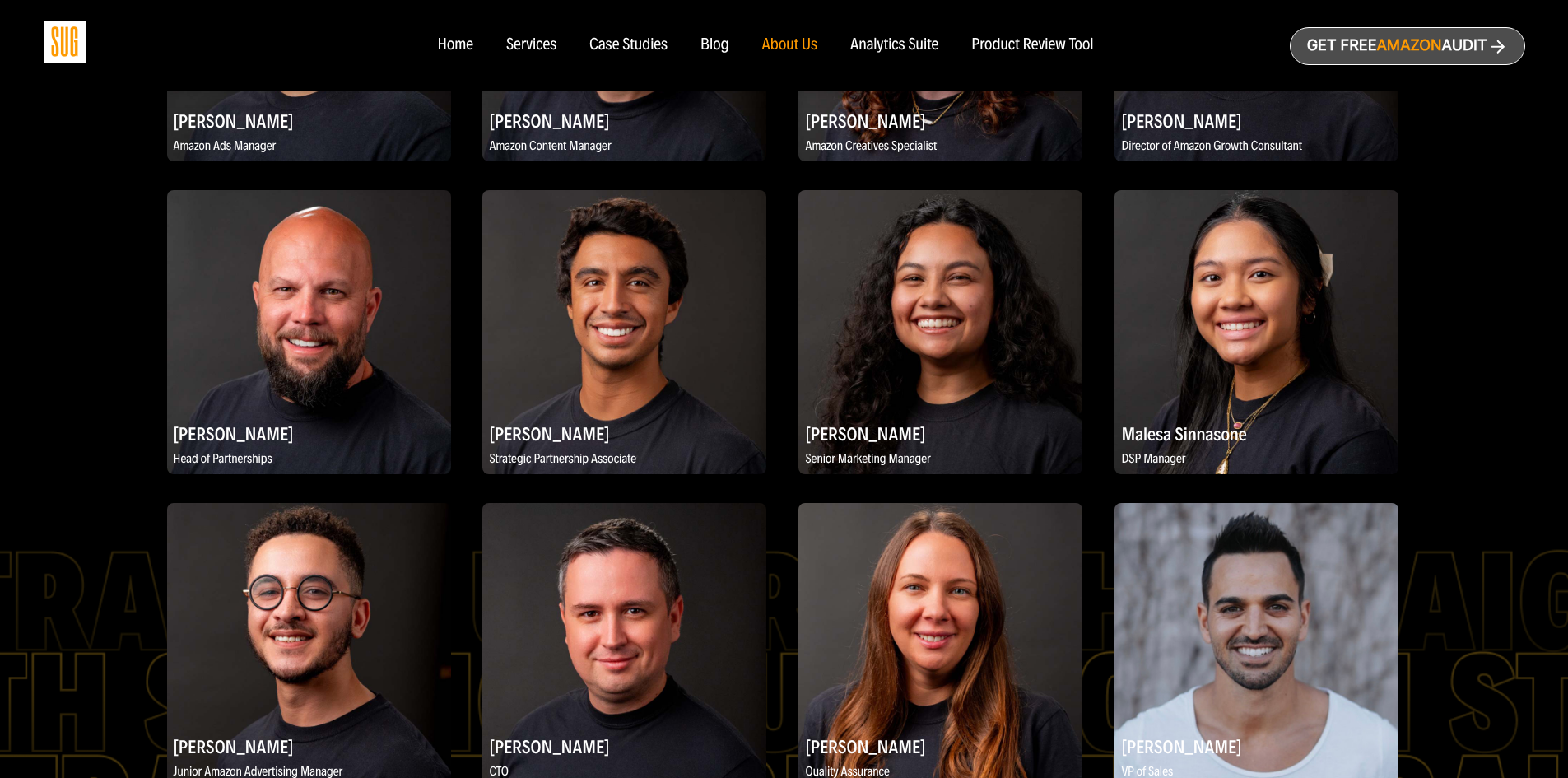
click at [726, 47] on div "Blog" at bounding box center [715, 46] width 29 height 18
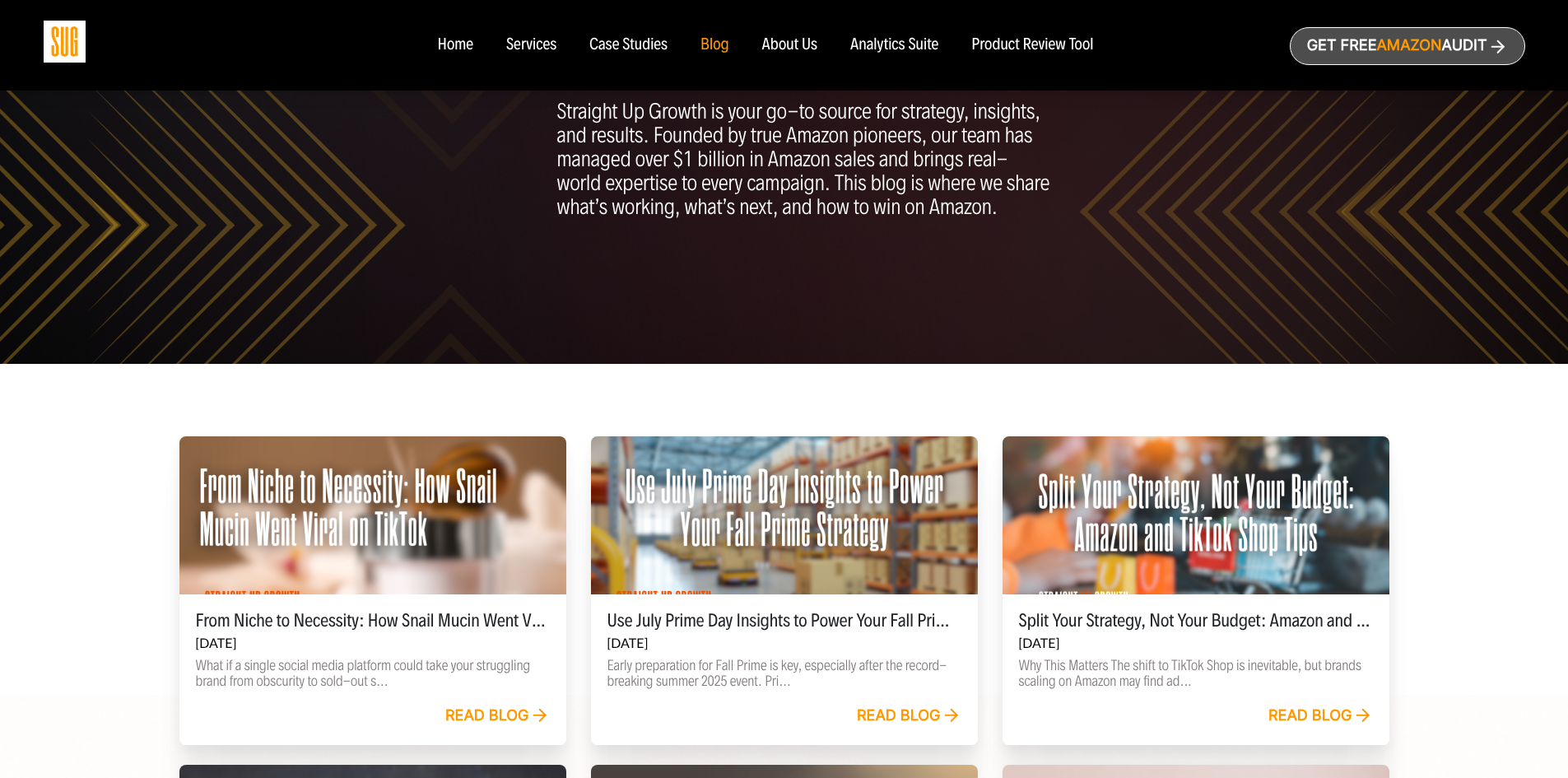
scroll to position [494, 0]
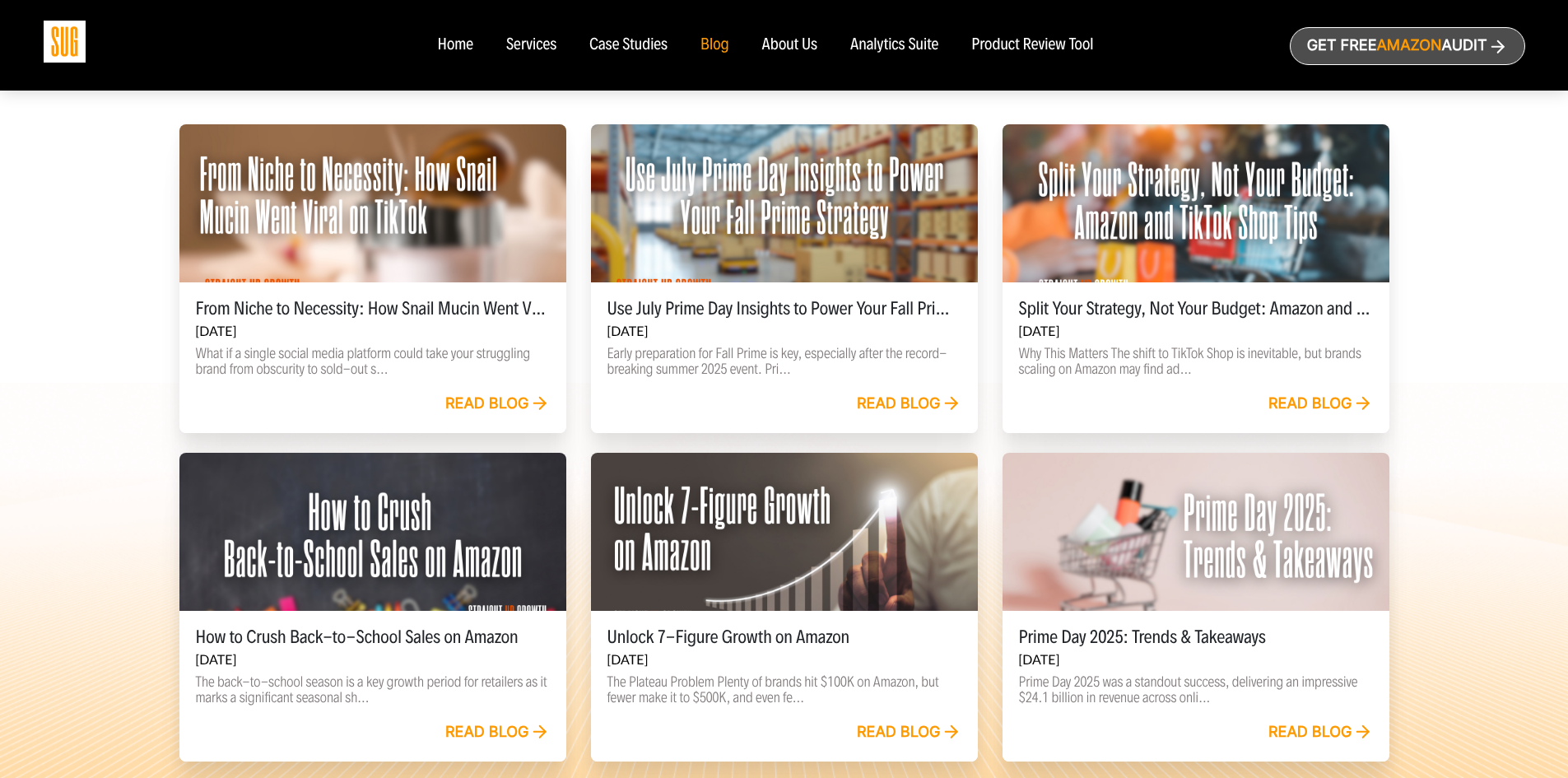
click at [128, 375] on div "From Niche to Necessity: How Snail Mucin Went Viral on TikTok Sep 05, 2025 What…" at bounding box center [784, 617] width 1481 height 986
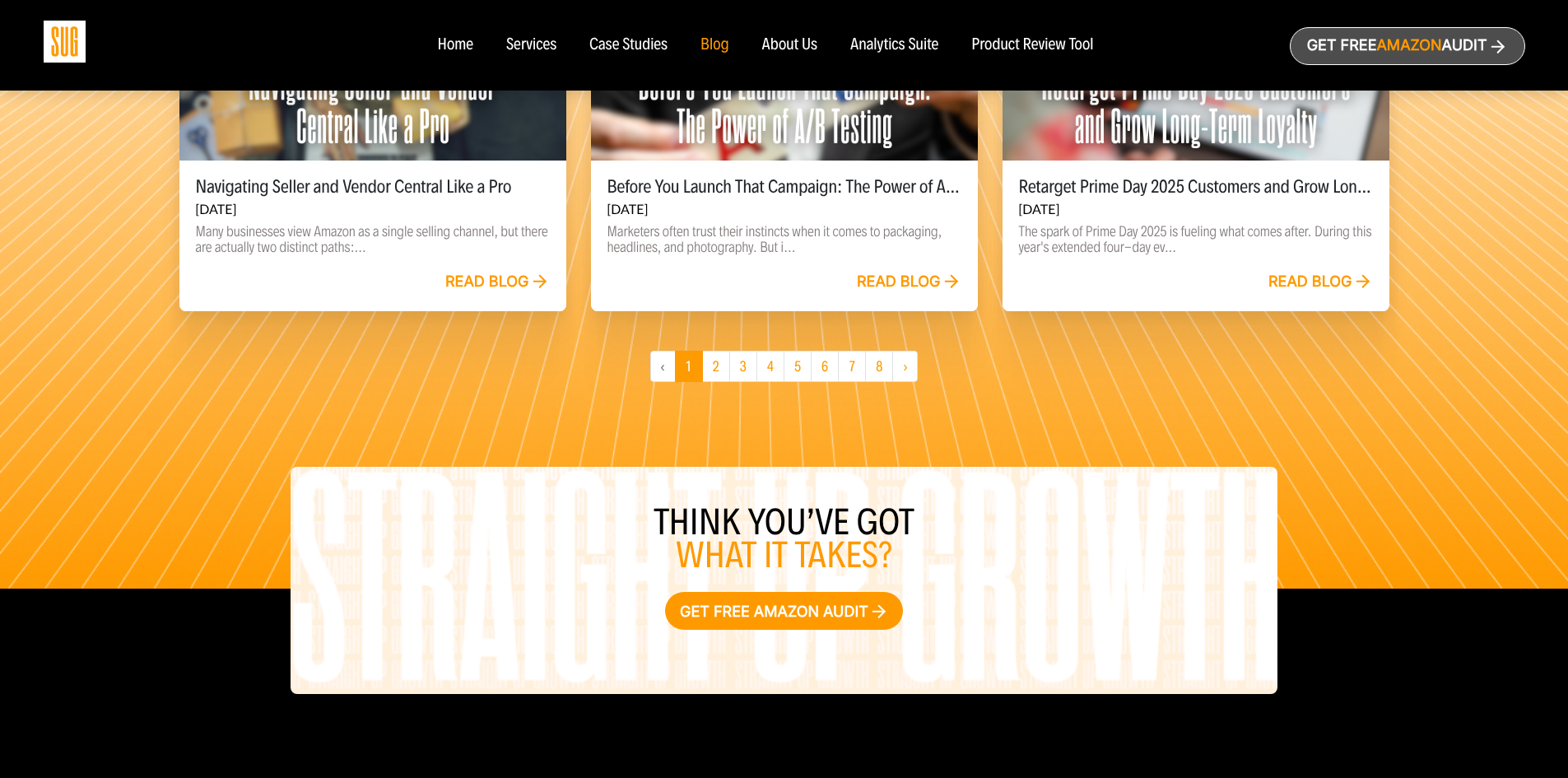
scroll to position [1497, 0]
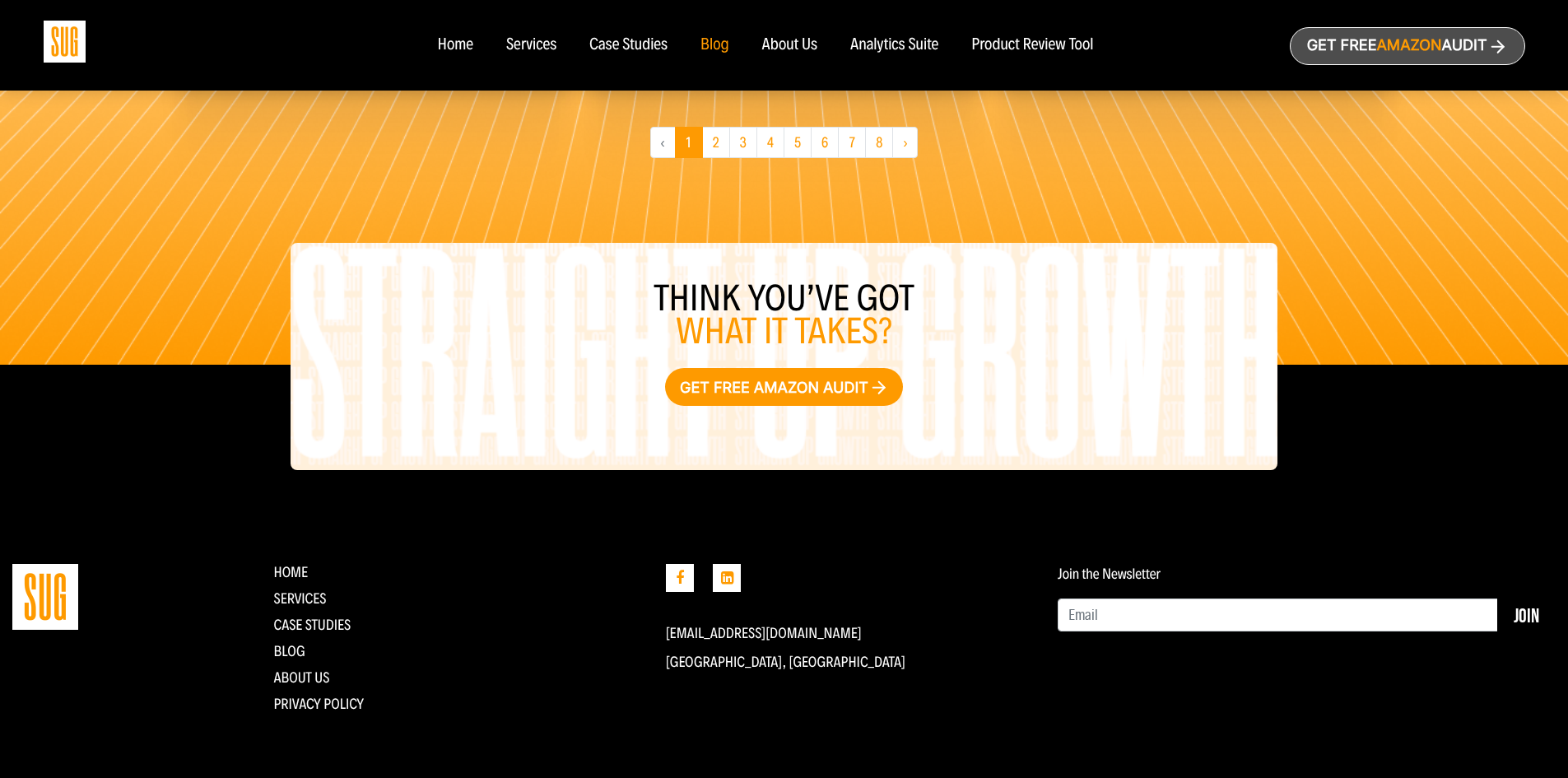
click at [625, 43] on div "Case Studies" at bounding box center [629, 46] width 79 height 18
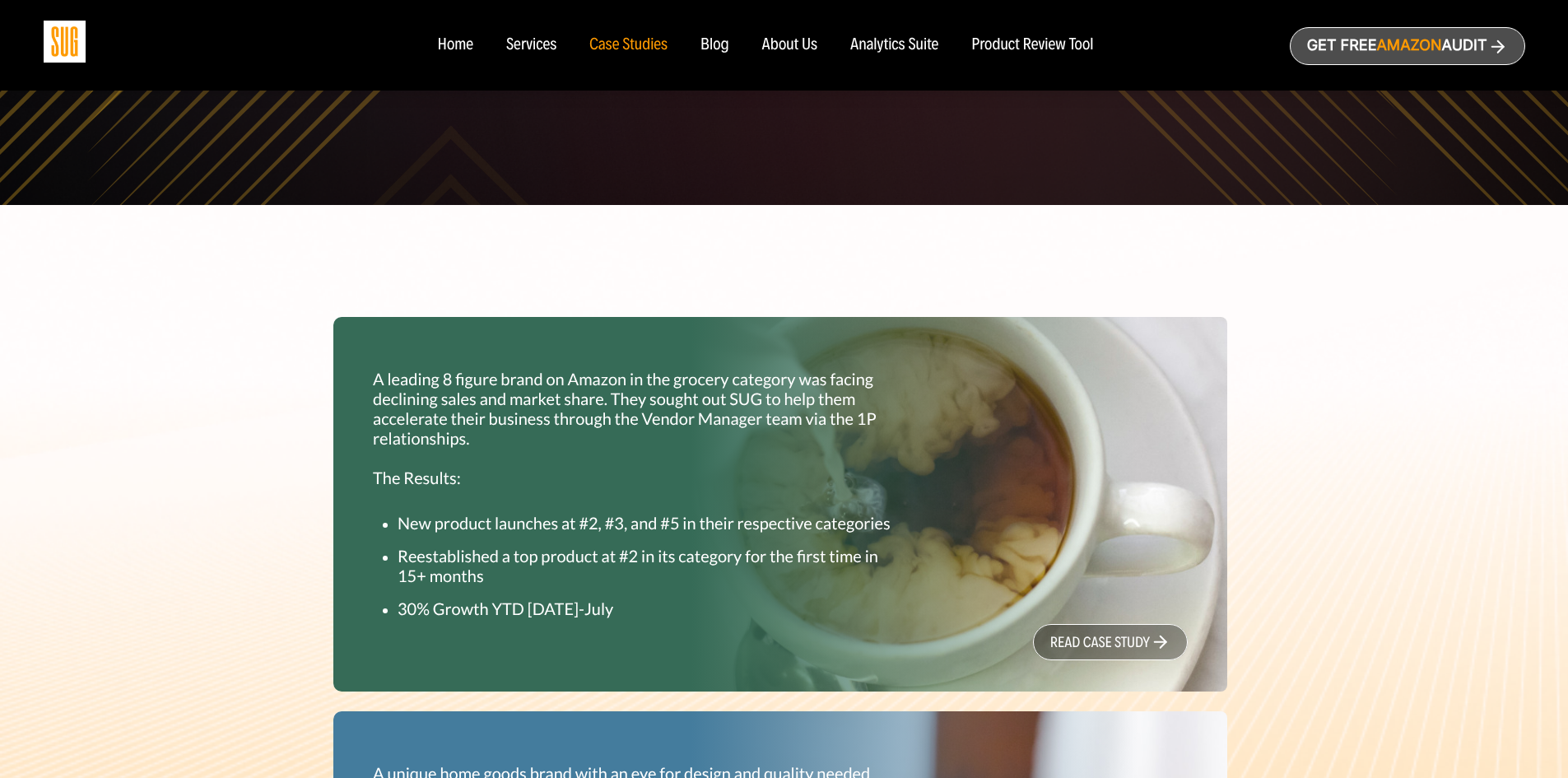
scroll to position [494, 0]
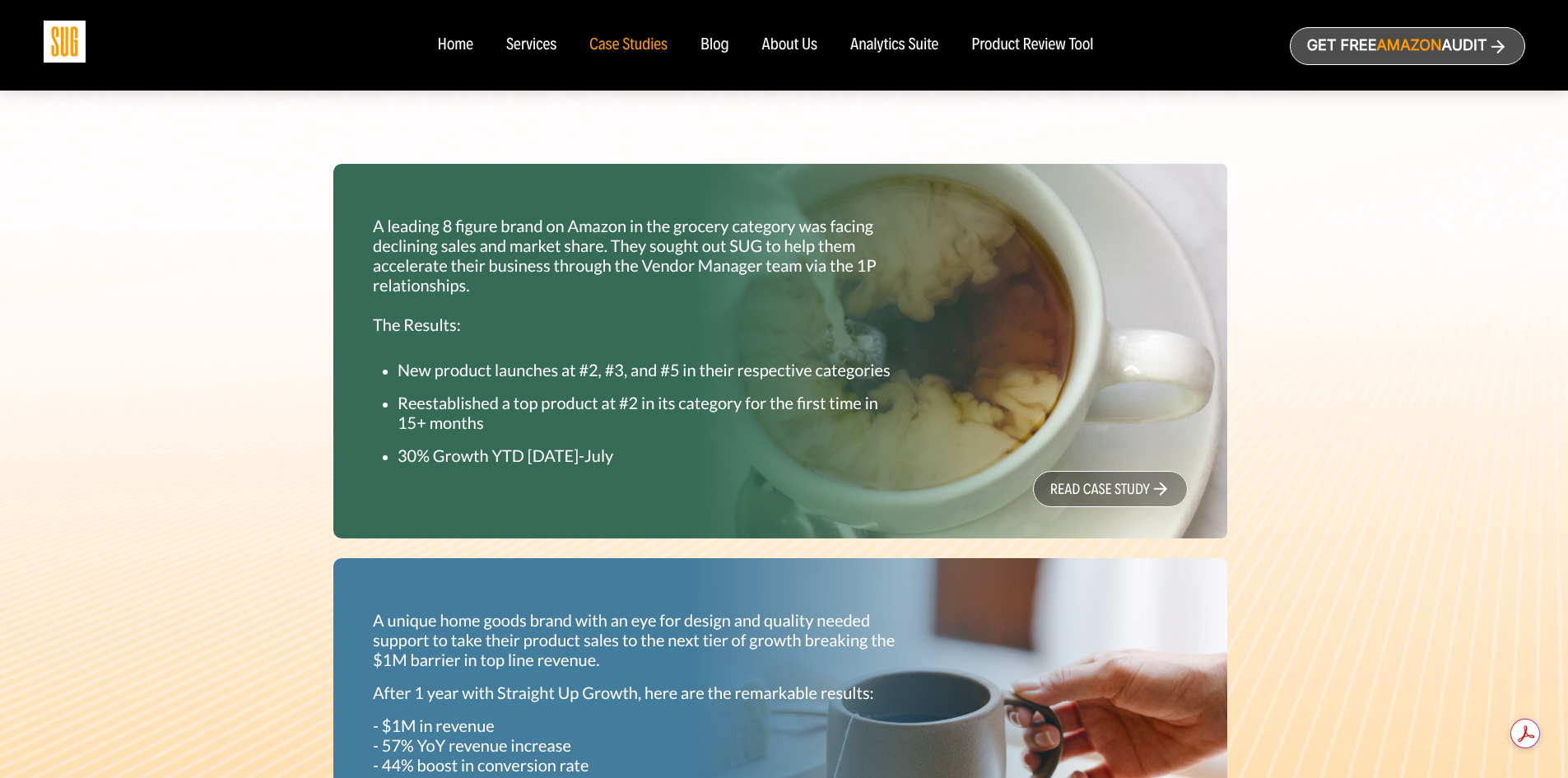
click at [1116, 488] on link "read case study" at bounding box center [1109, 489] width 154 height 37
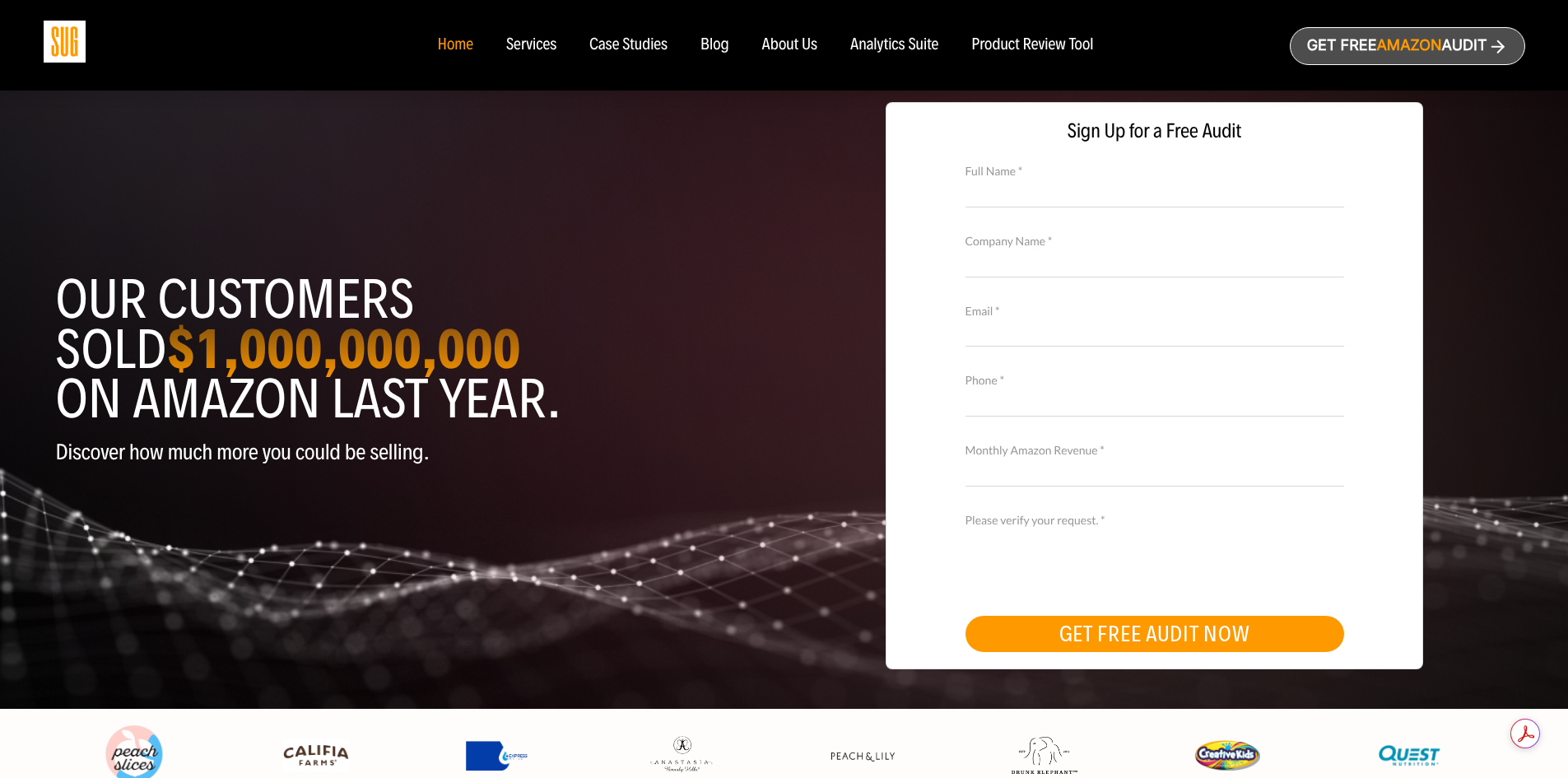
click at [776, 44] on div "About Us" at bounding box center [789, 46] width 56 height 18
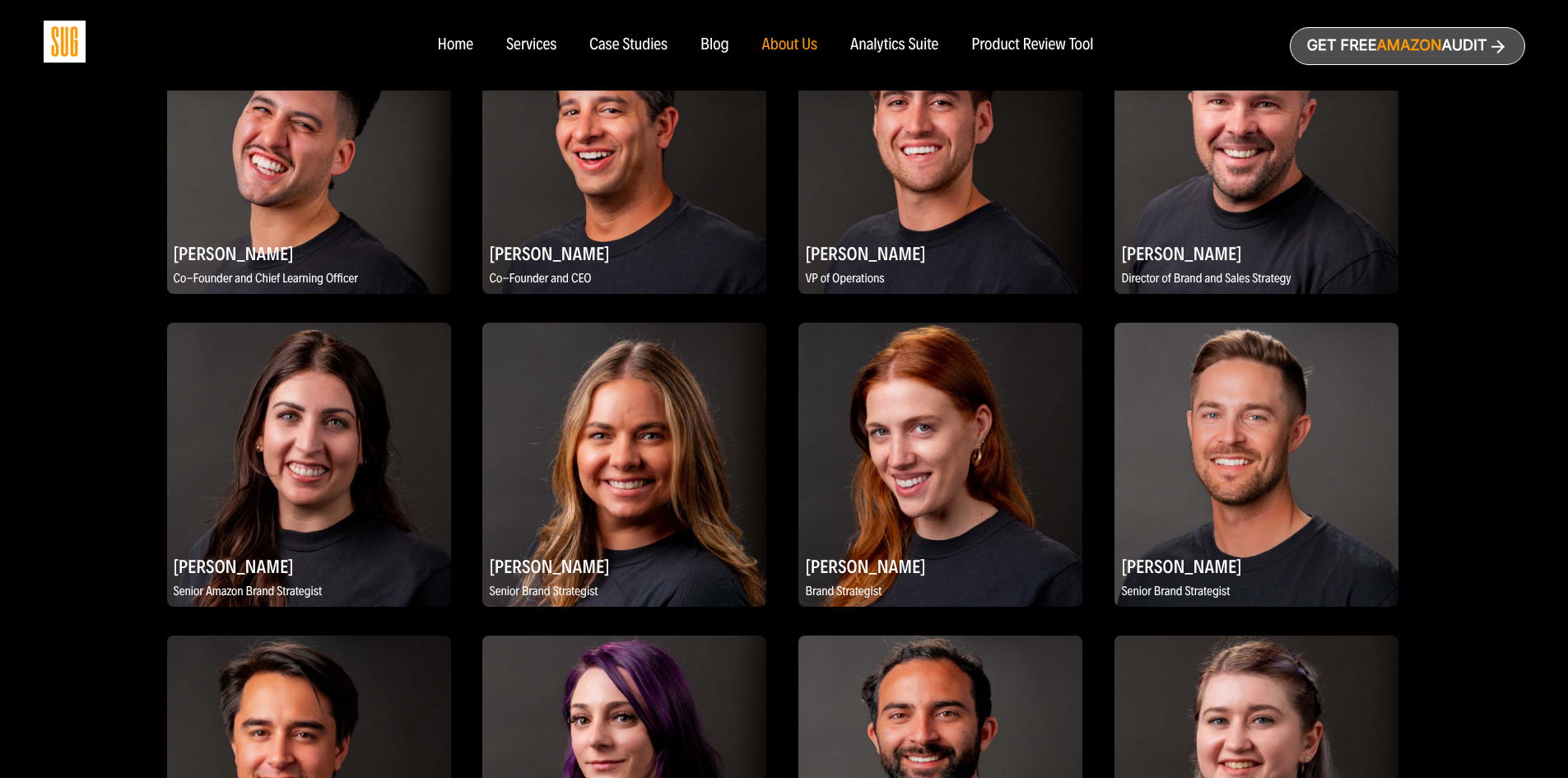
scroll to position [988, 0]
click at [619, 218] on img at bounding box center [624, 151] width 284 height 284
click at [427, 208] on img at bounding box center [309, 151] width 284 height 284
click at [314, 173] on img at bounding box center [309, 151] width 284 height 284
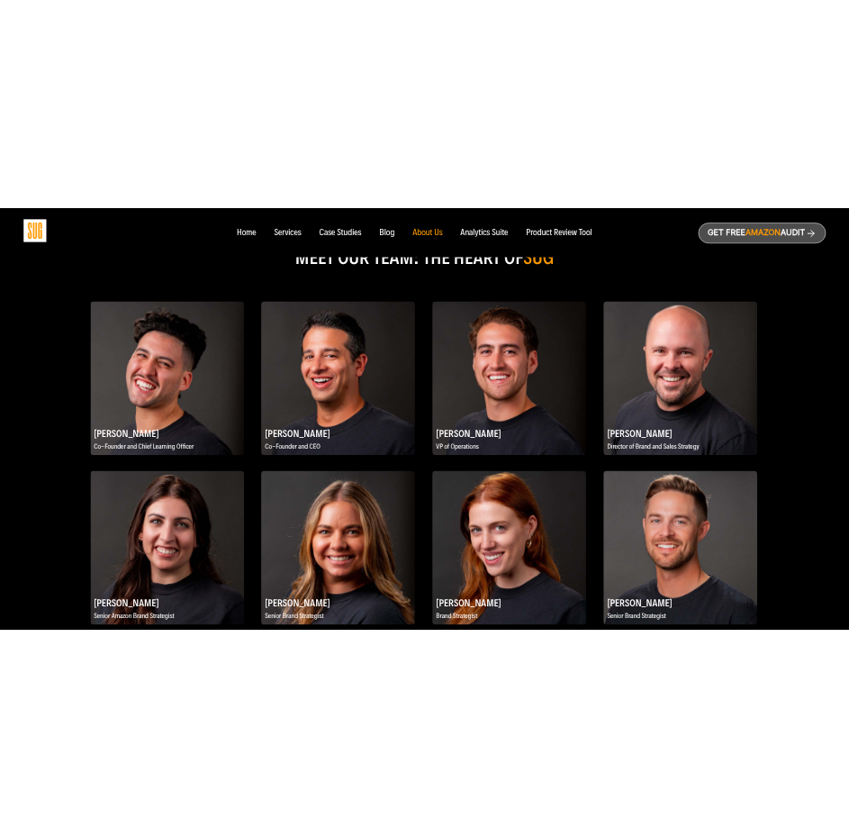
scroll to position [901, 0]
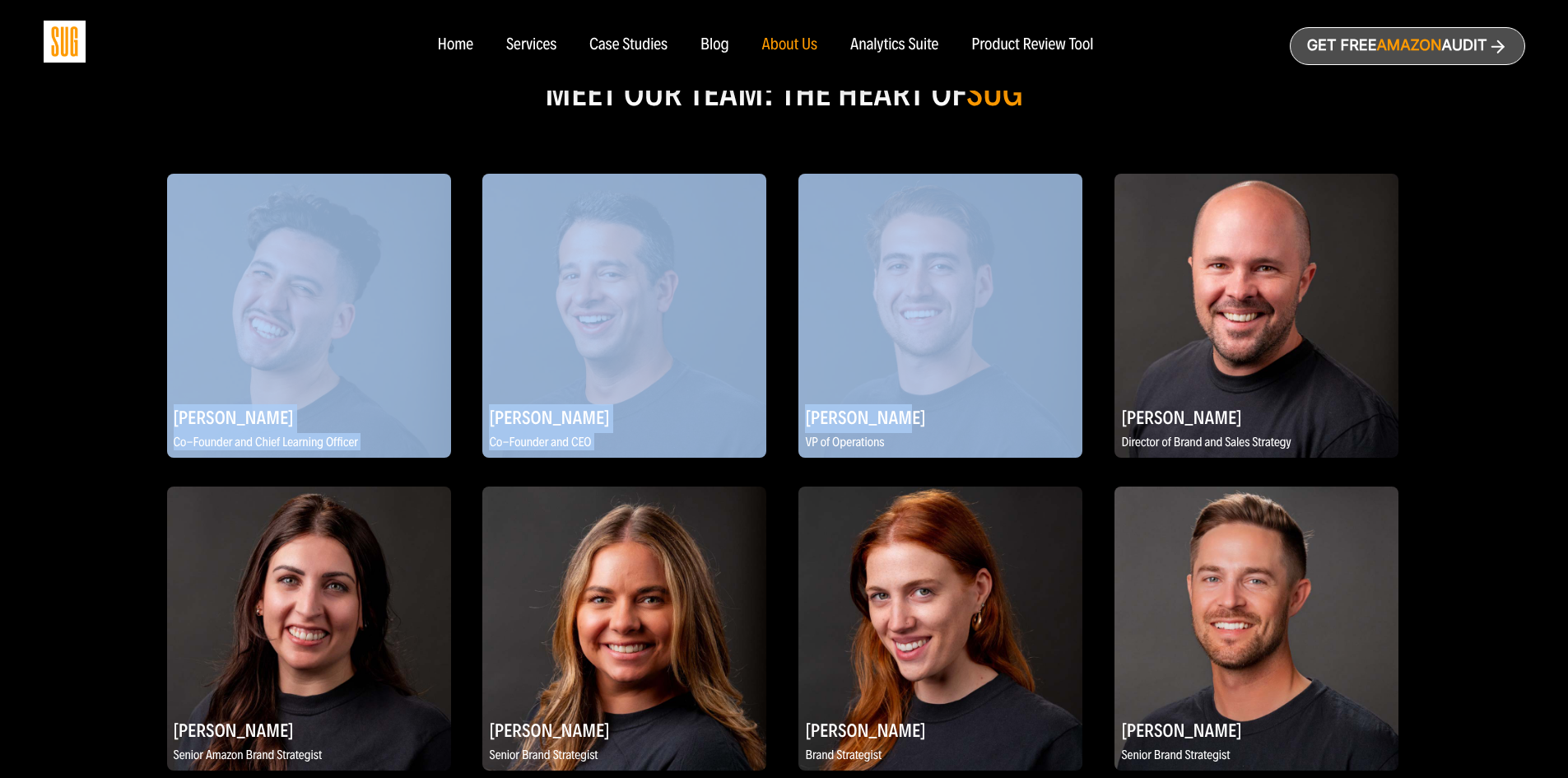
drag, startPoint x: 798, startPoint y: 417, endPoint x: 887, endPoint y: 428, distance: 89.7
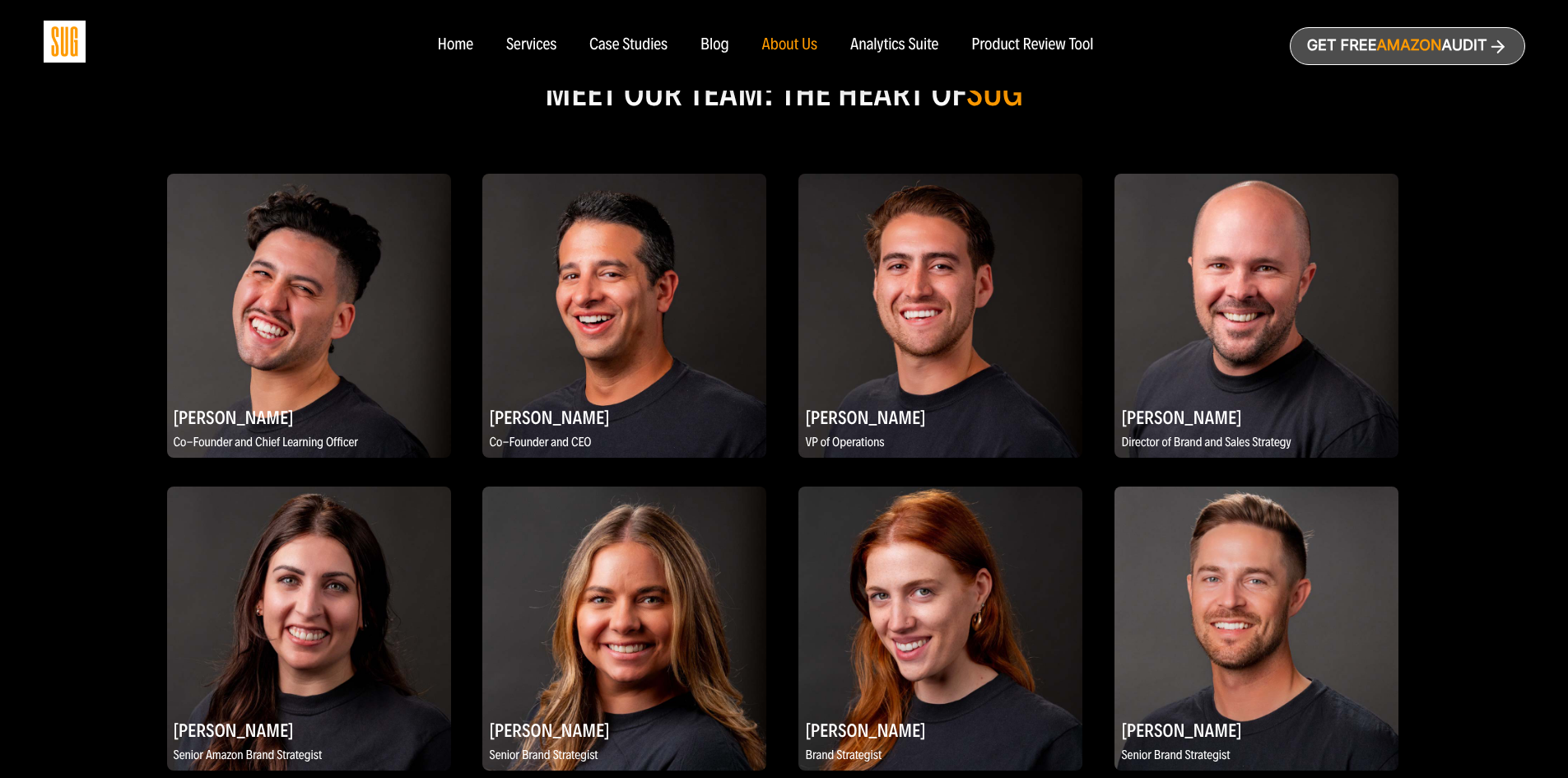
click at [956, 446] on p "VP of Operations" at bounding box center [940, 443] width 284 height 21
drag, startPoint x: 895, startPoint y: 440, endPoint x: 808, endPoint y: 415, distance: 90.5
click at [808, 415] on div "[PERSON_NAME] VP of Operations" at bounding box center [940, 428] width 284 height 53
copy div "[PERSON_NAME] VP of Operations"
drag, startPoint x: 1116, startPoint y: 416, endPoint x: 1336, endPoint y: 446, distance: 222.0
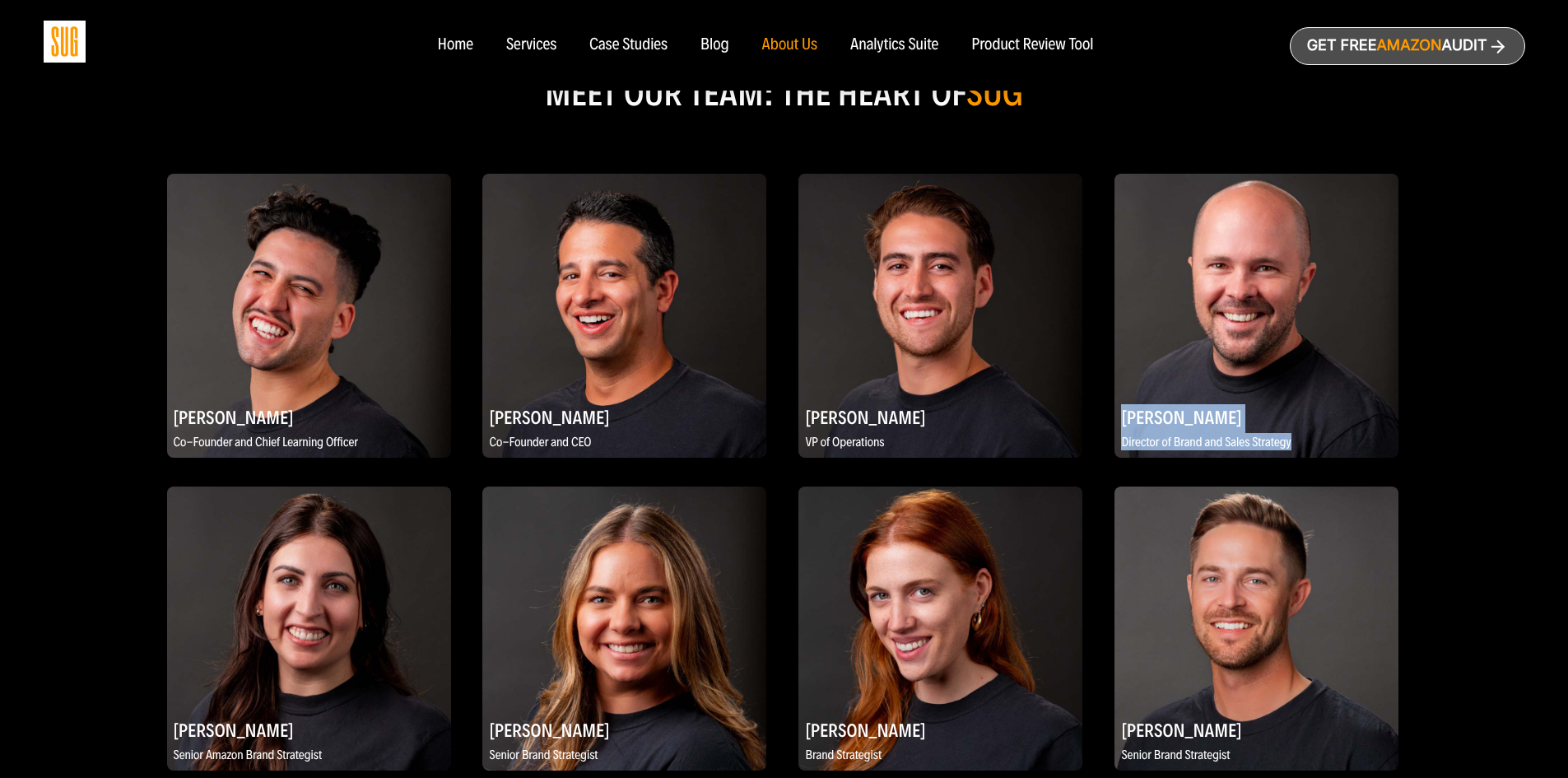
click at [1336, 446] on div "[PERSON_NAME] Director of Brand and Sales Strategy" at bounding box center [1256, 428] width 284 height 53
copy div "[PERSON_NAME] Director of Brand and Sales Strategy"
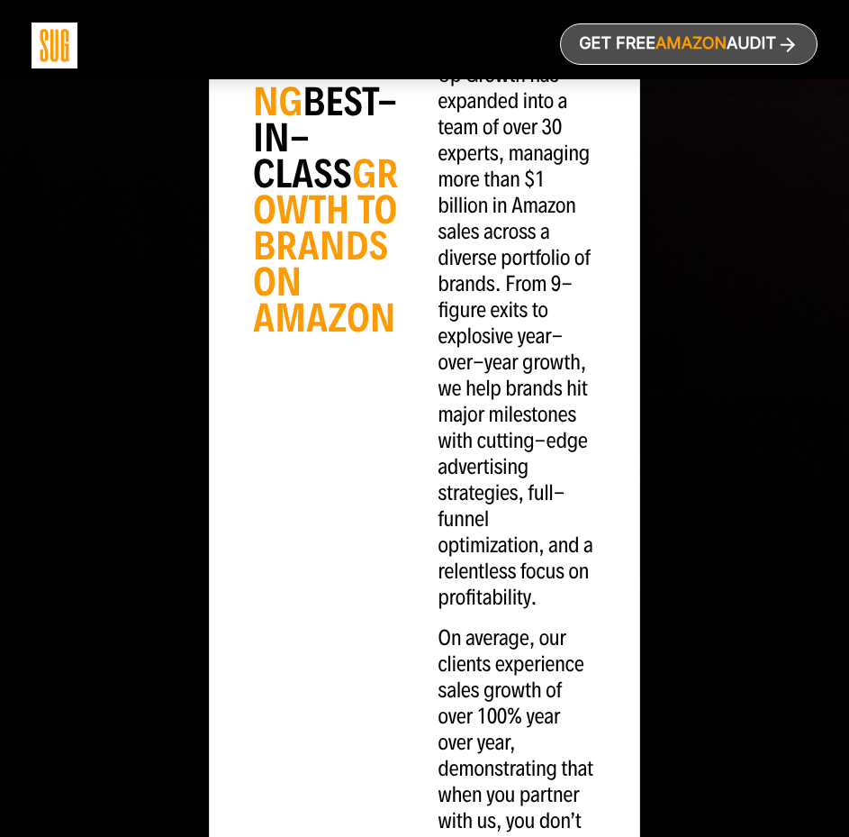
scroll to position [1802, 0]
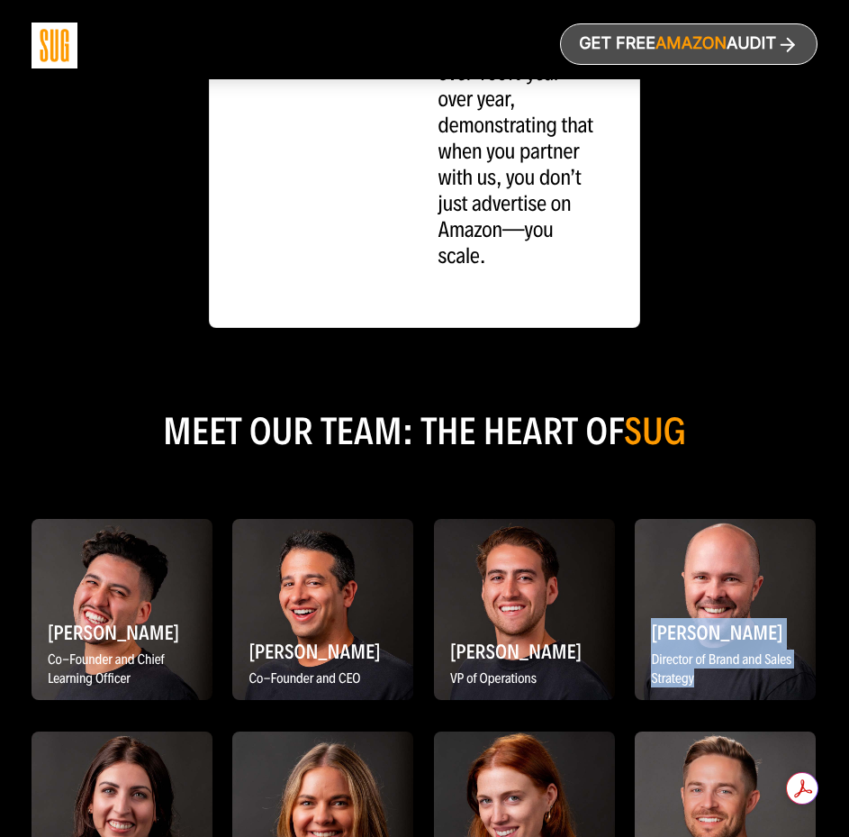
click at [640, 614] on div "[PERSON_NAME] Director of Brand and Sales Strategy" at bounding box center [725, 652] width 181 height 77
drag, startPoint x: 654, startPoint y: 560, endPoint x: 710, endPoint y: 595, distance: 66.0
click at [710, 614] on div "[PERSON_NAME] Director of Brand and Sales Strategy" at bounding box center [725, 652] width 181 height 77
copy div "[PERSON_NAME] Director of Brand and Sales Strategy"
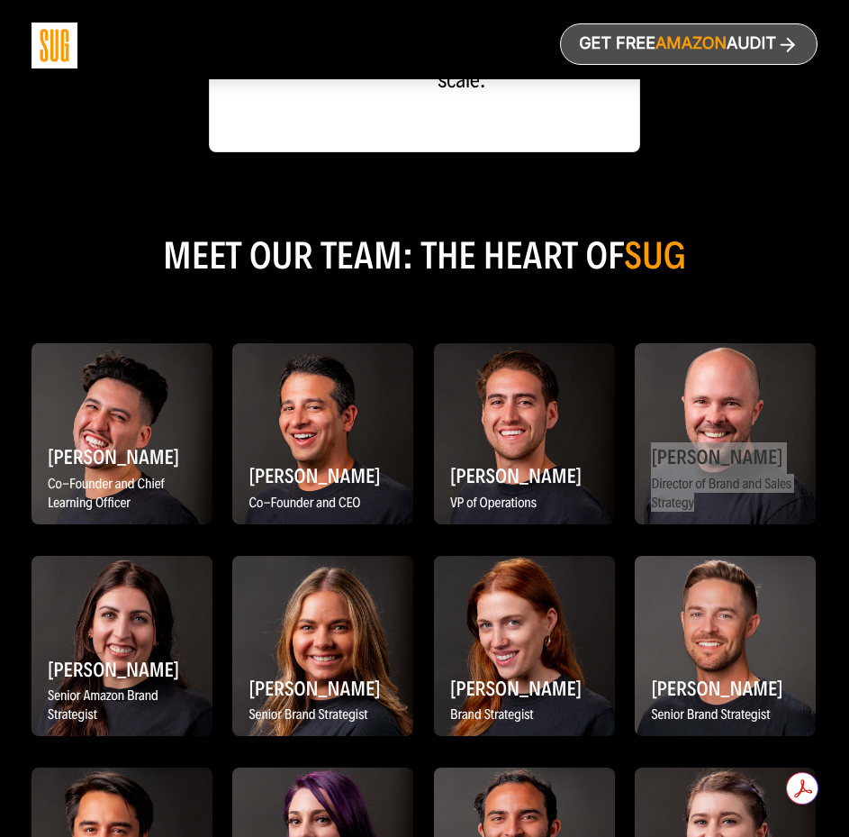
scroll to position [1982, 0]
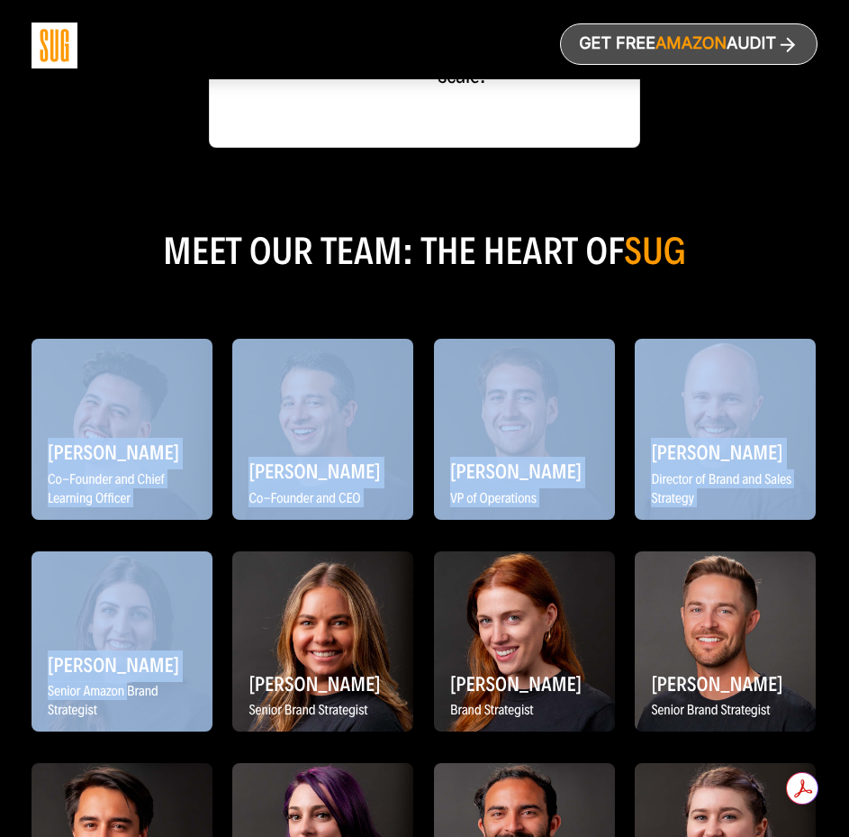
drag, startPoint x: 30, startPoint y: 592, endPoint x: 131, endPoint y: 607, distance: 102.0
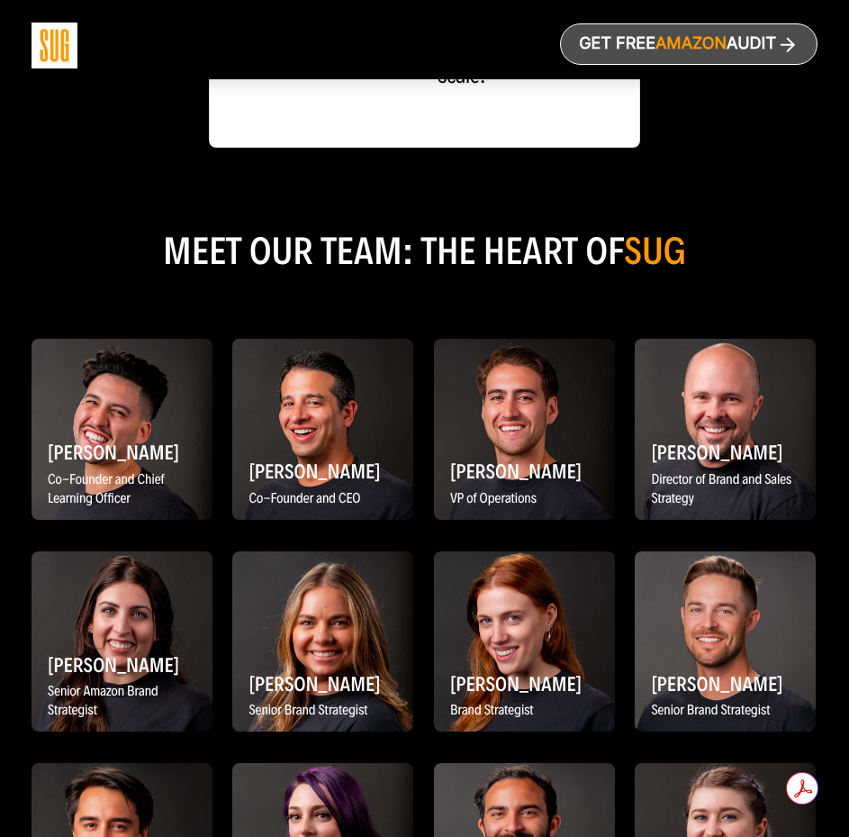
drag, startPoint x: 110, startPoint y: 634, endPoint x: 50, endPoint y: 593, distance: 73.2
click at [50, 647] on div "[PERSON_NAME] [PERSON_NAME] Amazon Brand Strategist" at bounding box center [122, 685] width 163 height 77
copy div "[PERSON_NAME] [PERSON_NAME] Amazon Brand Strategist"
drag, startPoint x: 397, startPoint y: 638, endPoint x: 254, endPoint y: 613, distance: 145.3
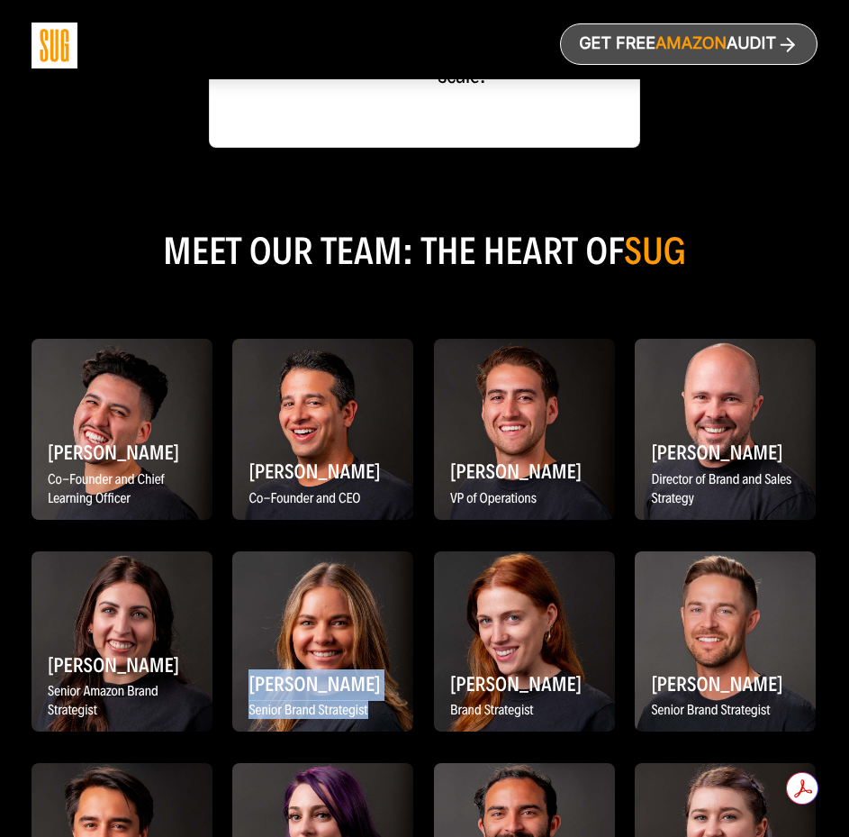
click at [254, 666] on div "[PERSON_NAME] Senior Brand Strategist" at bounding box center [322, 695] width 163 height 58
copy div "[PERSON_NAME] Senior Brand Strategist"
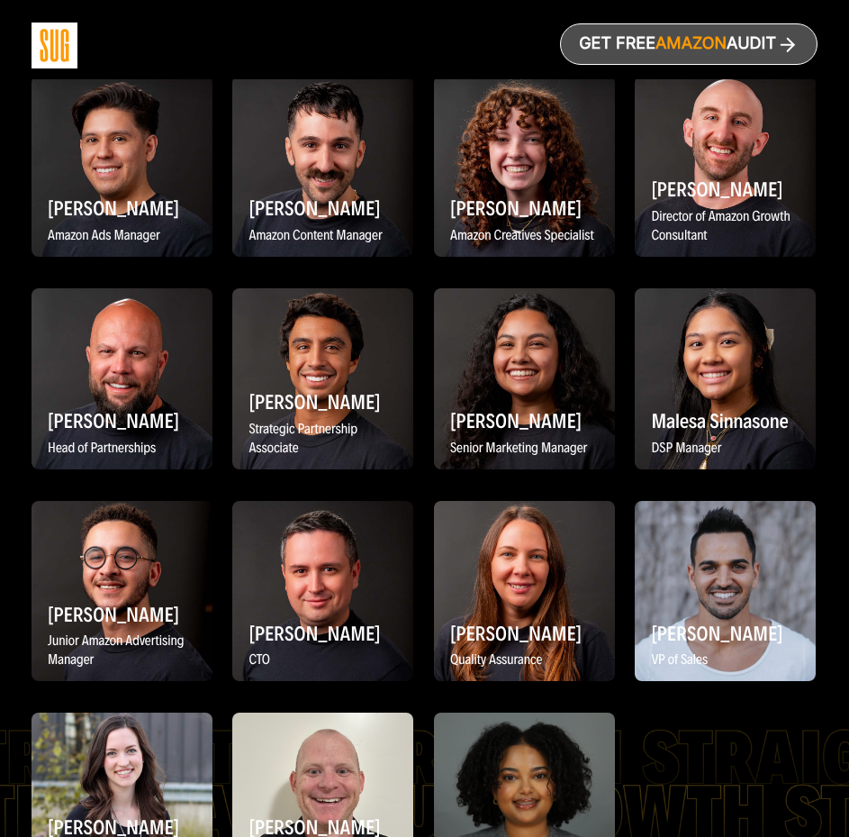
scroll to position [2882, 0]
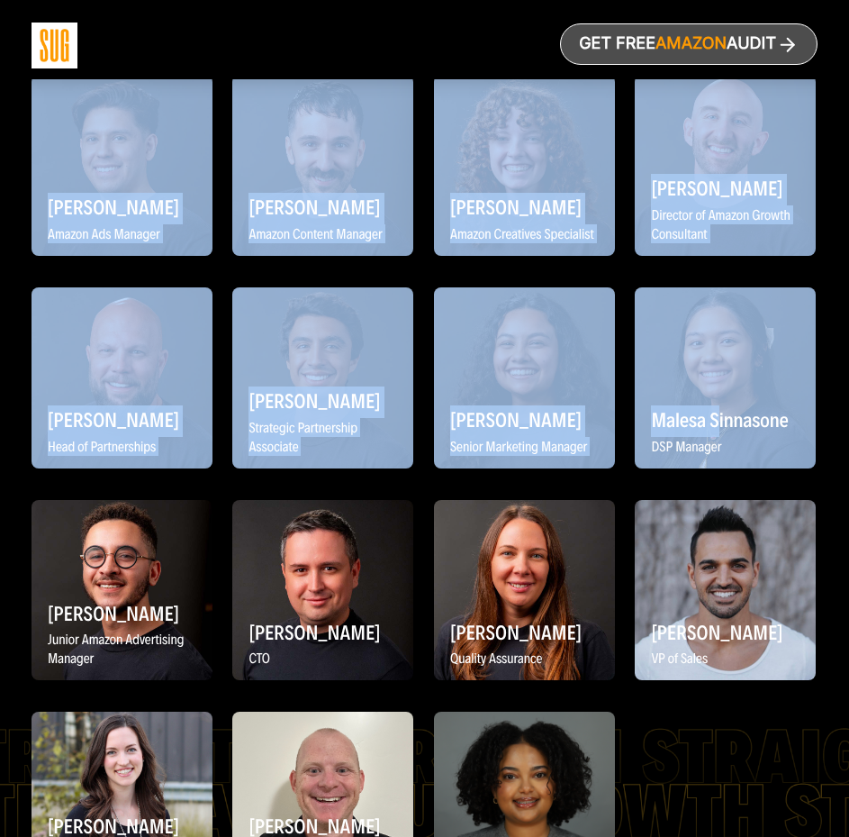
drag, startPoint x: 634, startPoint y: 331, endPoint x: 712, endPoint y: 355, distance: 81.2
click at [717, 357] on div "[PERSON_NAME] Co-Founder and Chief Learning Officer [PERSON_NAME] Co-Founder an…" at bounding box center [425, 176] width 786 height 1531
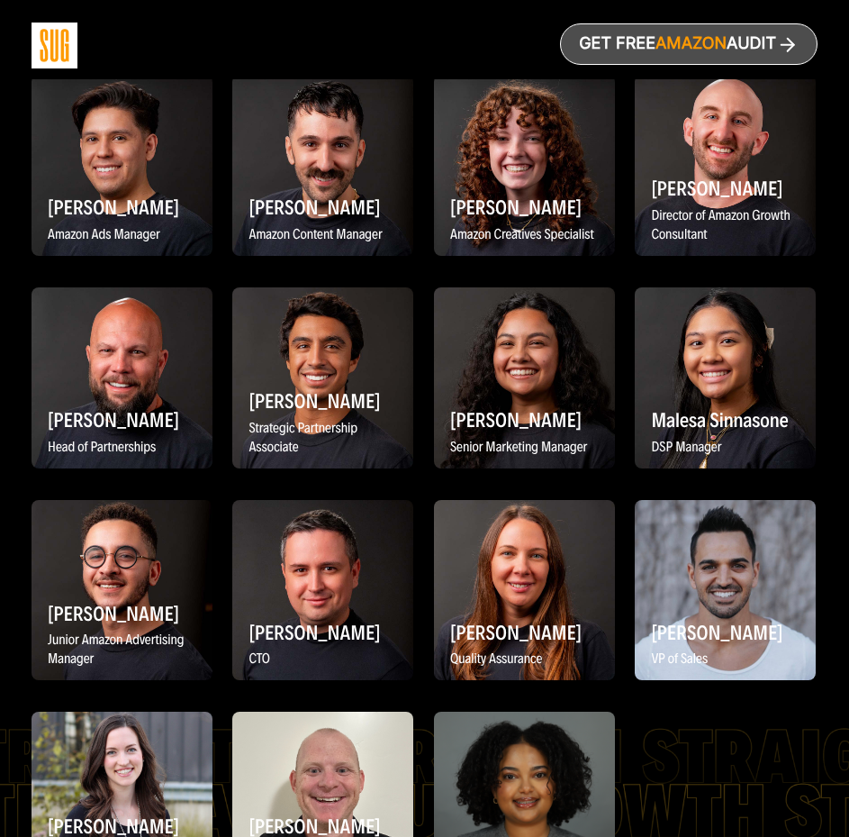
click at [713, 399] on div "[PERSON_NAME] Co-Founder and Chief Learning Officer [PERSON_NAME] Co-Founder an…" at bounding box center [425, 176] width 786 height 1531
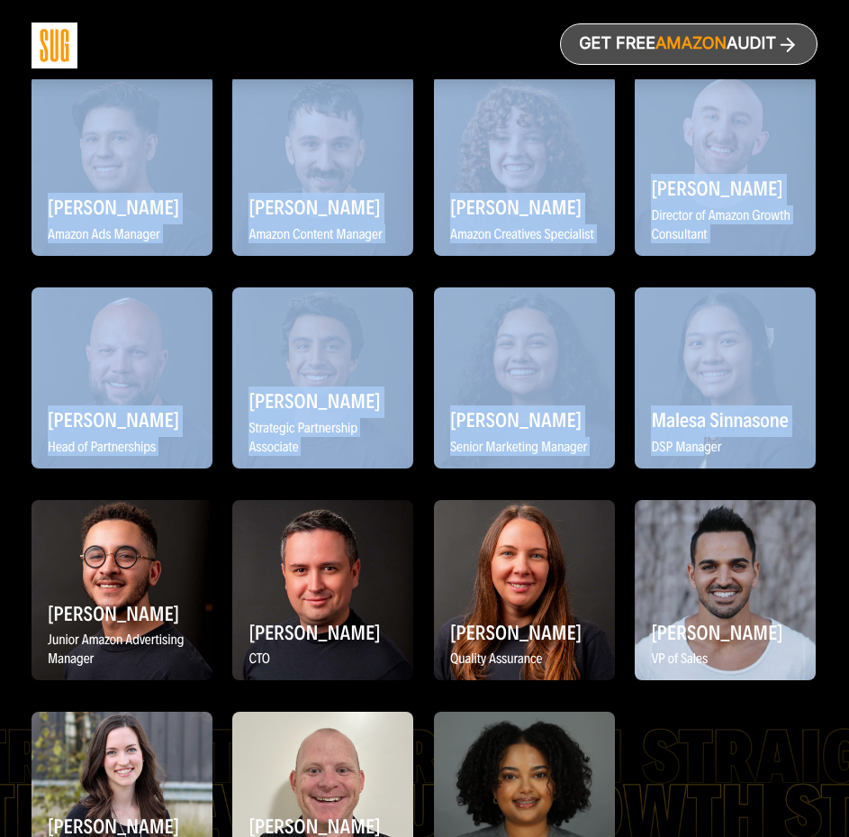
drag, startPoint x: 722, startPoint y: 395, endPoint x: 704, endPoint y: 359, distance: 41.1
click at [704, 359] on div "[PERSON_NAME] Co-Founder and Chief Learning Officer [PERSON_NAME] Co-Founder an…" at bounding box center [425, 176] width 786 height 1531
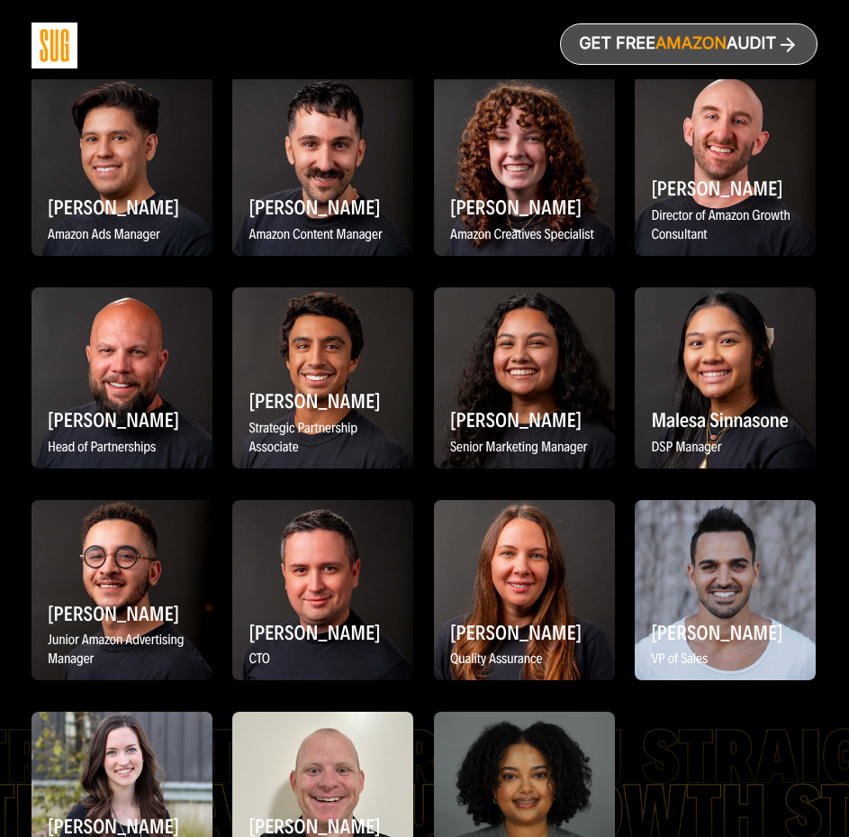
click at [726, 398] on div "[PERSON_NAME] Co-Founder and Chief Learning Officer [PERSON_NAME] Co-Founder an…" at bounding box center [425, 176] width 786 height 1531
drag, startPoint x: 763, startPoint y: 370, endPoint x: 635, endPoint y: 338, distance: 132.0
click at [635, 402] on div "[PERSON_NAME] DSP Manager" at bounding box center [725, 431] width 181 height 58
copy div "[PERSON_NAME] DSP Manager"
click at [179, 617] on div "[PERSON_NAME] Co-Founder and Chief Learning Officer [PERSON_NAME] Co-Founder an…" at bounding box center [425, 176] width 786 height 1531
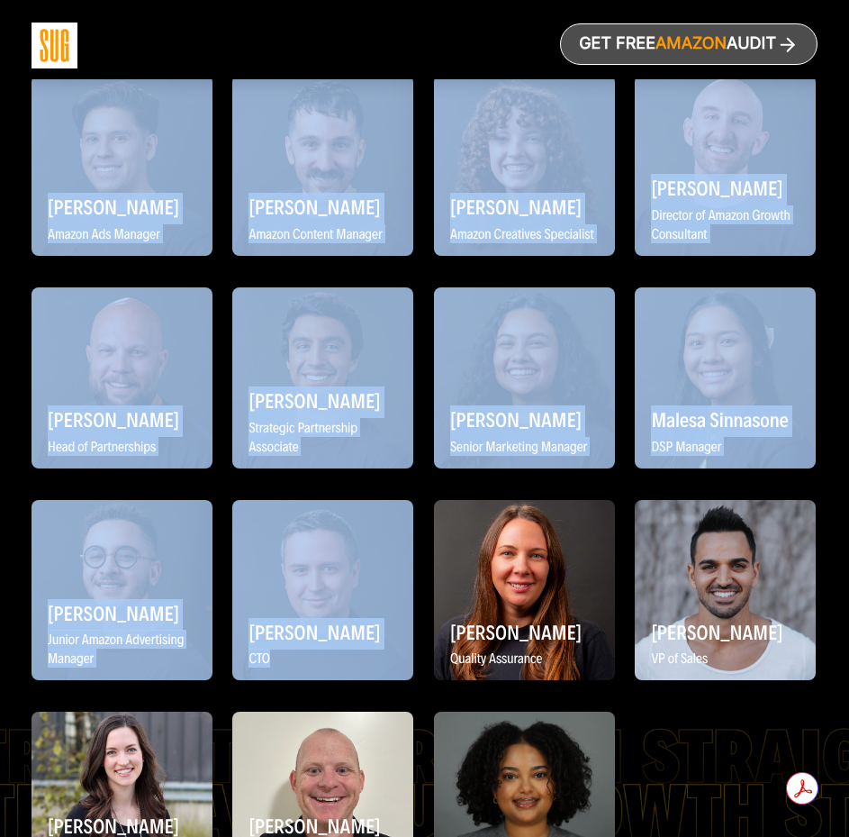
drag, startPoint x: 306, startPoint y: 613, endPoint x: 276, endPoint y: 573, distance: 50.1
click at [277, 572] on div "[PERSON_NAME] Co-Founder and Chief Learning Officer [PERSON_NAME] Co-Founder an…" at bounding box center [425, 176] width 786 height 1531
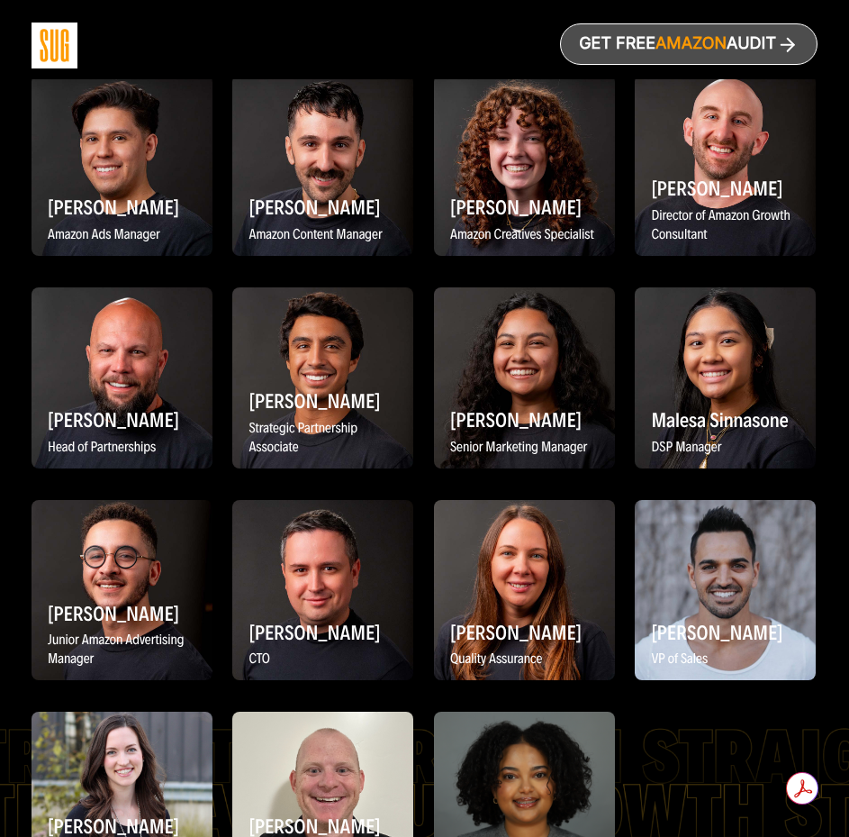
click at [288, 611] on div "[PERSON_NAME] Co-Founder and Chief Learning Officer [PERSON_NAME] Co-Founder an…" at bounding box center [425, 176] width 786 height 1531
drag, startPoint x: 252, startPoint y: 556, endPoint x: 400, endPoint y: 556, distance: 147.7
click at [400, 614] on h2 "[PERSON_NAME]" at bounding box center [322, 631] width 163 height 35
copy h2 "[PERSON_NAME]"
click at [632, 613] on div "[PERSON_NAME] Co-Founder and Chief Learning Officer [PERSON_NAME] Co-Founder an…" at bounding box center [425, 176] width 786 height 1531
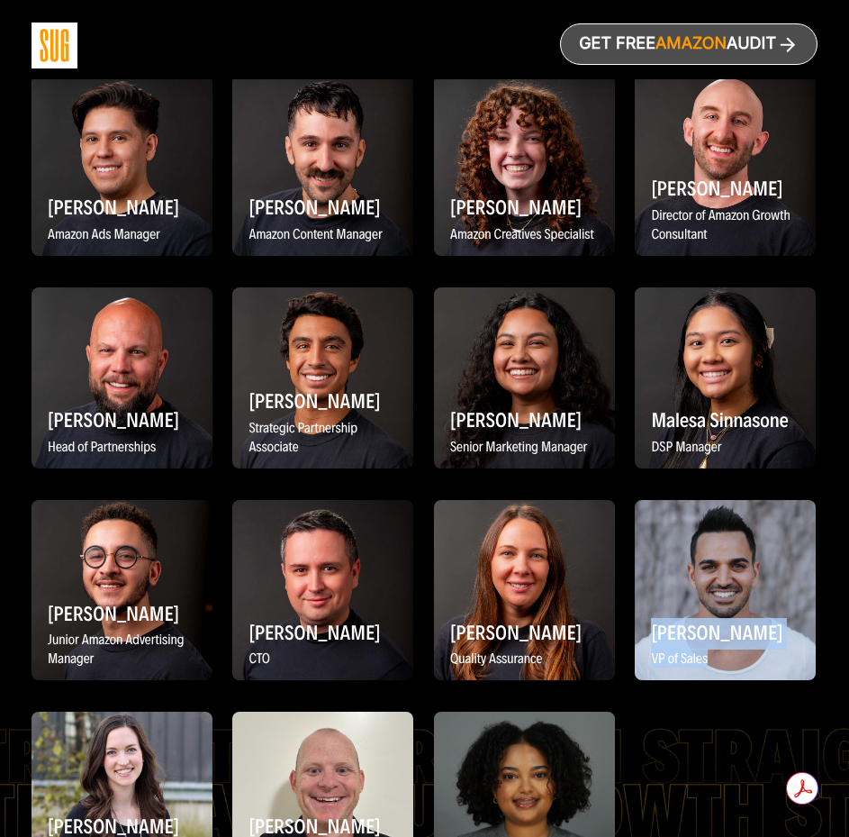
drag, startPoint x: 707, startPoint y: 581, endPoint x: 652, endPoint y: 556, distance: 60.5
click at [652, 614] on div "[PERSON_NAME] VP of Sales" at bounding box center [725, 643] width 163 height 58
copy div "[PERSON_NAME] VP of Sales"
click at [665, 640] on div "[PERSON_NAME] Co-Founder and Chief Learning Officer [PERSON_NAME] Co-Founder an…" at bounding box center [425, 176] width 786 height 1531
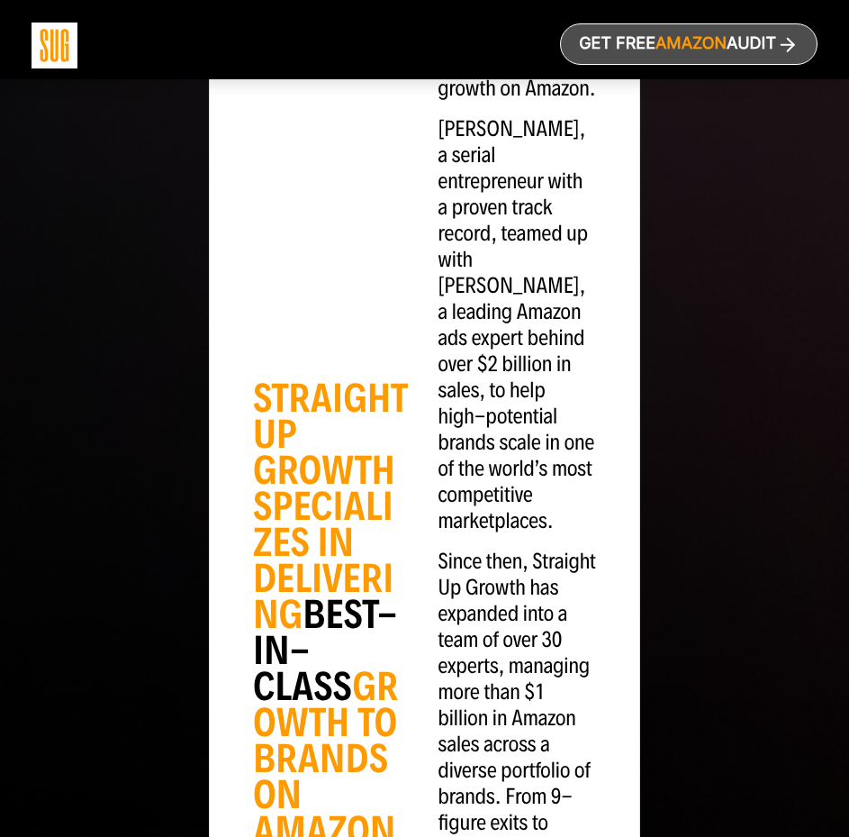
scroll to position [566, 0]
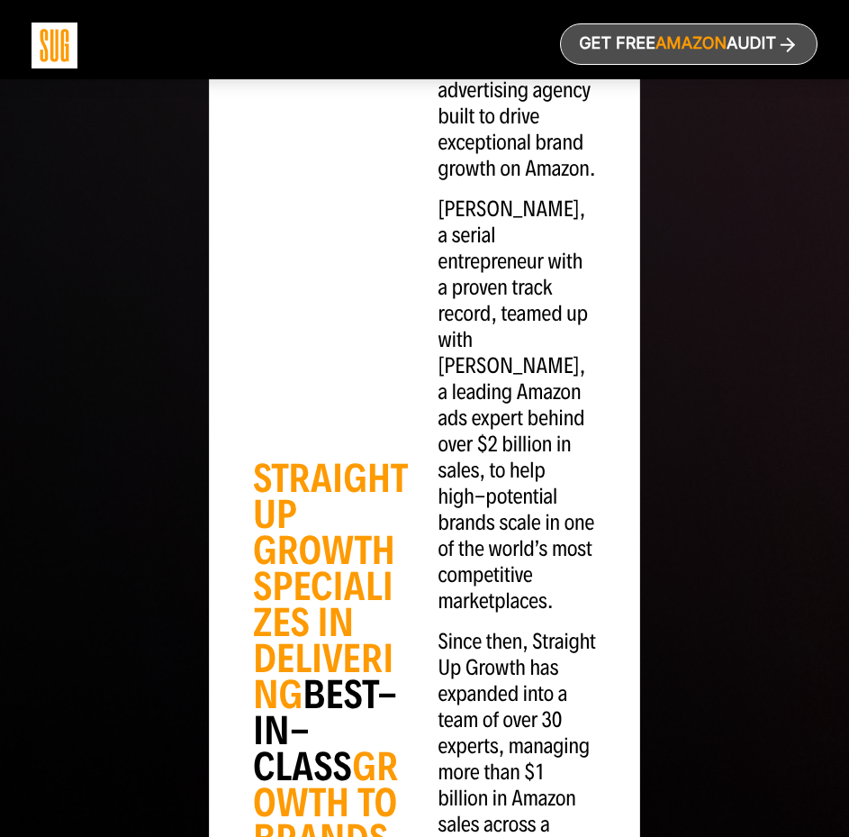
click at [660, 427] on div "STRAIGHT UP GROWTH SPECIALIZES IN DELIVERING BEST-IN-CLASS GROWTH TO BRANDS ON …" at bounding box center [425, 694] width 786 height 1826
